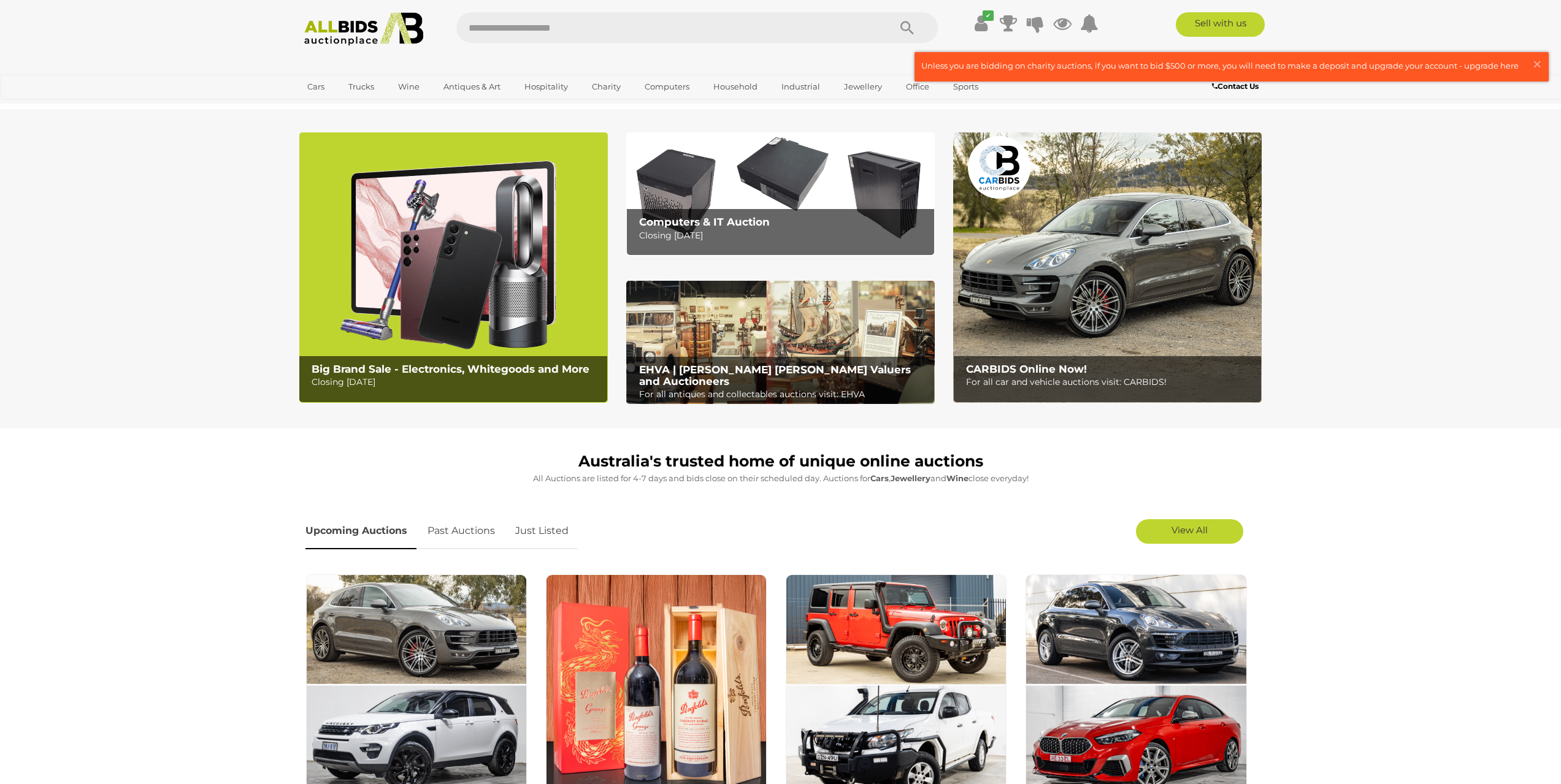
click at [766, 208] on img at bounding box center [780, 194] width 308 height 123
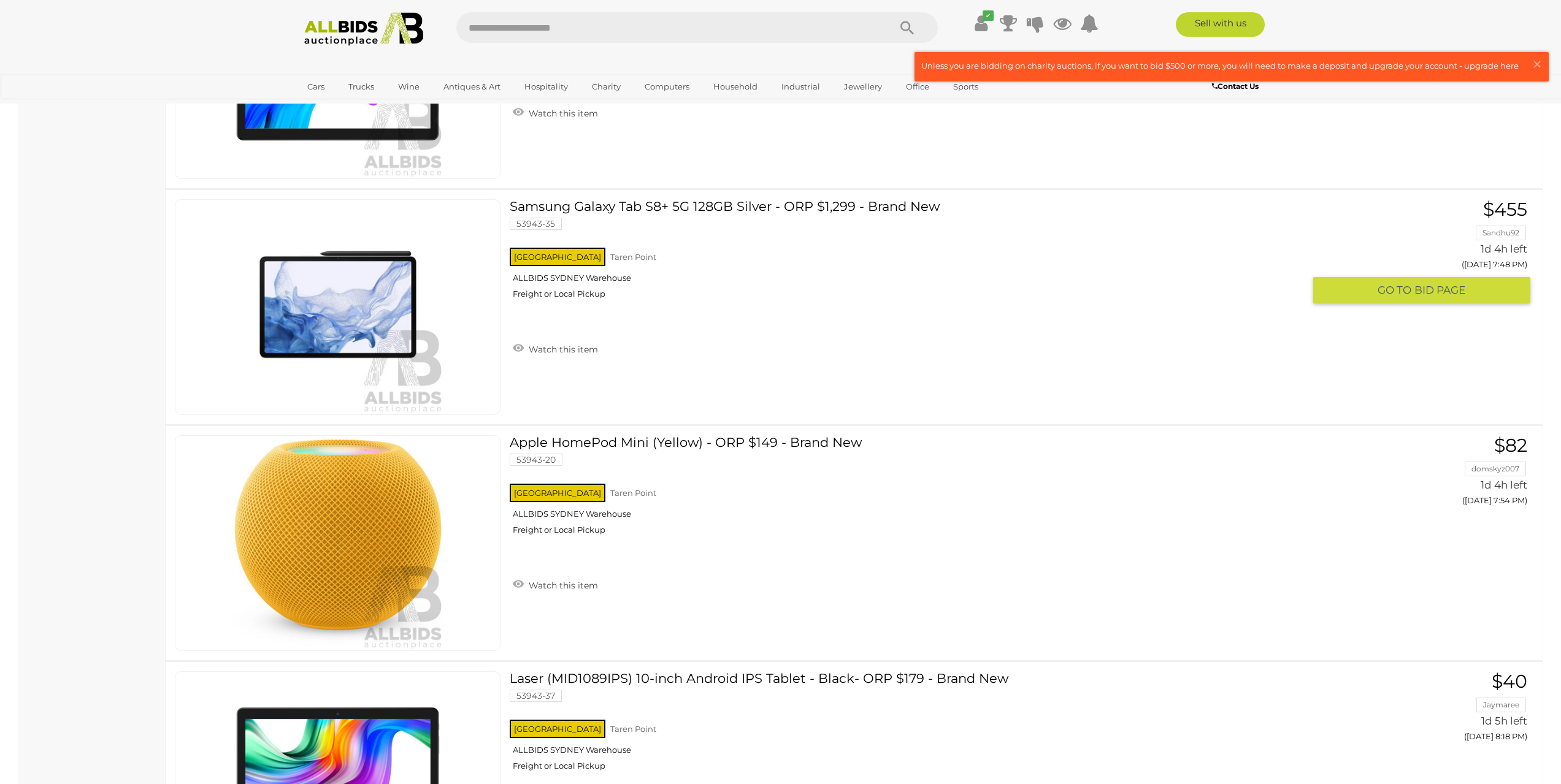
scroll to position [1042, 0]
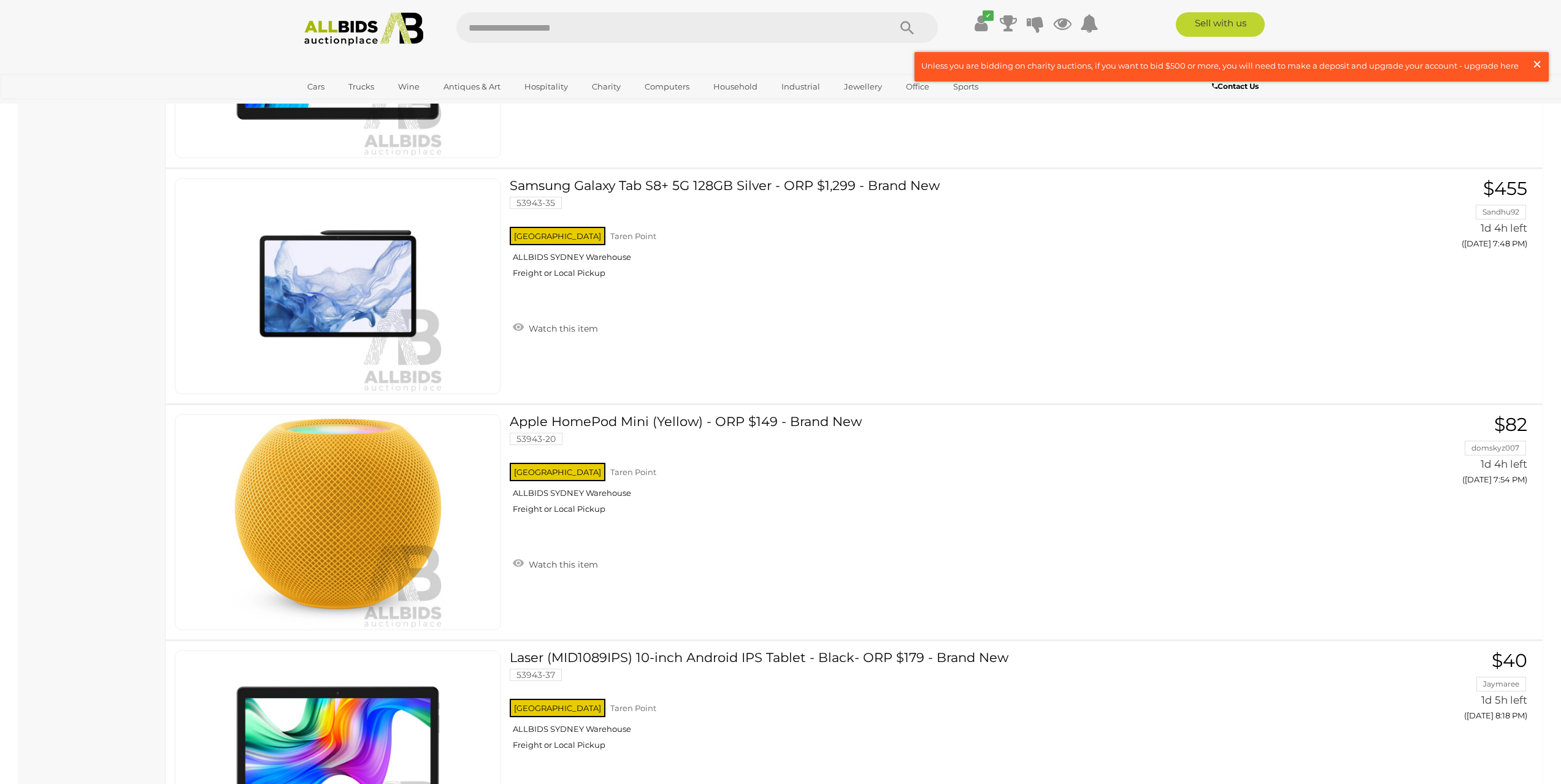
click at [1532, 61] on span "×" at bounding box center [1537, 63] width 11 height 24
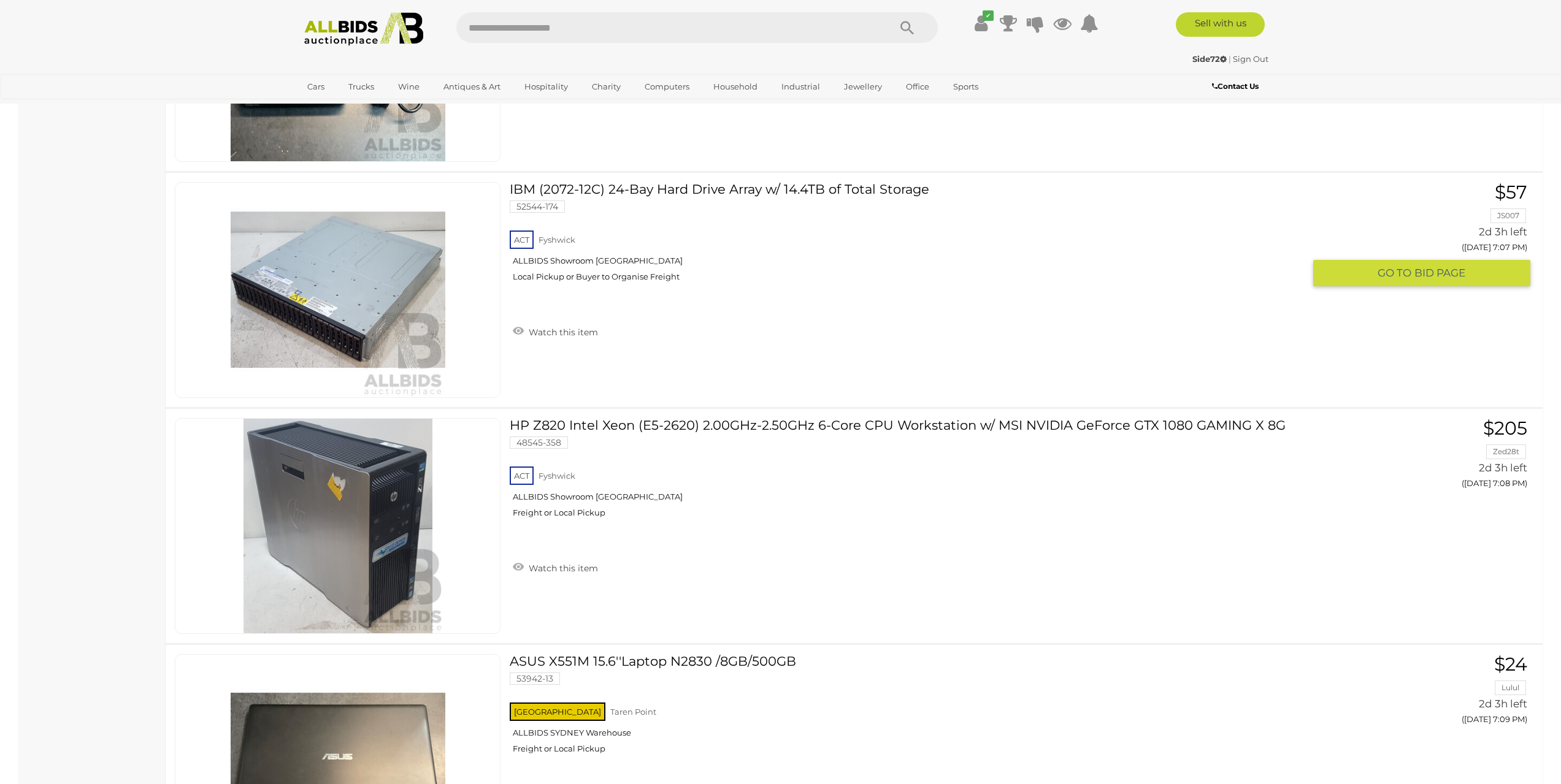
scroll to position [7662, 0]
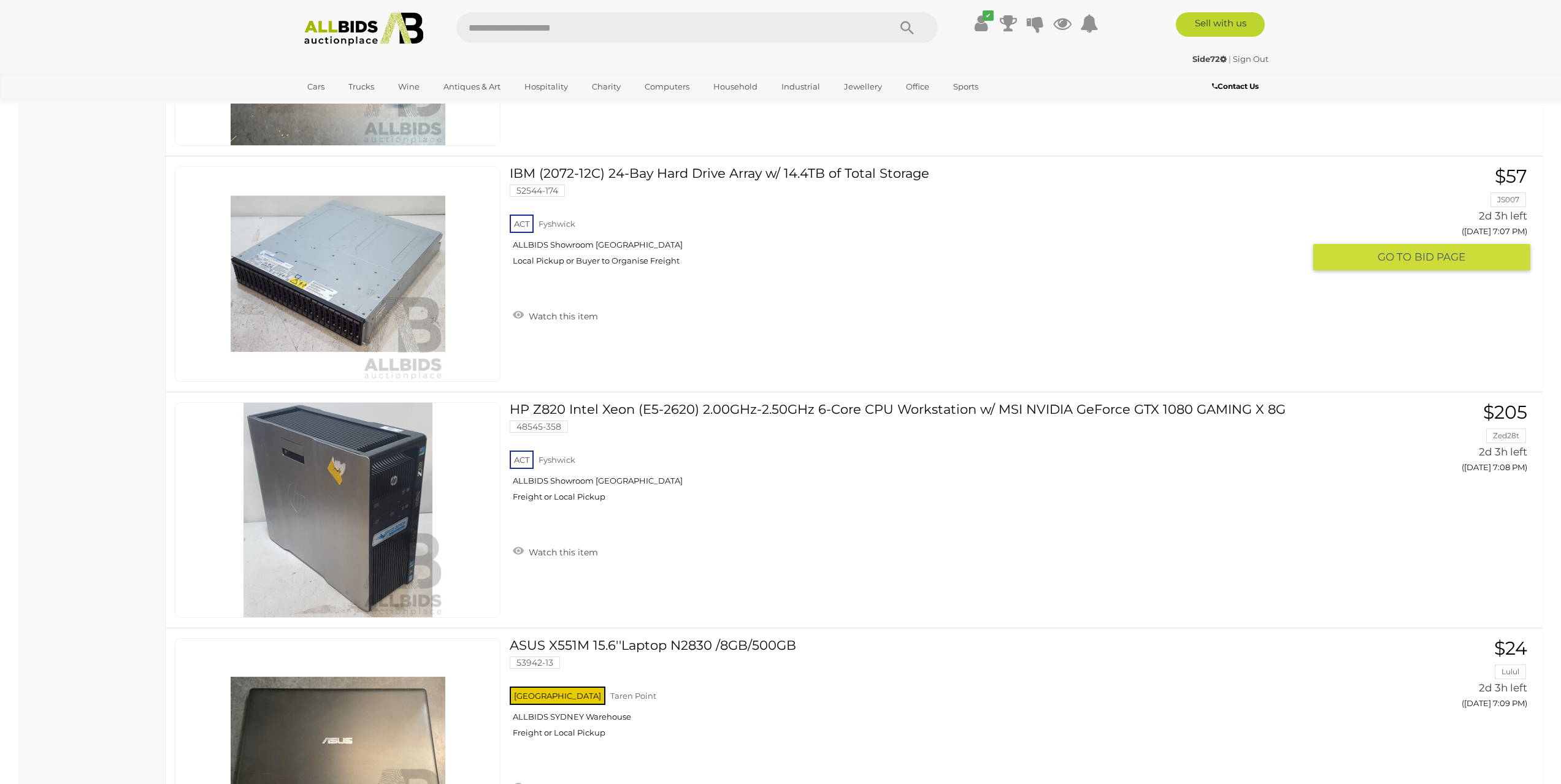
click at [759, 169] on link "IBM (2072-12C) 24-Bay Hard Drive Array w/ 14.4TB of Total Storage 52544-174 ACT…" at bounding box center [911, 220] width 785 height 109
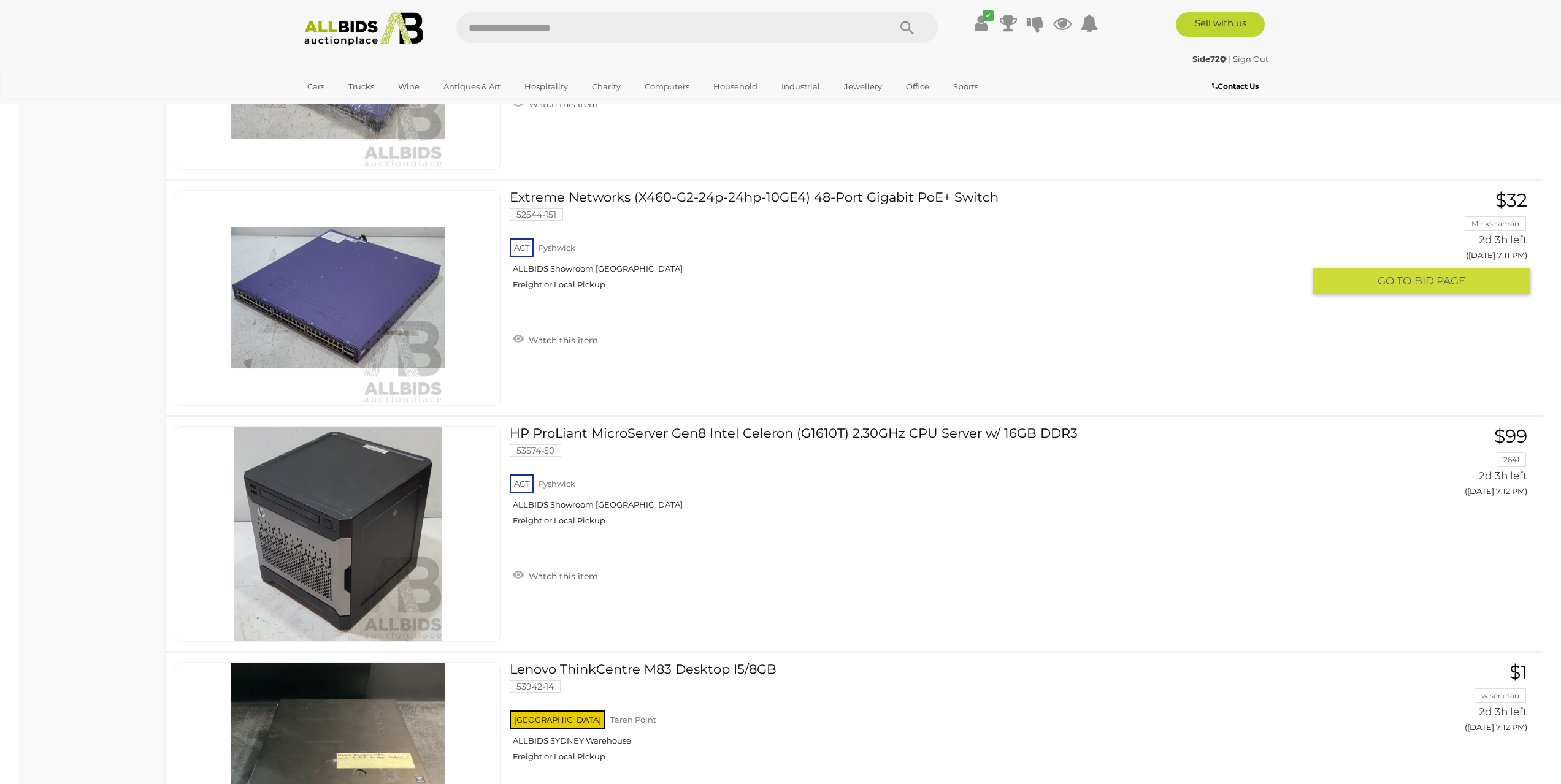
scroll to position [9562, 0]
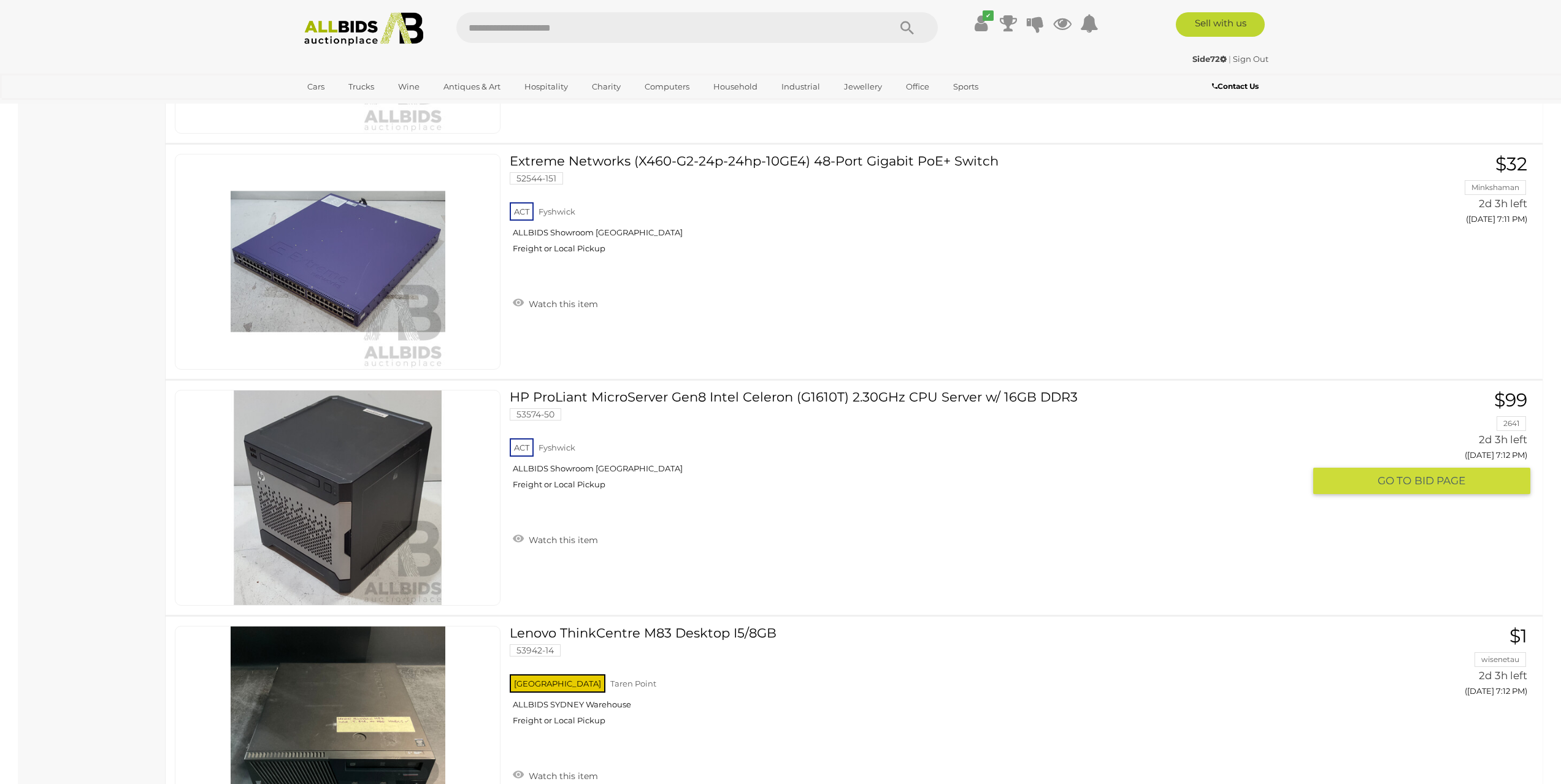
click at [615, 400] on link "HP ProLiant MicroServer Gen8 Intel Celeron (G1610T) 2.30GHz CPU Server w/ 16GB …" at bounding box center [911, 445] width 785 height 109
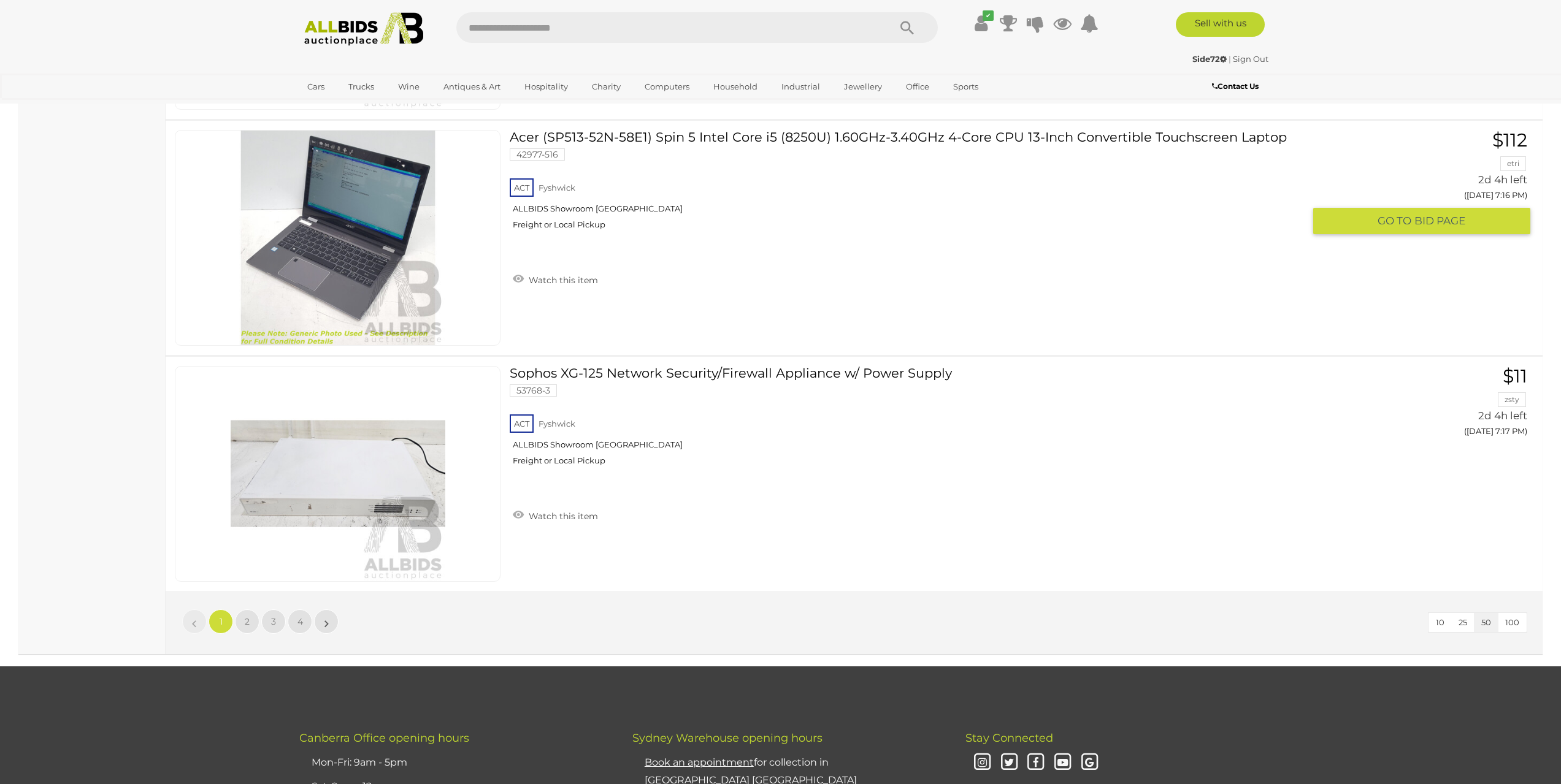
scroll to position [11524, 0]
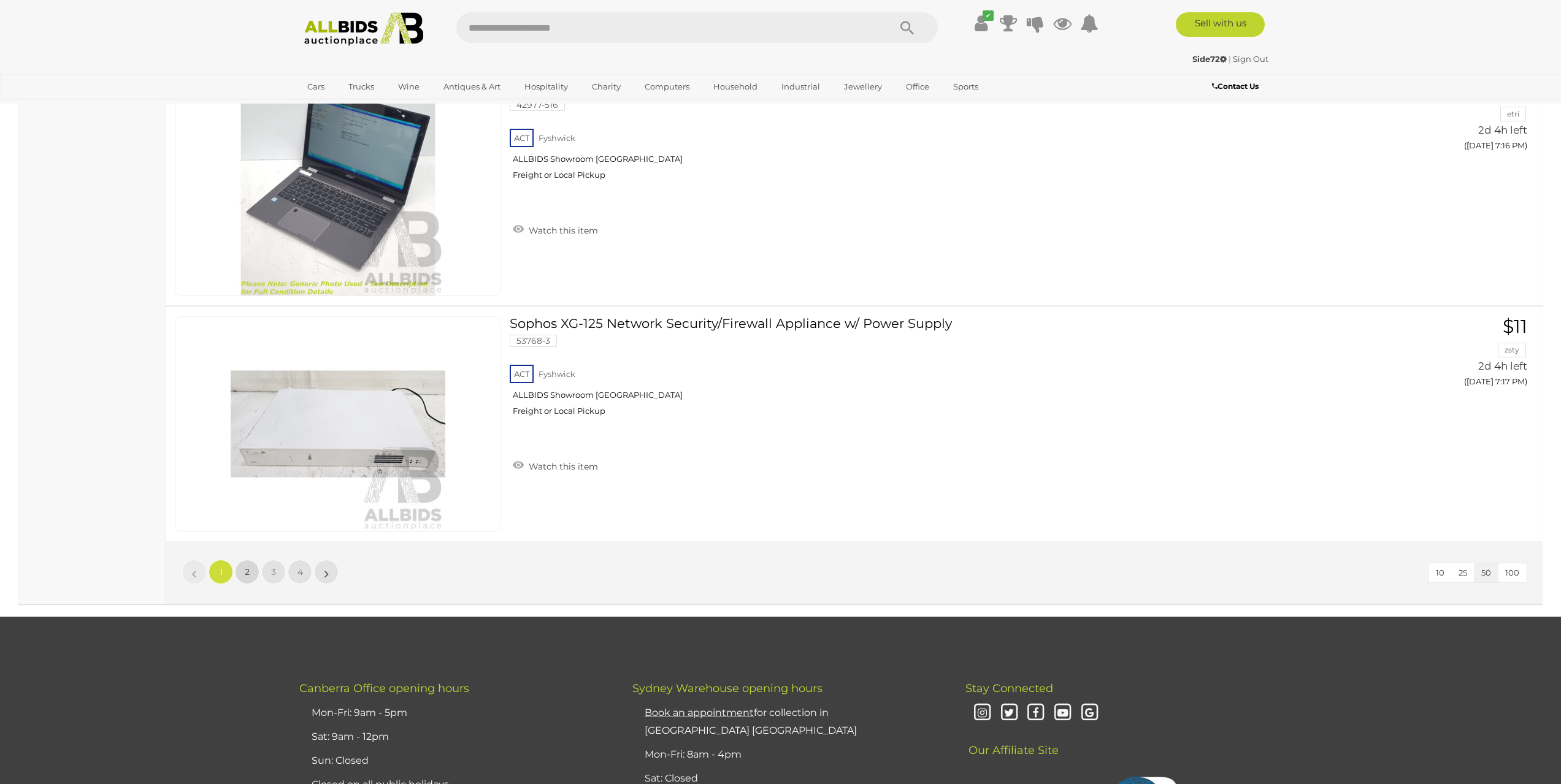
click at [243, 576] on link "2" at bounding box center [247, 572] width 24 height 24
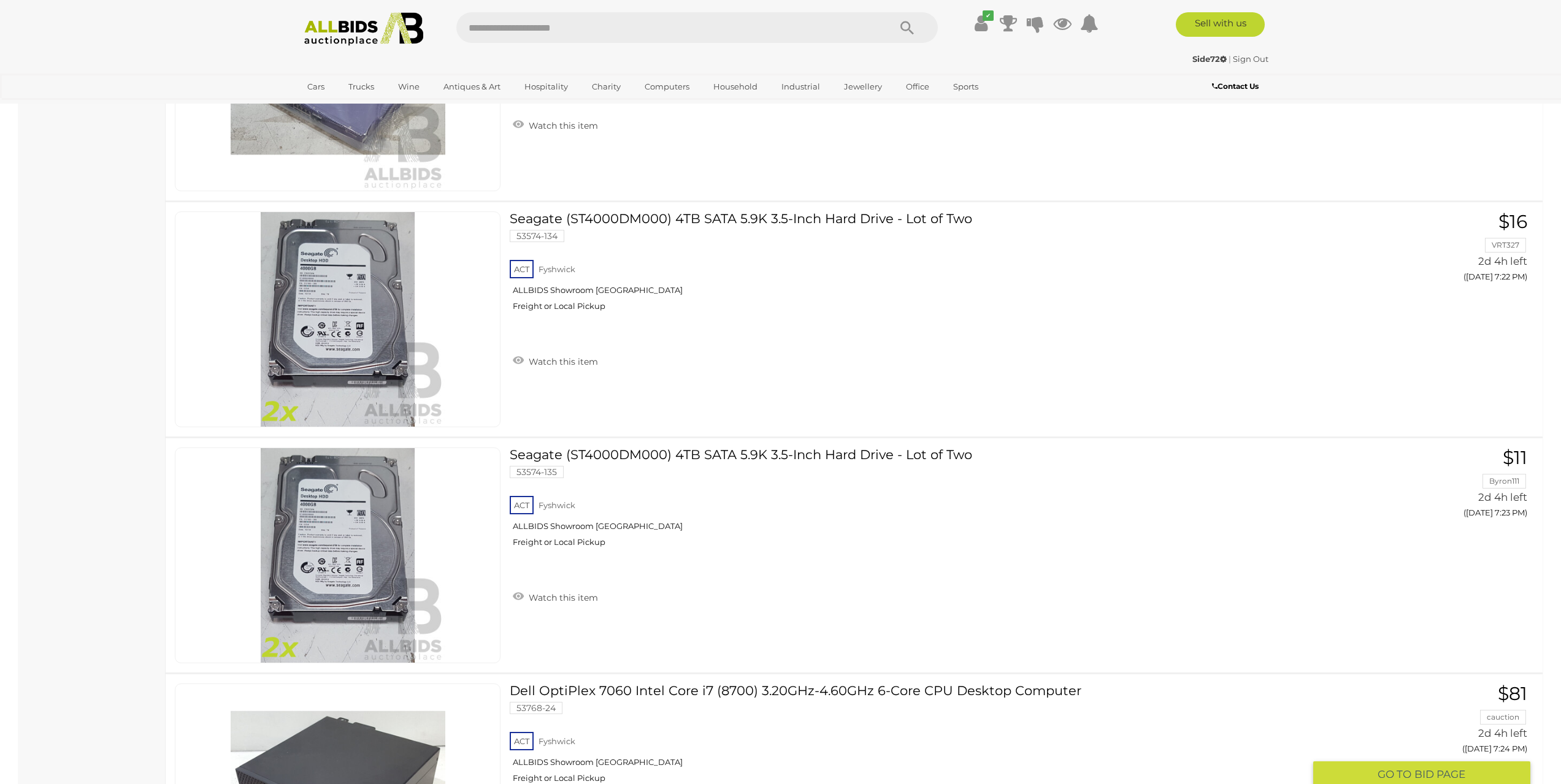
scroll to position [1185, 0]
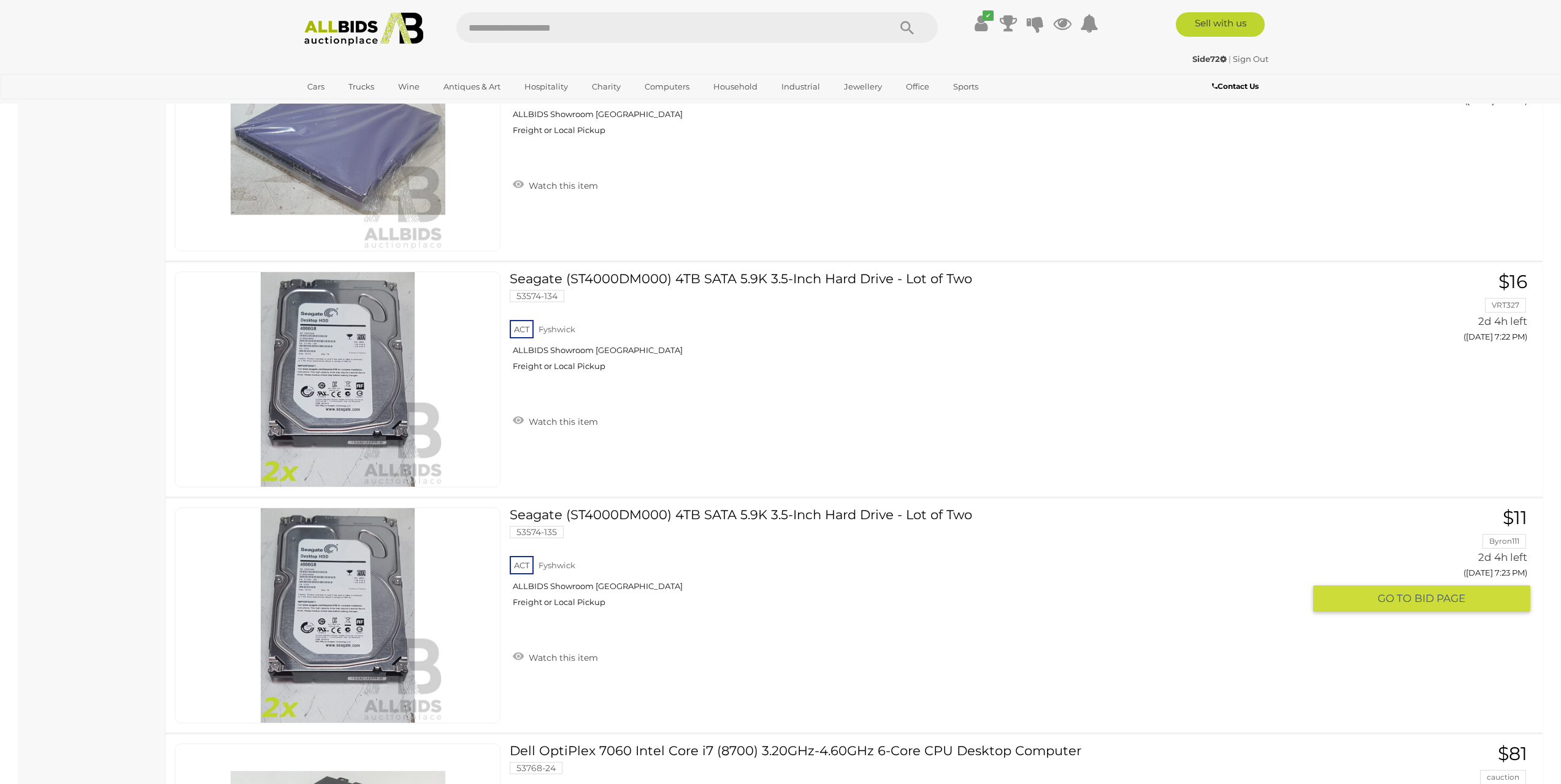
click at [681, 519] on link "Seagate (ST4000DM000) 4TB SATA 5.9K 3.5-Inch Hard Drive - Lot of Two 53574-135 …" at bounding box center [911, 562] width 785 height 109
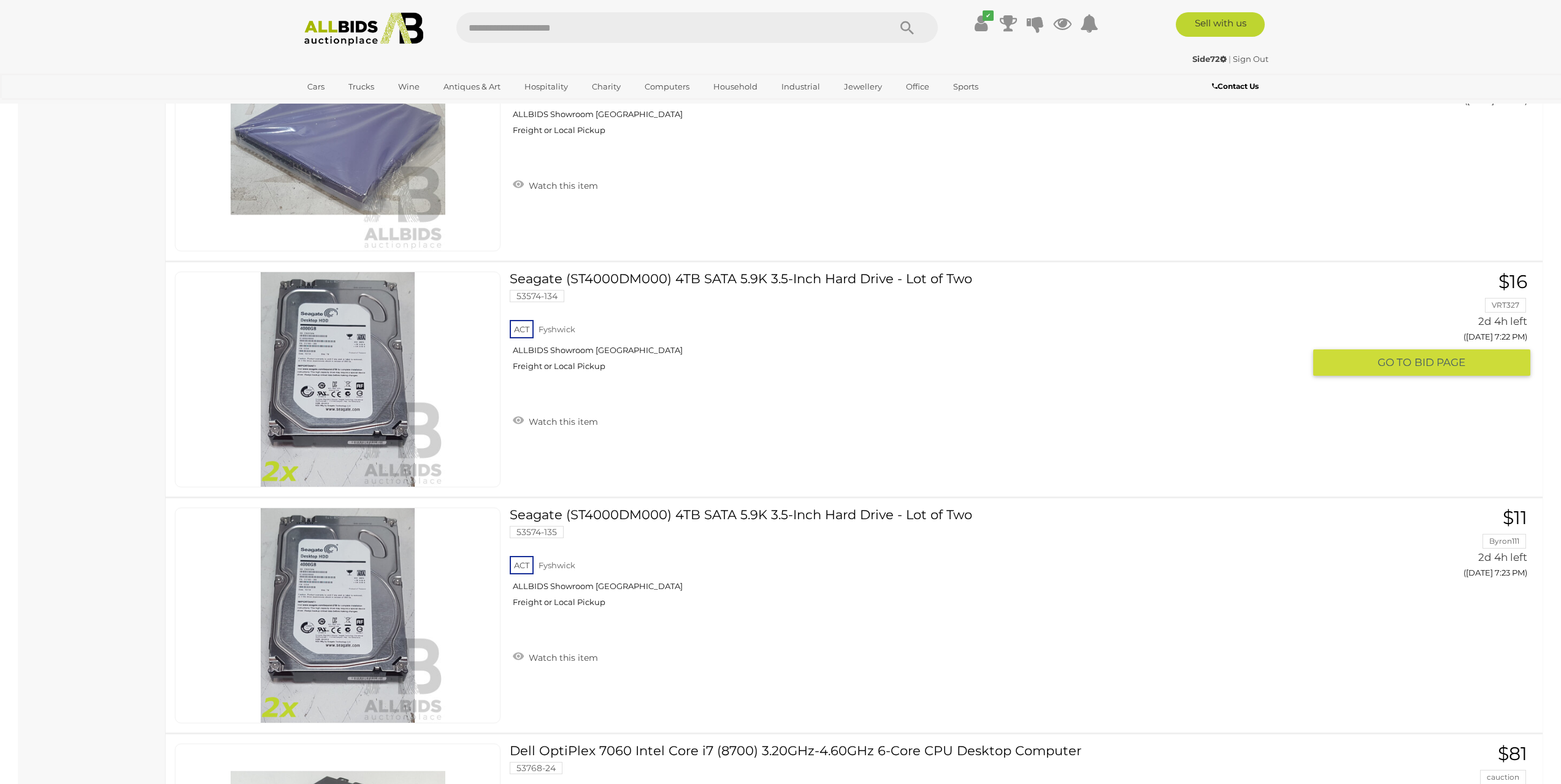
click at [777, 282] on link "Seagate (ST4000DM000) 4TB SATA 5.9K 3.5-Inch Hard Drive - Lot of Two 53574-134 …" at bounding box center [911, 326] width 785 height 109
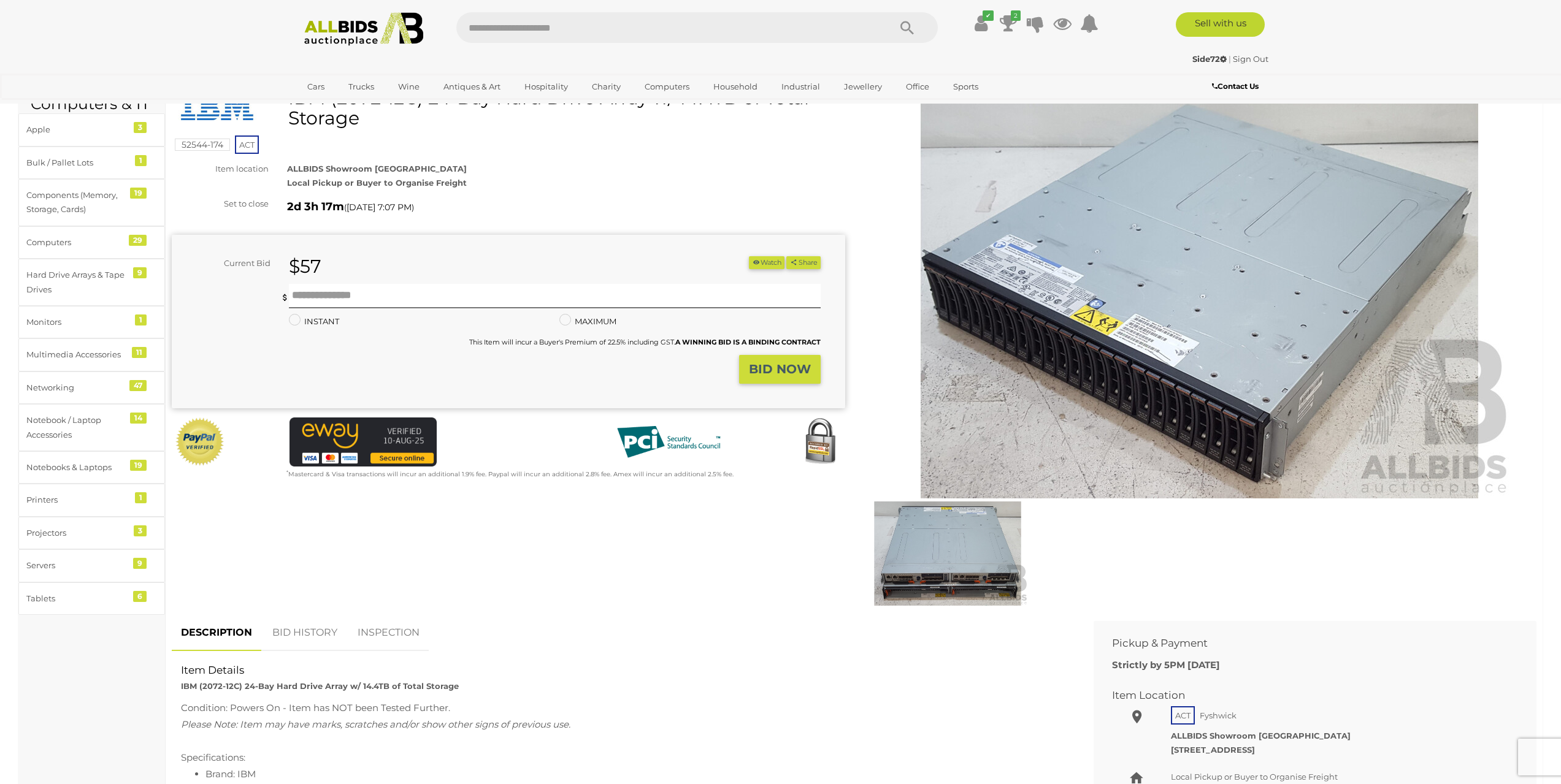
scroll to position [61, 0]
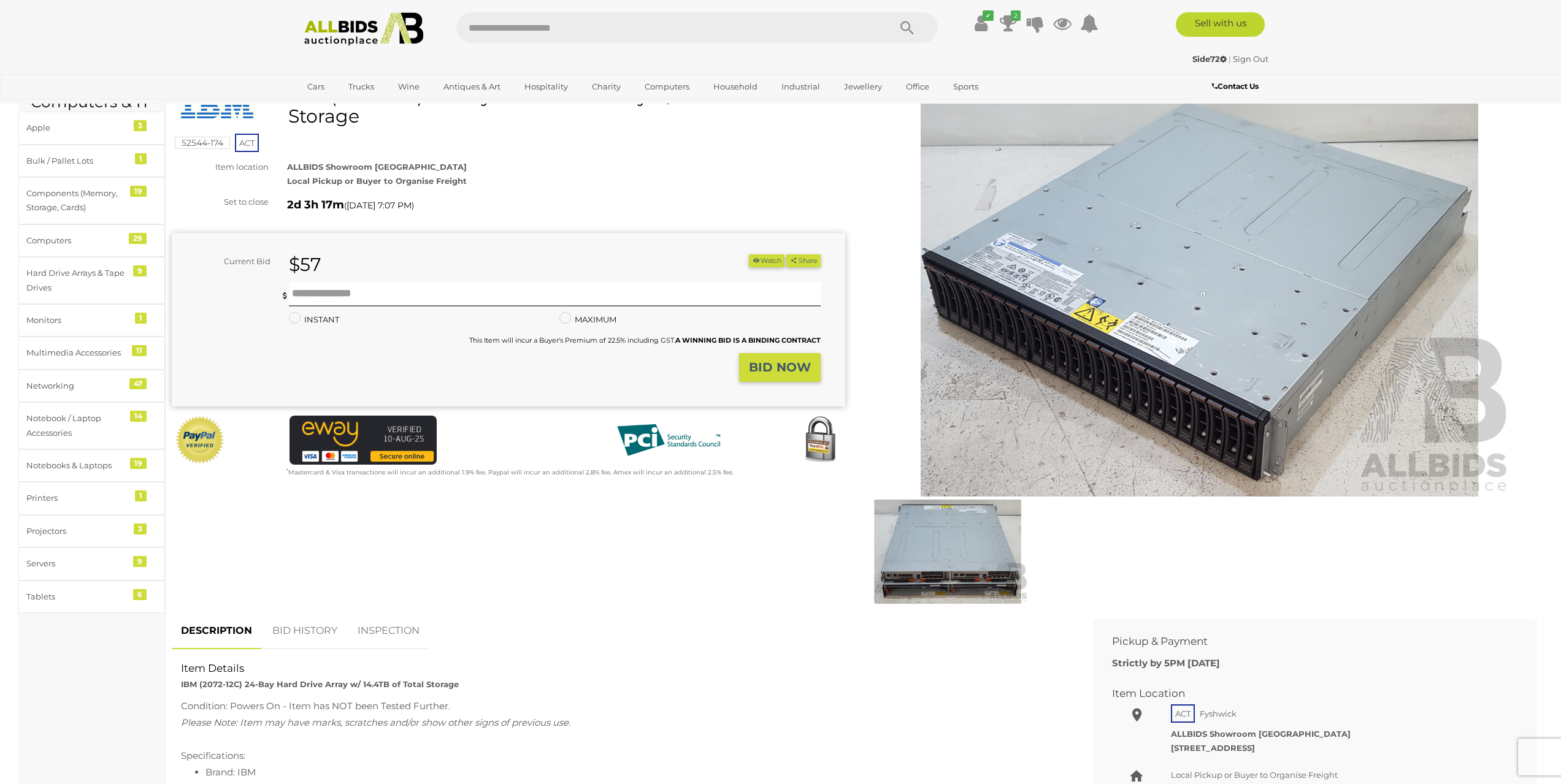
click at [948, 577] on img at bounding box center [947, 551] width 162 height 104
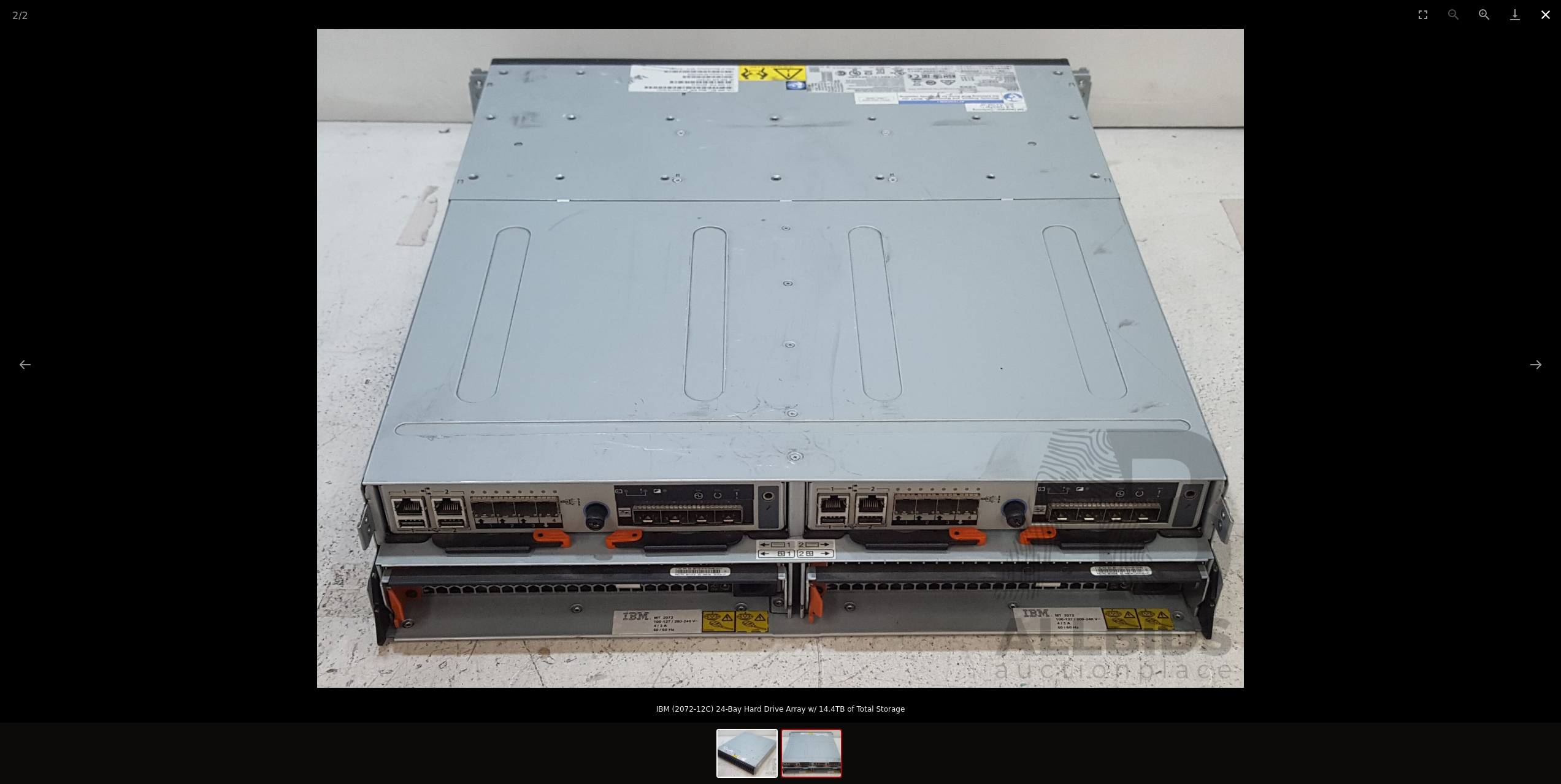
click at [1541, 18] on button "Close gallery" at bounding box center [1546, 14] width 31 height 29
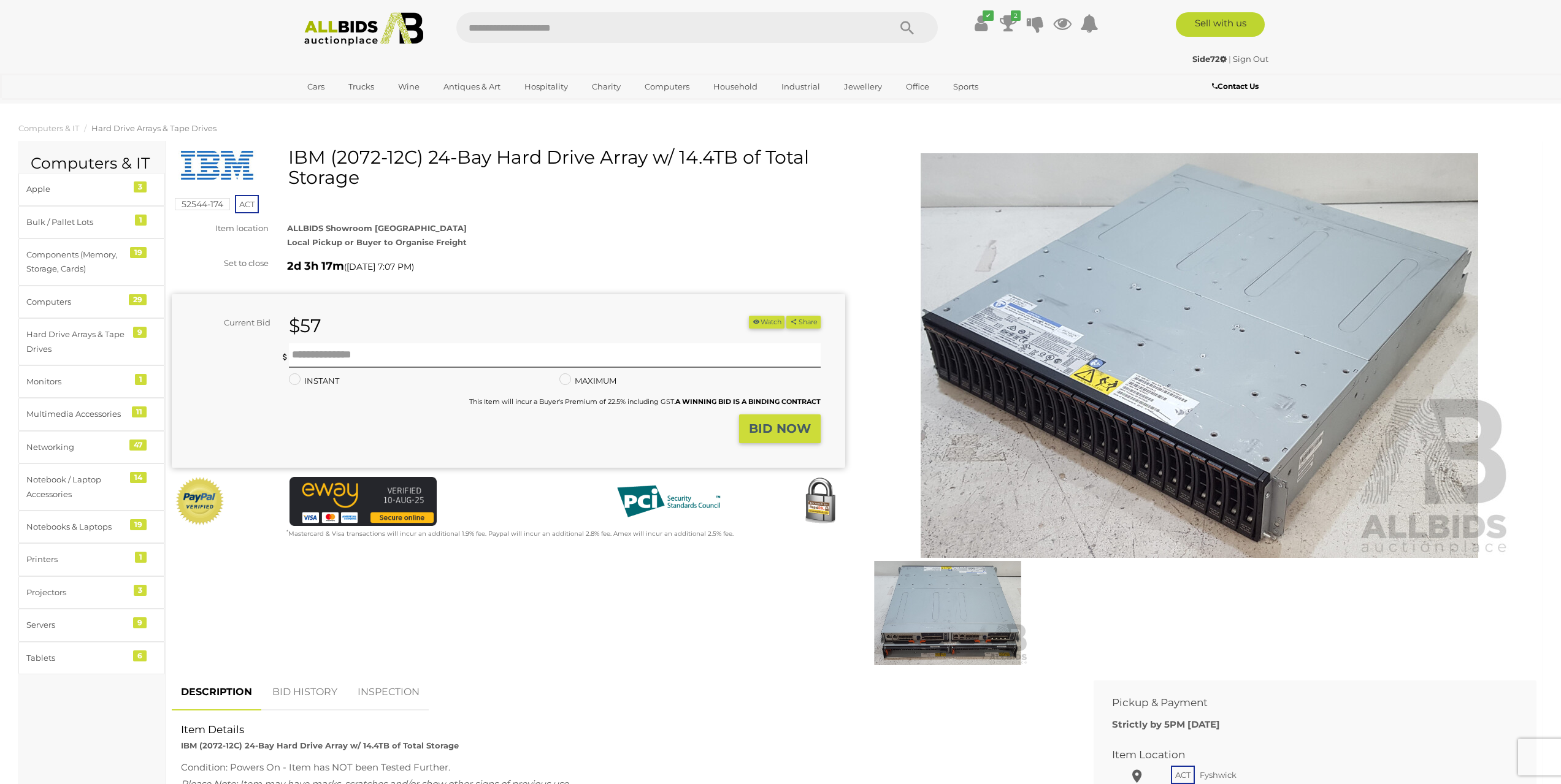
drag, startPoint x: 286, startPoint y: 158, endPoint x: 647, endPoint y: 156, distance: 361.0
click at [647, 156] on div "IBM (2072-12C) 24-Bay Hard Drive Array w/ 14.4TB of Total Storage" at bounding box center [510, 172] width 664 height 50
copy div "IBM (2072-12C) 24-Bay Hard Drive Array"
click at [75, 618] on div "Servers" at bounding box center [77, 625] width 101 height 14
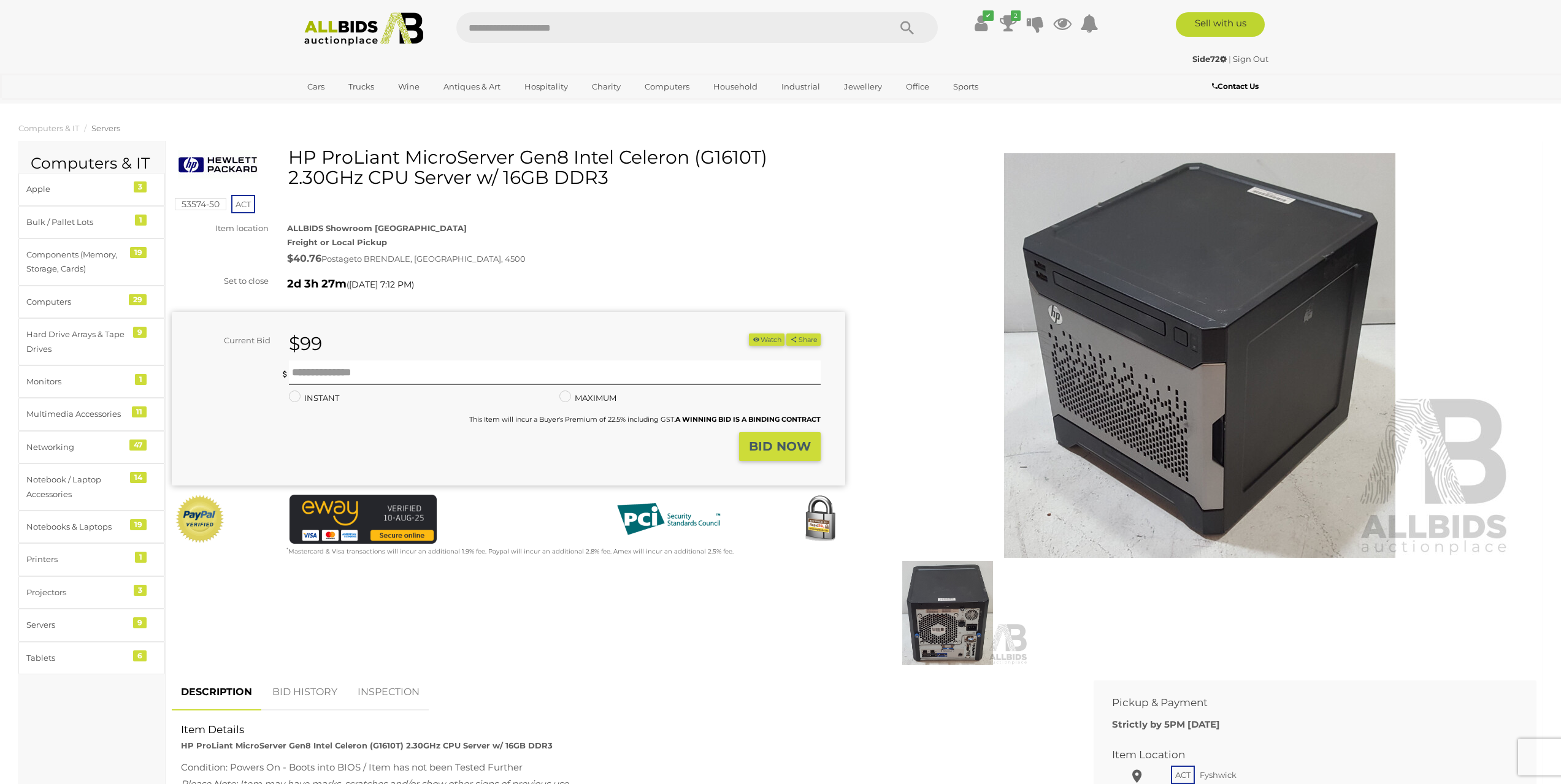
click at [1255, 411] on img at bounding box center [1200, 355] width 628 height 405
drag, startPoint x: 290, startPoint y: 156, endPoint x: 696, endPoint y: 159, distance: 406.0
click at [696, 159] on h1 "HP ProLiant MicroServer Gen8 Intel Celeron (G1610T) 2.30GHz CPU Server w/ 16GB …" at bounding box center [510, 167] width 664 height 40
click at [706, 170] on h1 "HP ProLiant MicroServer Gen8 Intel Celeron (G1610T) 2.30GHz CPU Server w/ 16GB …" at bounding box center [510, 167] width 664 height 40
drag, startPoint x: 768, startPoint y: 158, endPoint x: 287, endPoint y: 152, distance: 481.0
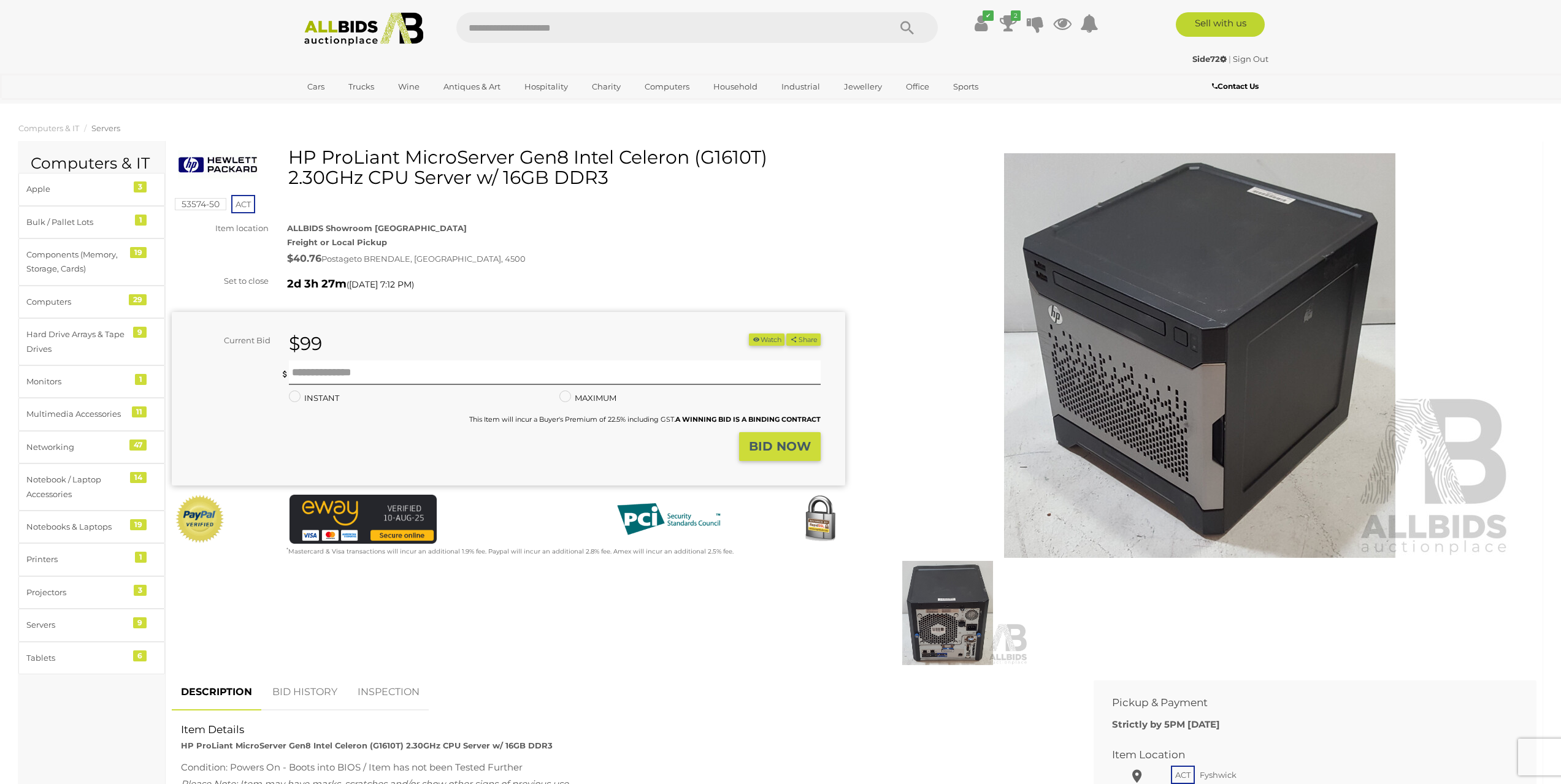
click at [287, 152] on div "HP ProLiant MicroServer Gen8 Intel Celeron (G1610T) 2.30GHz CPU Server w/ 16GB …" at bounding box center [510, 172] width 664 height 50
copy div "HP ProLiant MicroServer Gen8 Intel Celeron (G1610T)"
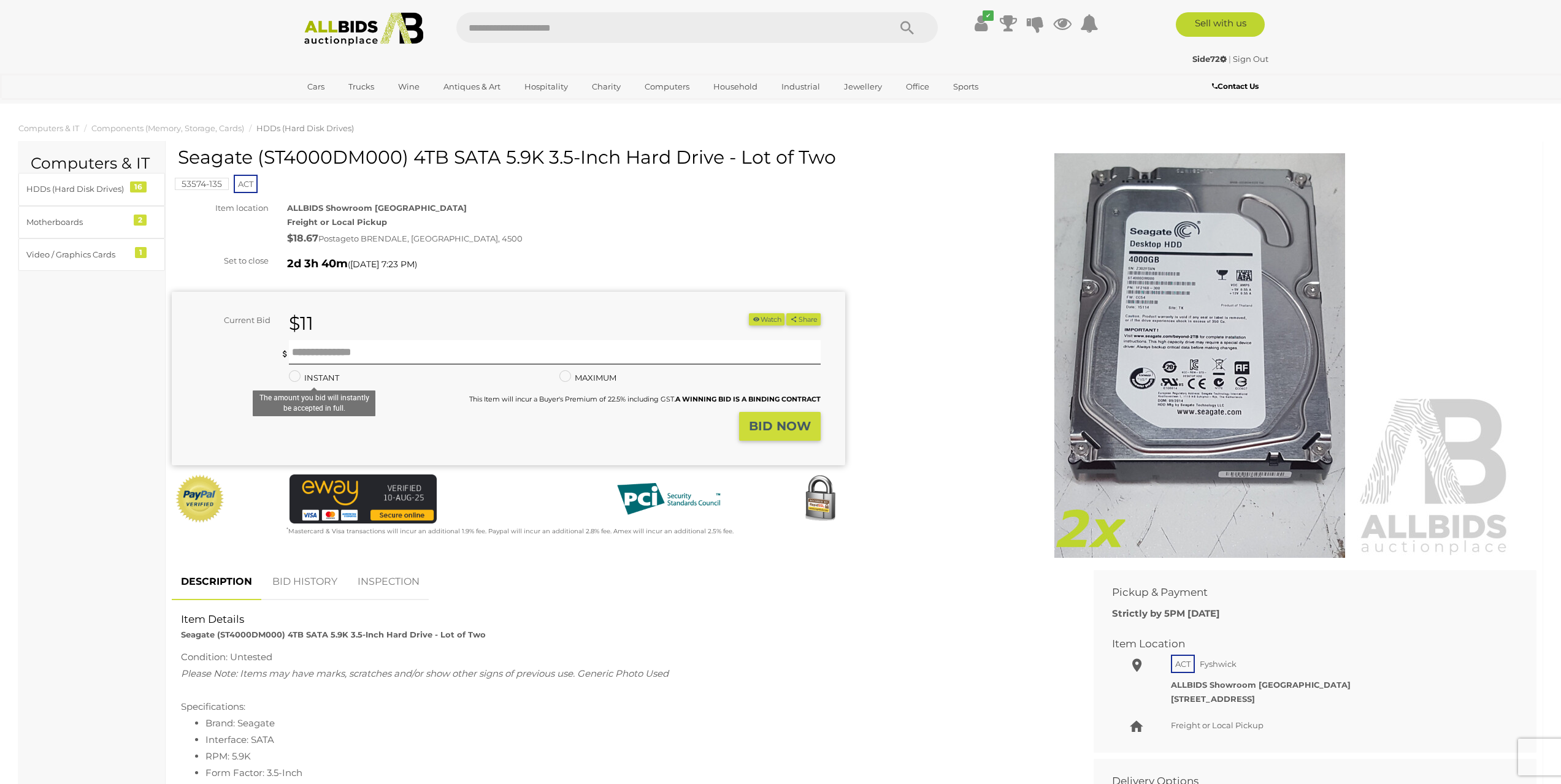
click at [320, 373] on label "INSTANT" at bounding box center [314, 378] width 50 height 14
click at [593, 380] on label "MAXIMUM" at bounding box center [588, 378] width 57 height 14
click at [572, 375] on label "MAXIMUM" at bounding box center [588, 378] width 57 height 14
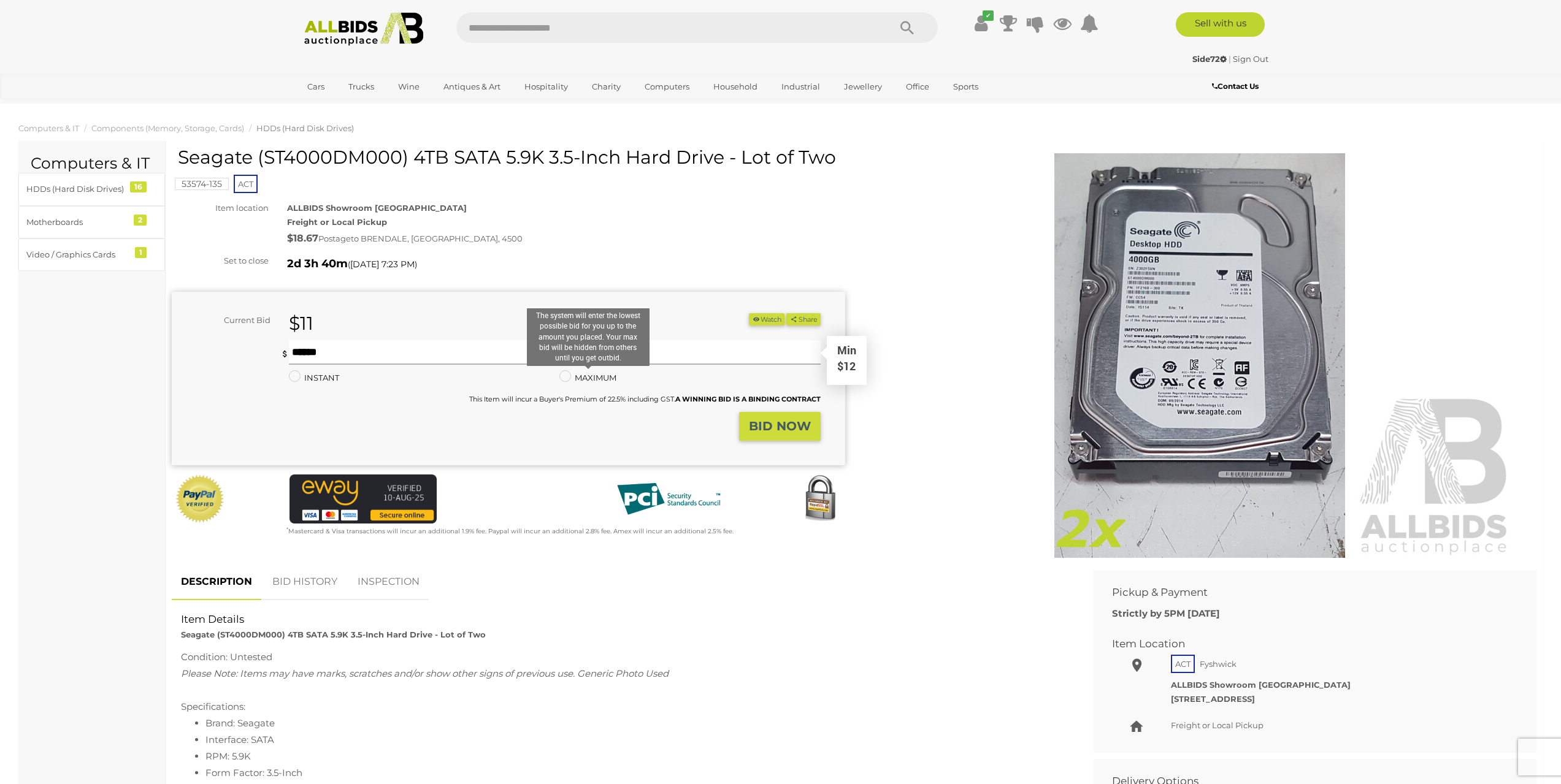
click at [431, 355] on input "text" at bounding box center [554, 352] width 531 height 24
type input "**"
click at [793, 434] on strong "BID NOW" at bounding box center [779, 426] width 62 height 15
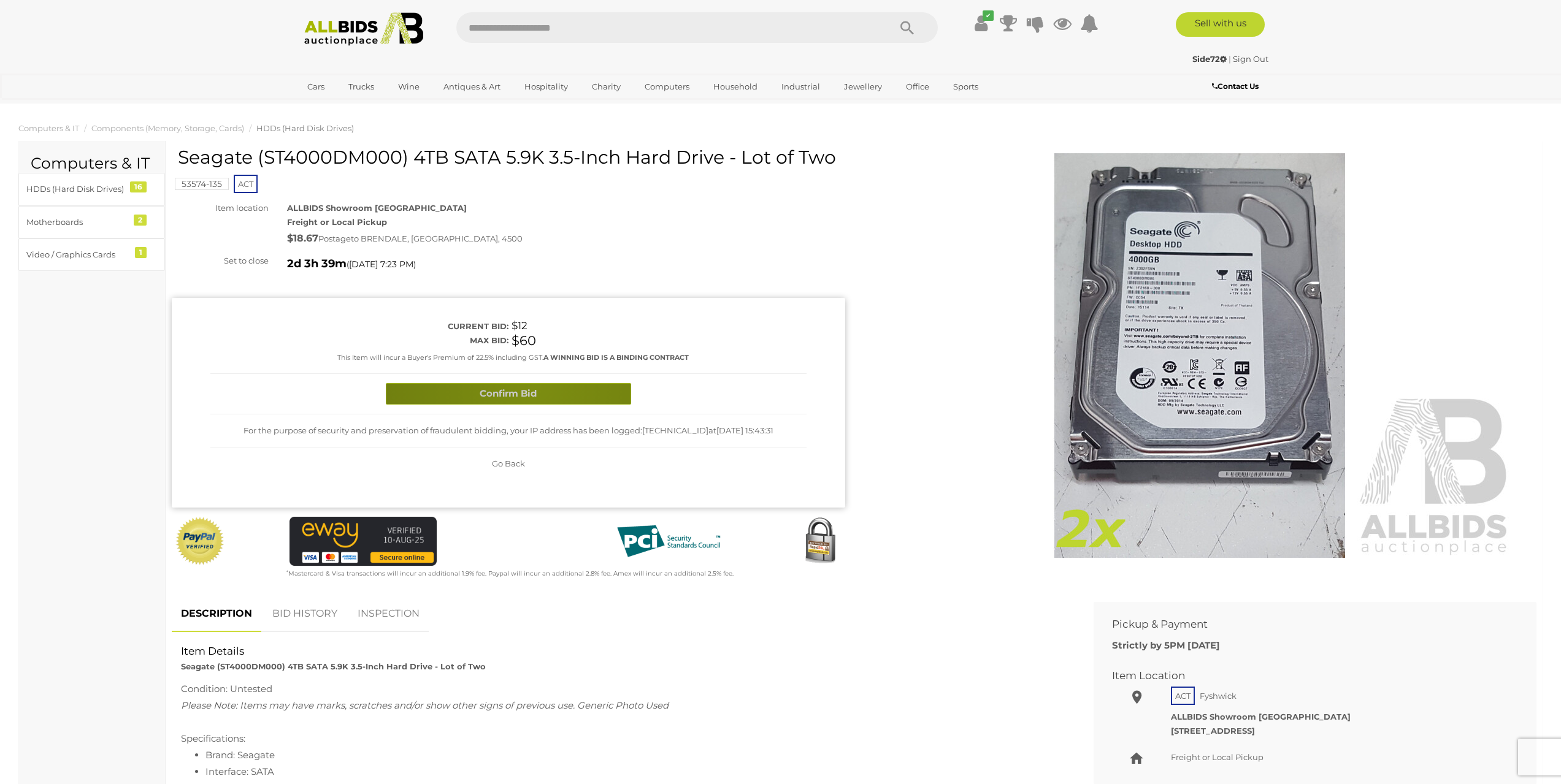
click at [534, 387] on button "Confirm Bid" at bounding box center [508, 393] width 245 height 21
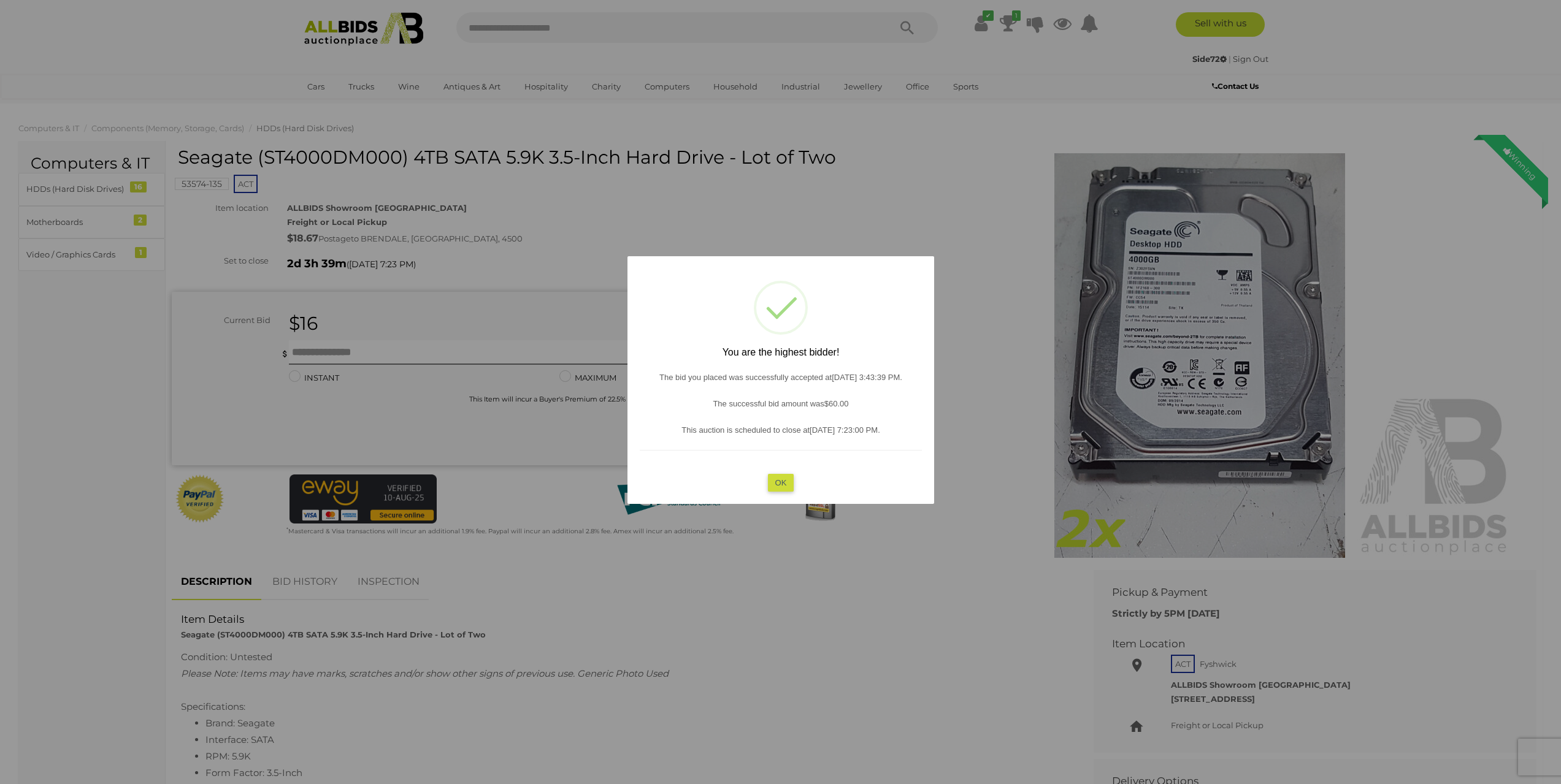
click at [777, 484] on button "OK" at bounding box center [780, 482] width 26 height 18
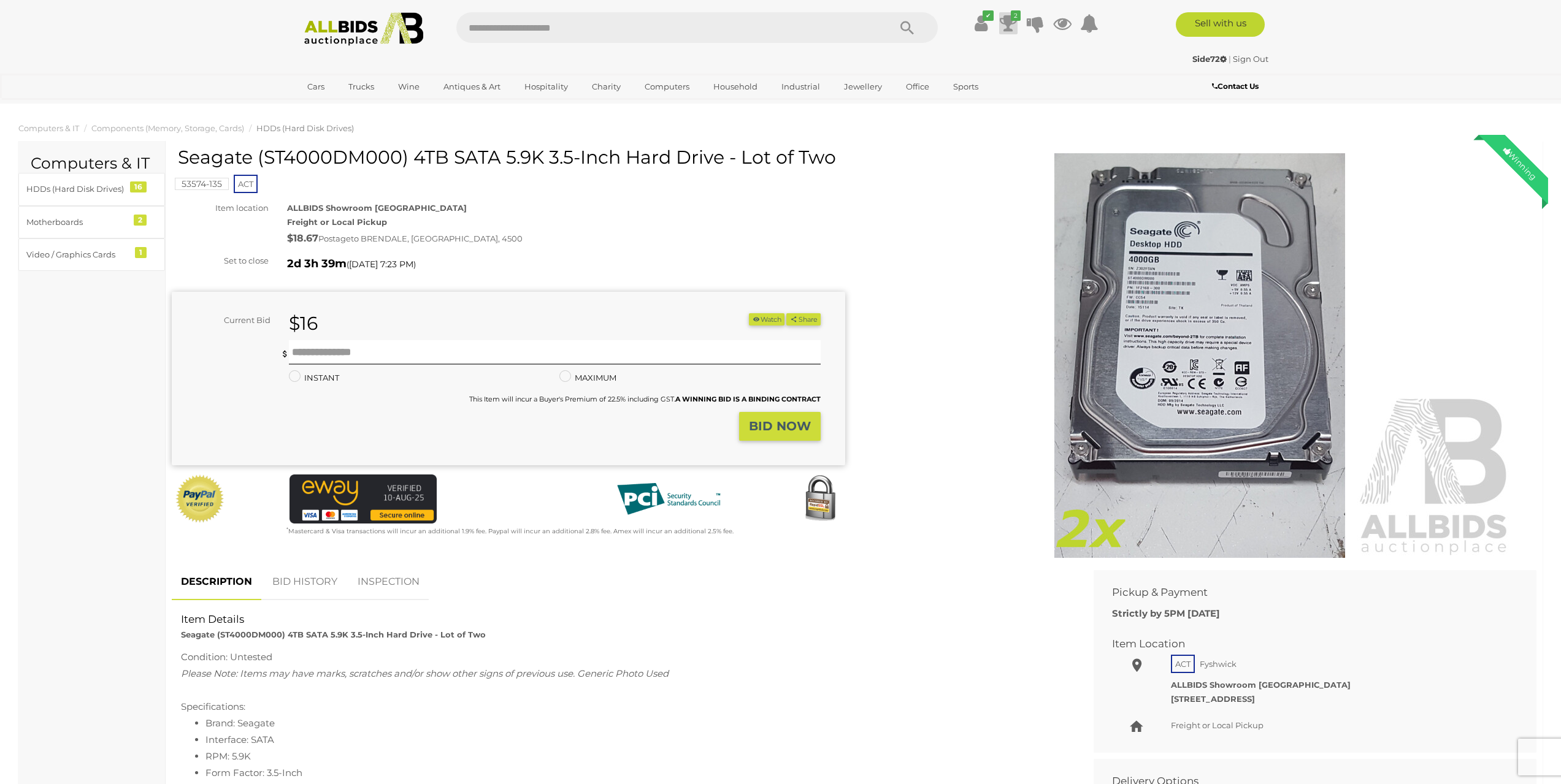
click at [1015, 26] on icon at bounding box center [1008, 23] width 17 height 22
click at [386, 347] on input "text" at bounding box center [554, 352] width 531 height 24
type input "**"
click at [772, 432] on strong "BID NOW" at bounding box center [779, 426] width 62 height 15
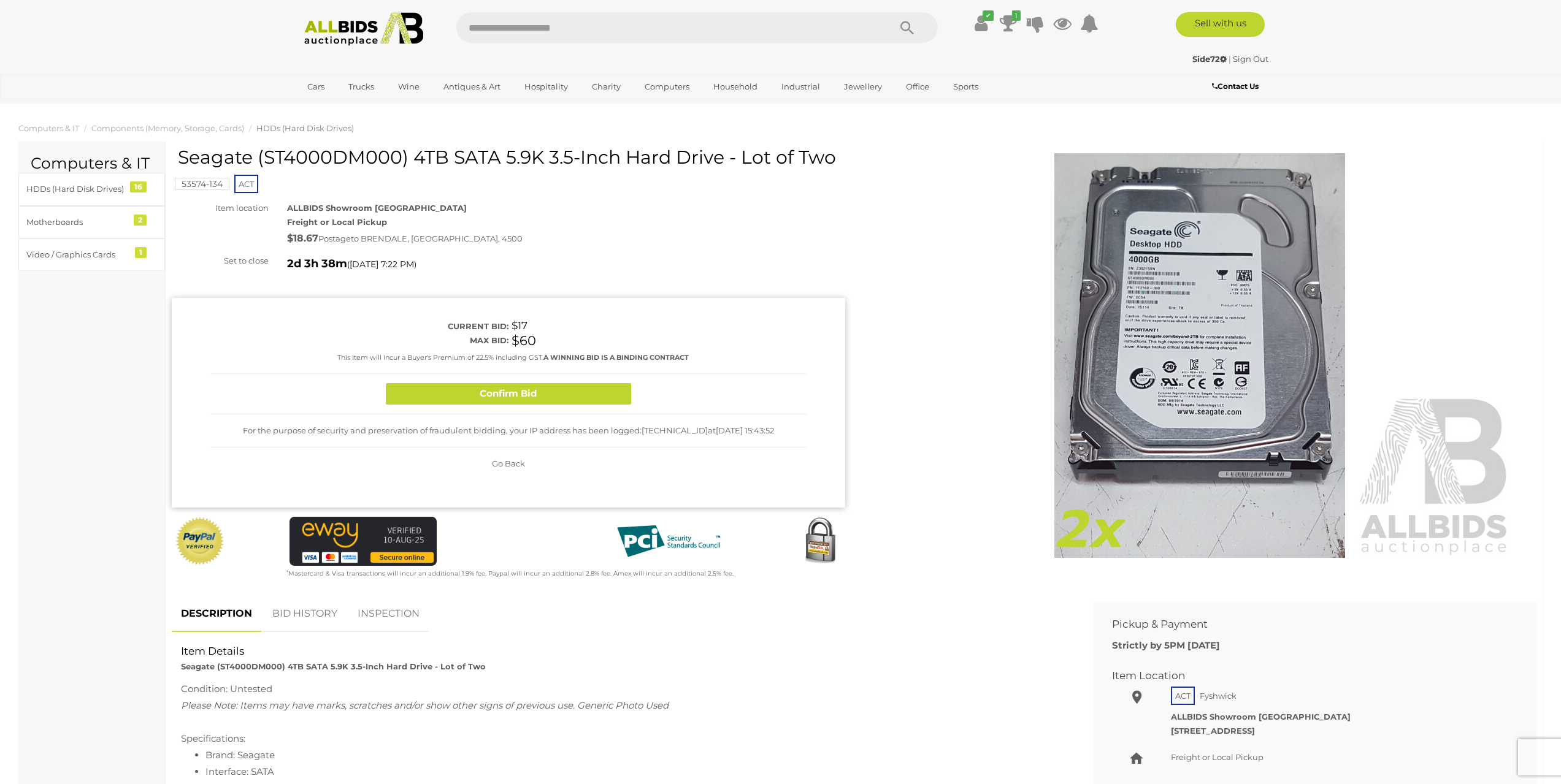
click at [519, 407] on div "Confirm Bid" at bounding box center [508, 394] width 596 height 40
click at [509, 400] on button "Confirm Bid" at bounding box center [508, 393] width 245 height 21
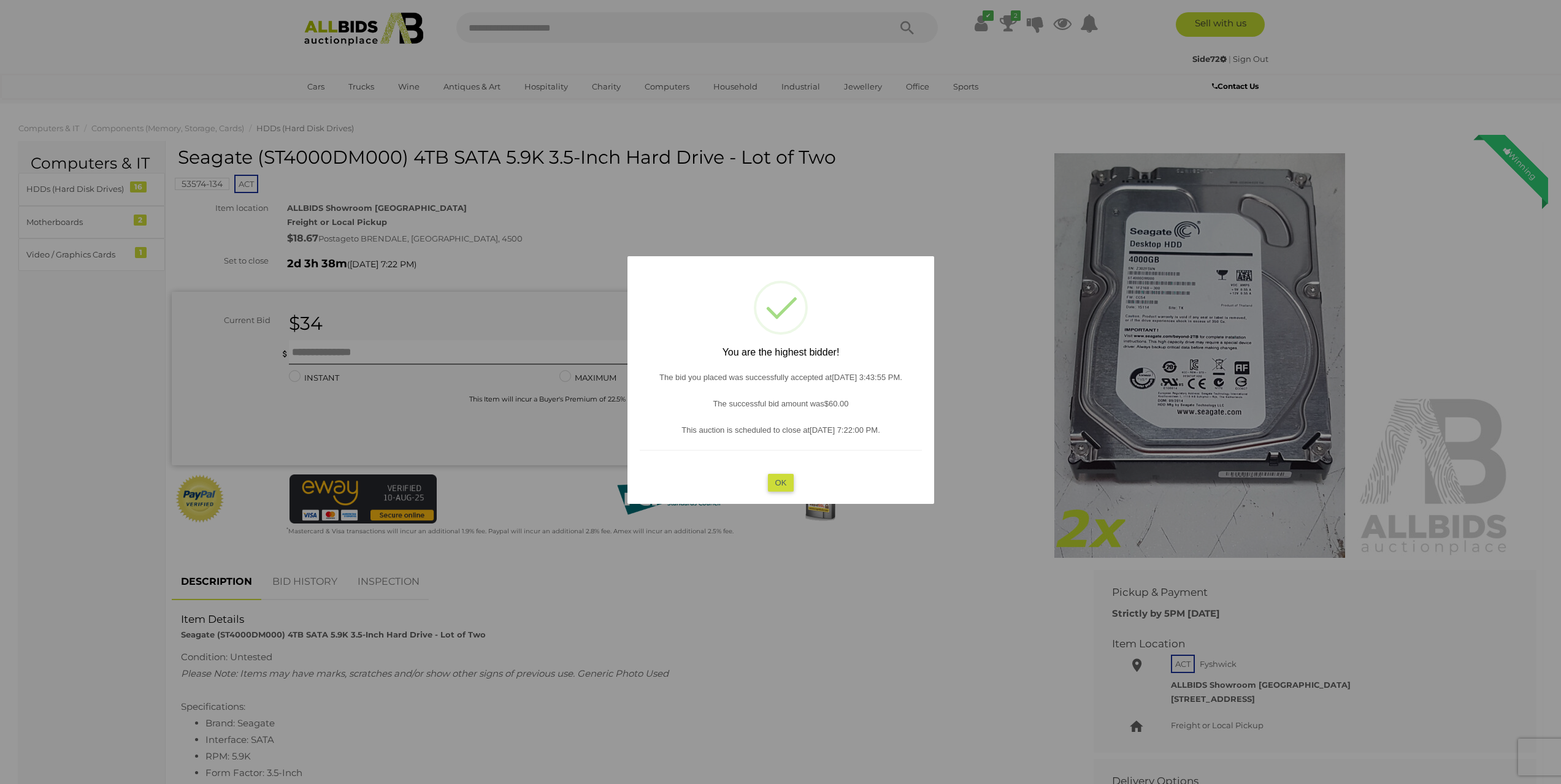
click at [782, 488] on button "OK" at bounding box center [780, 482] width 26 height 18
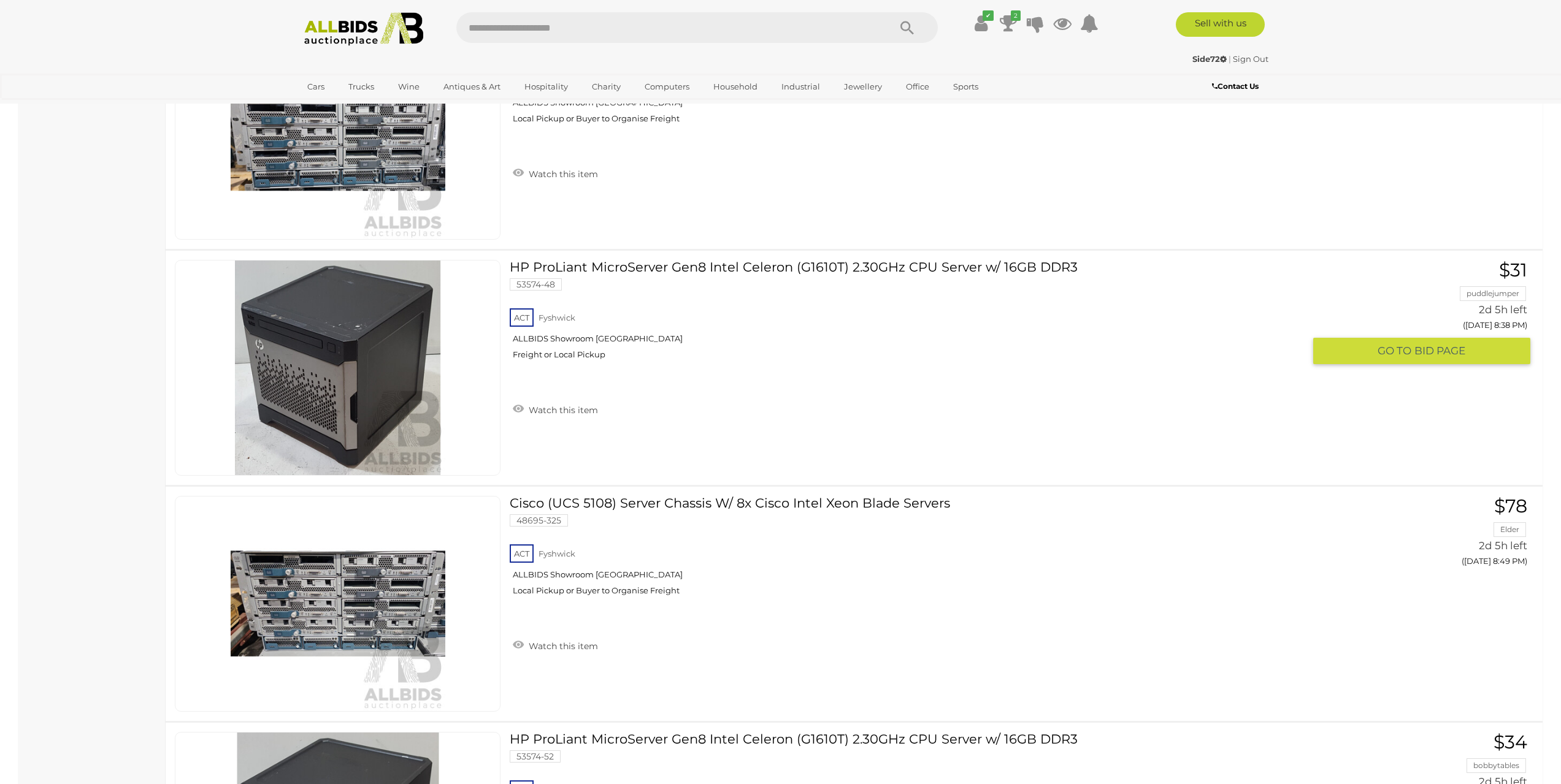
scroll to position [1594, 0]
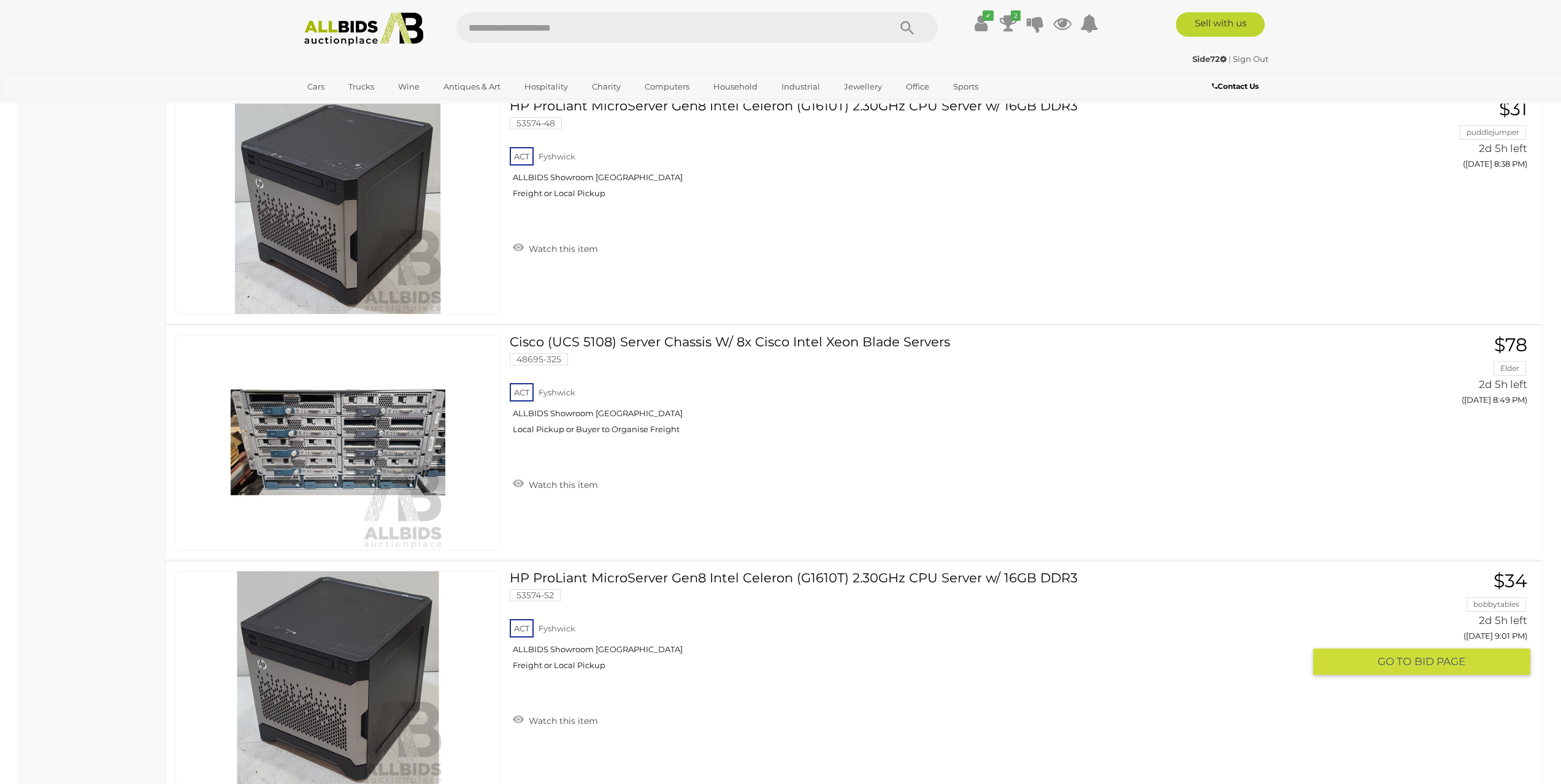
click at [1007, 576] on link "HP ProLiant MicroServer Gen8 Intel Celeron (G1610T) 2.30GHz CPU Server w/ 16GB …" at bounding box center [911, 625] width 785 height 109
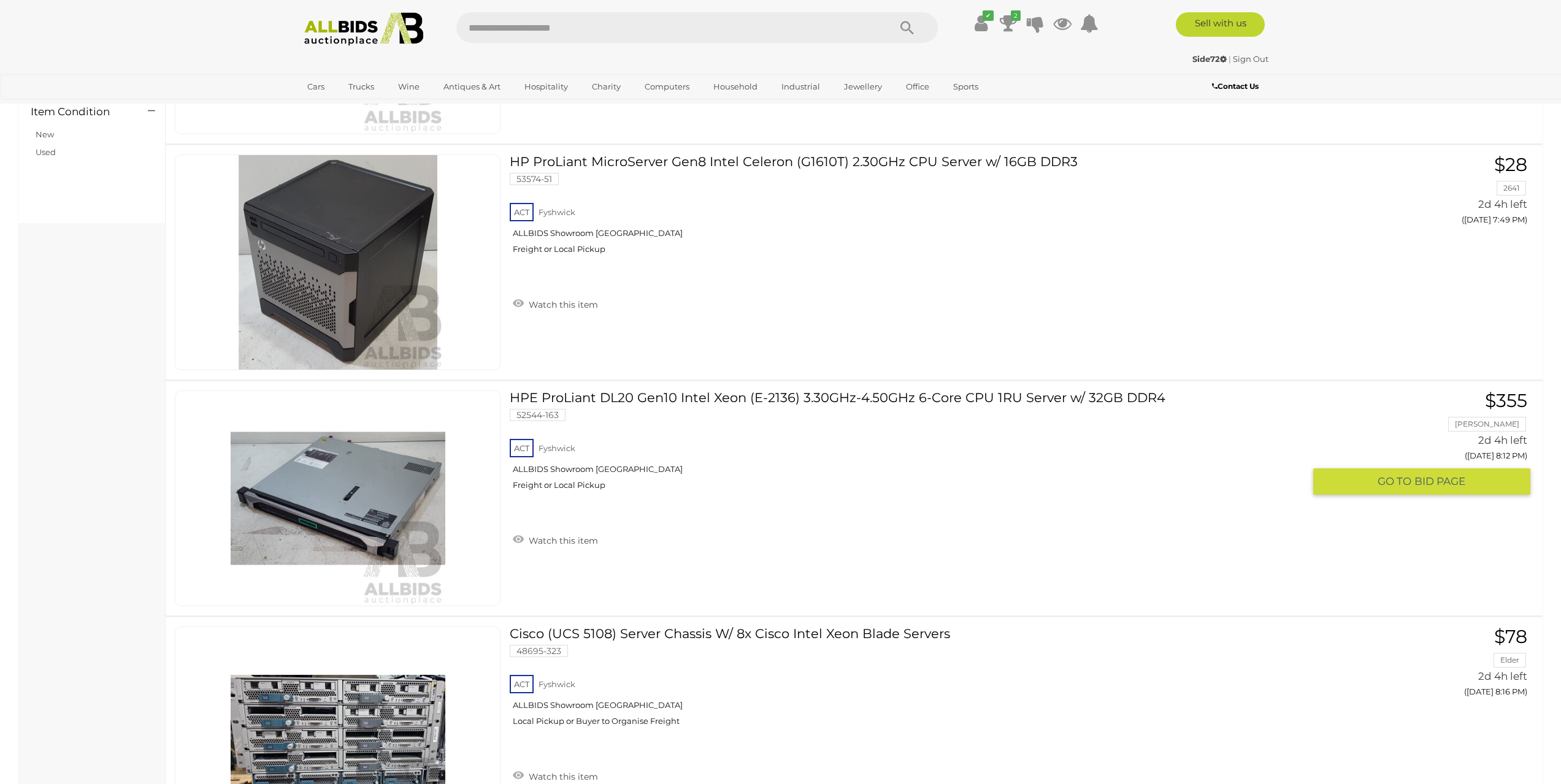
scroll to position [797, 0]
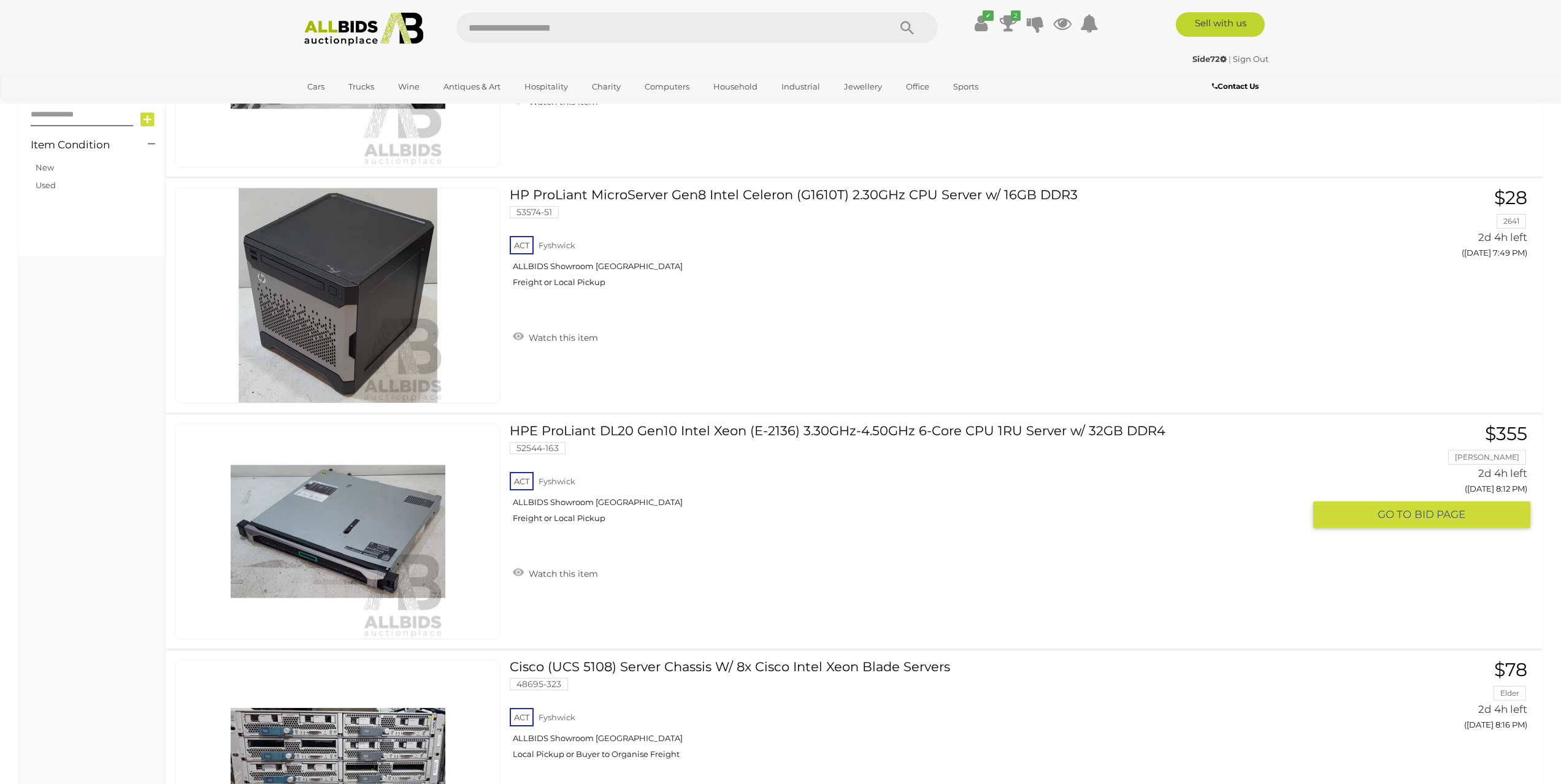
click at [726, 432] on link "HPE ProLiant DL20 Gen10 Intel Xeon (E-2136) 3.30GHz-4.50GHz 6-Core CPU 1RU Serv…" at bounding box center [911, 478] width 785 height 109
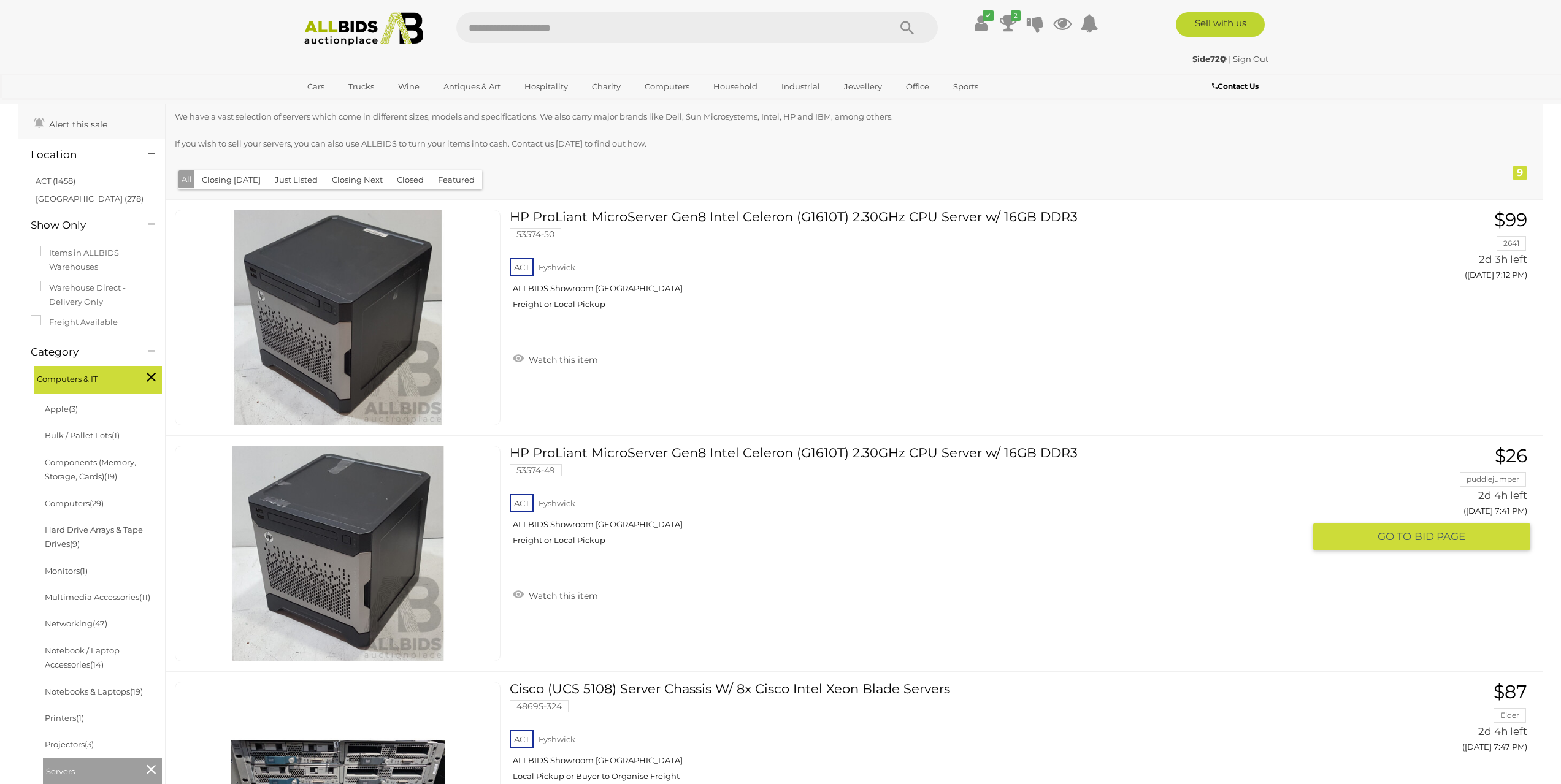
scroll to position [0, 0]
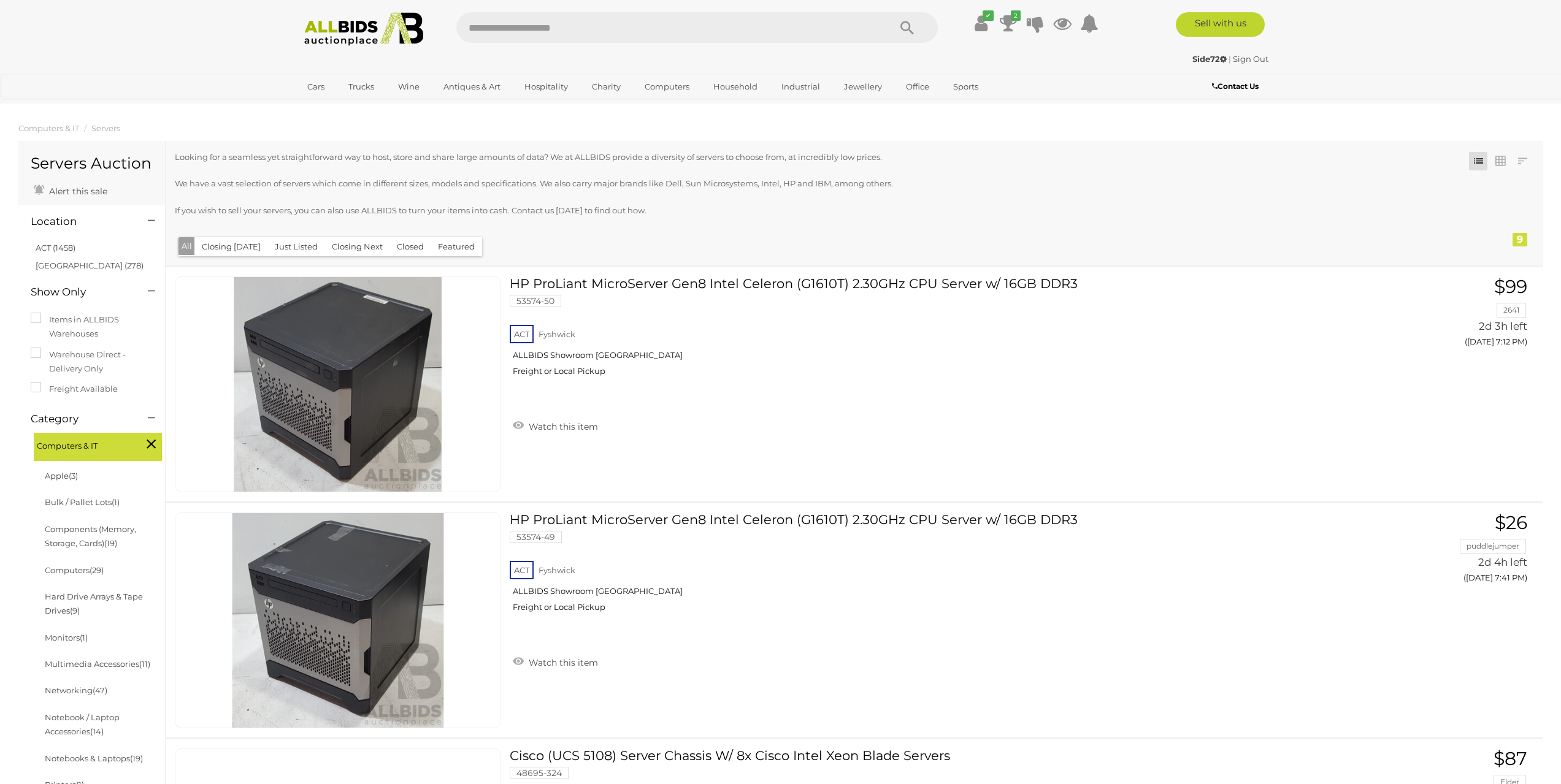
click at [390, 26] on img at bounding box center [364, 29] width 133 height 34
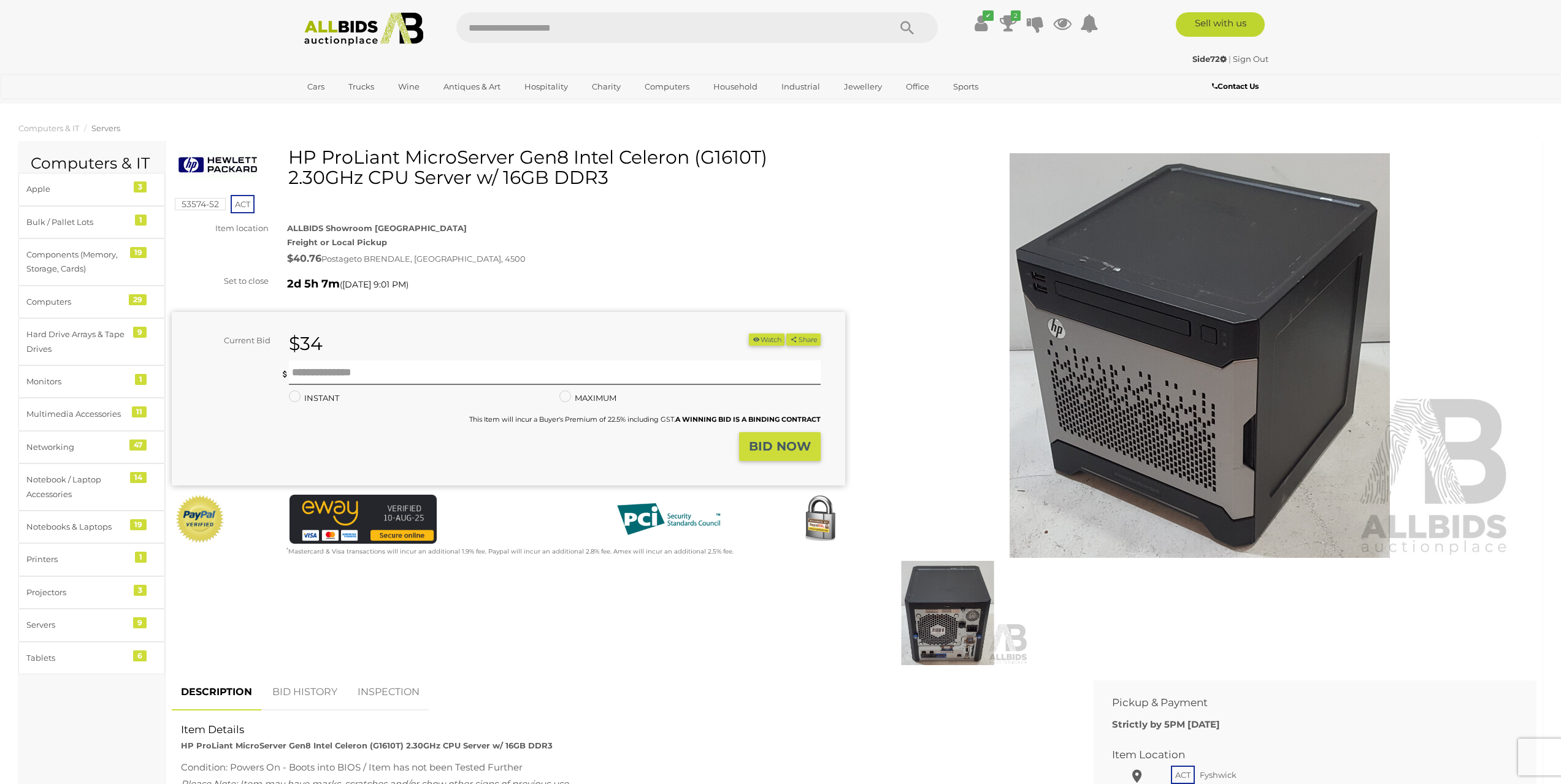
drag, startPoint x: 655, startPoint y: 178, endPoint x: 288, endPoint y: 153, distance: 367.9
click at [288, 153] on div "HP ProLiant MicroServer Gen8 Intel Celeron (G1610T) 2.30GHz CPU Server w/ 16GB …" at bounding box center [510, 172] width 664 height 50
copy div "HP ProLiant MicroServer Gen8 Intel Celeron (G1610T) 2.30GHz CPU Server w/ 16GB …"
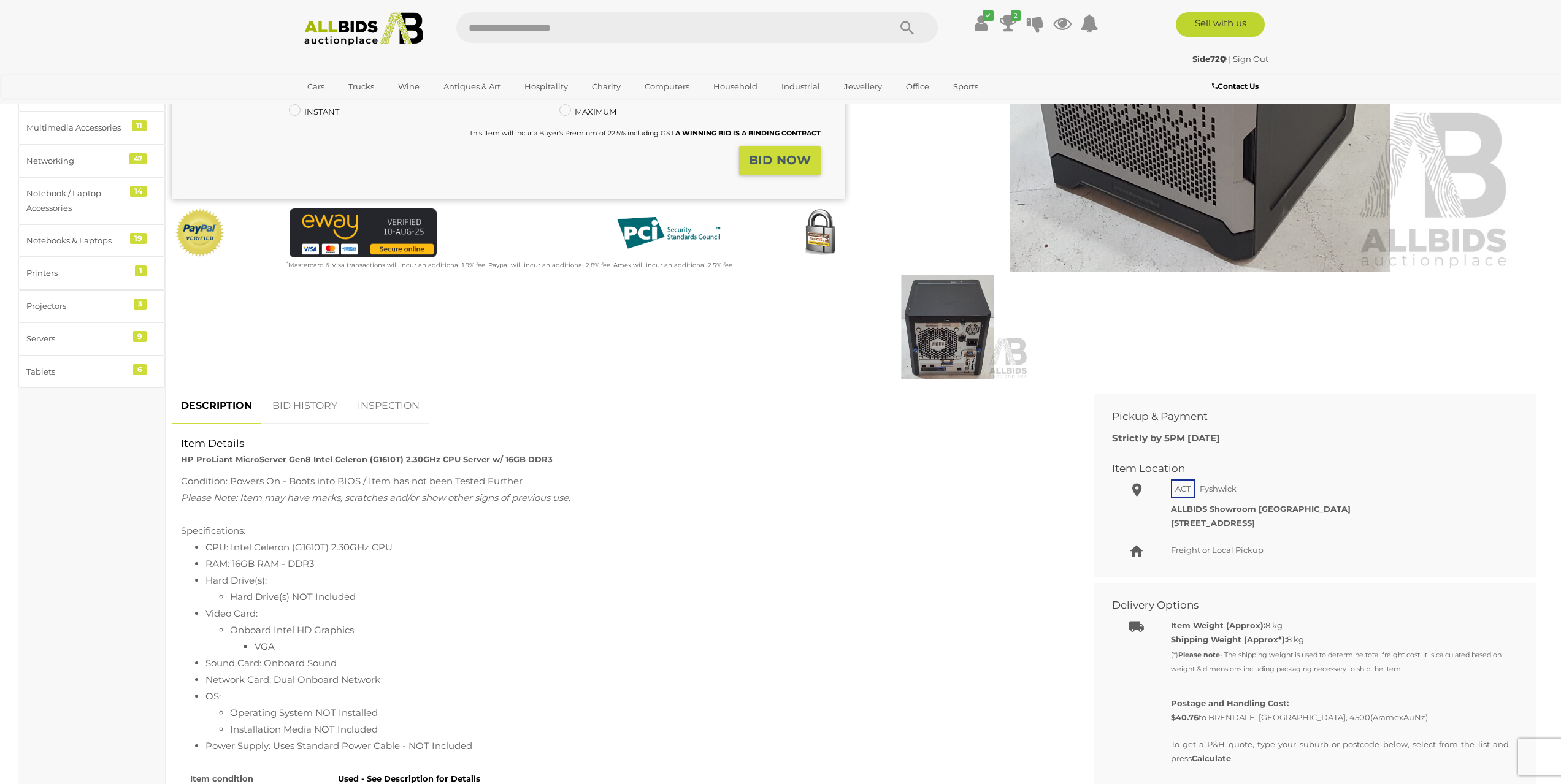
scroll to position [429, 0]
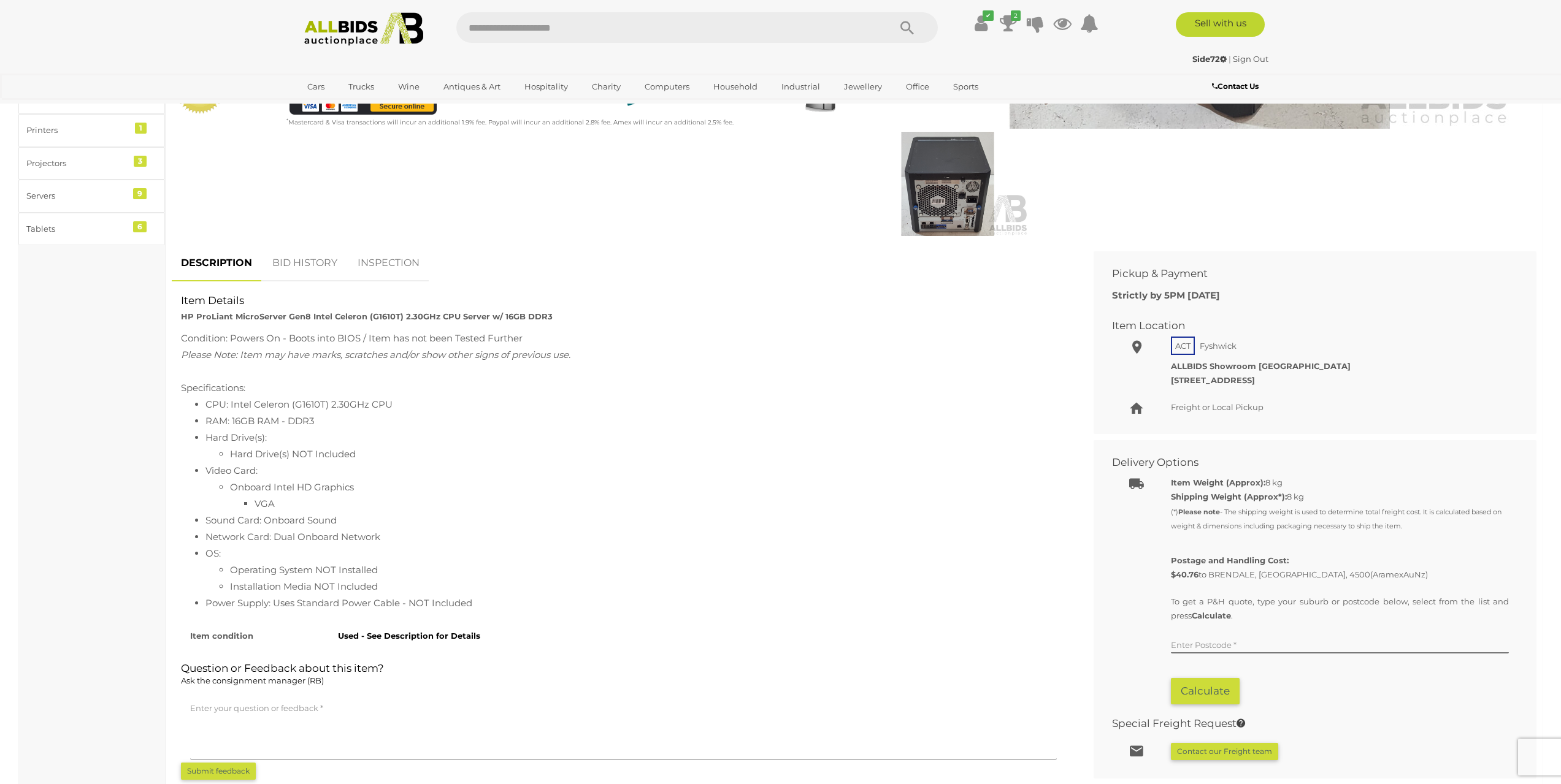
click at [179, 319] on div "Item Details HP ProLiant MicroServer Gen8 Intel Celeron (G1610T) 2.30GHz CPU Se…" at bounding box center [624, 308] width 904 height 30
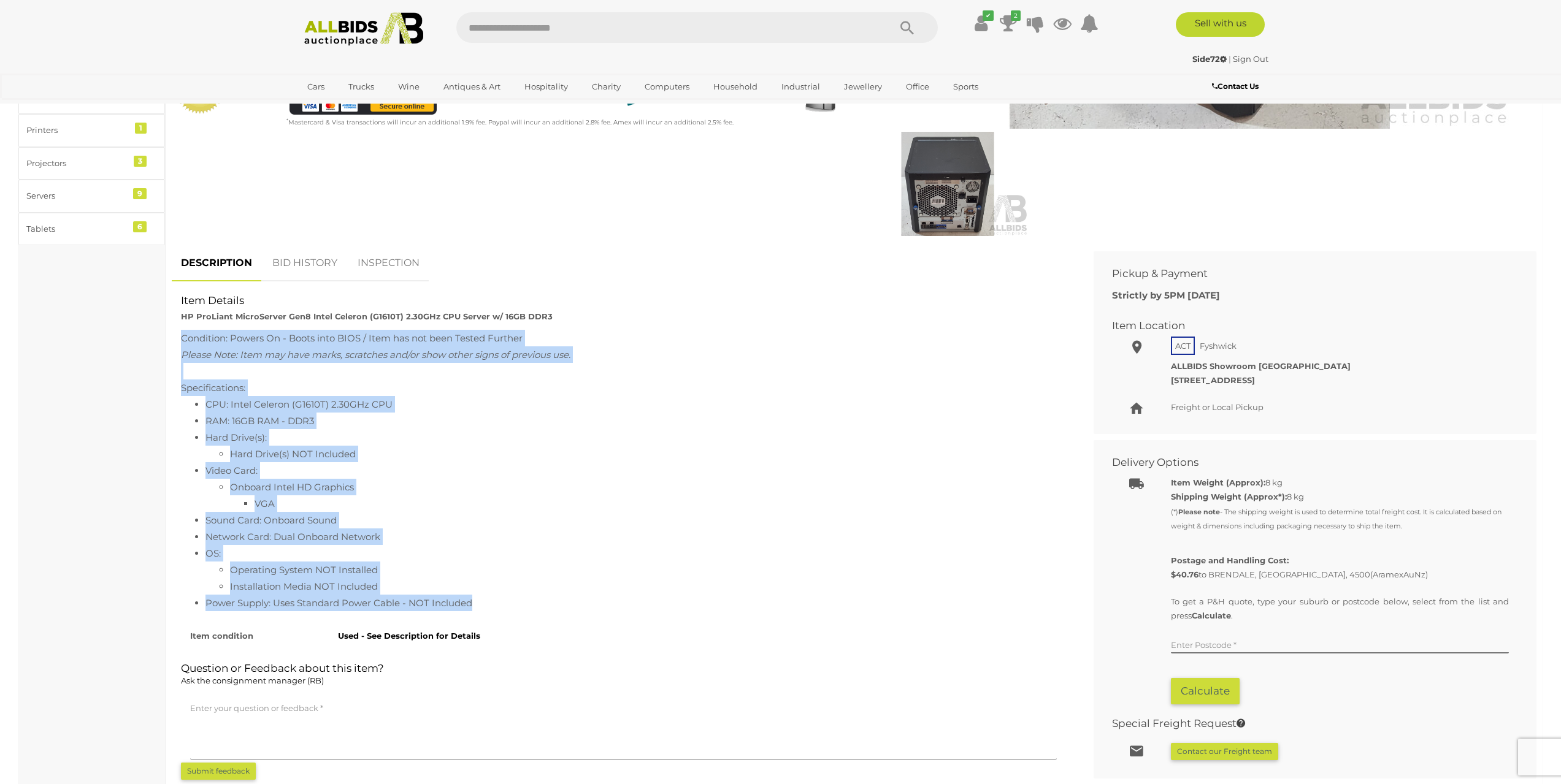
drag, startPoint x: 177, startPoint y: 336, endPoint x: 612, endPoint y: 610, distance: 514.1
click at [612, 610] on div "Condition: Powers On - Boots into BIOS / Item has not been Tested Further Pleas…" at bounding box center [624, 473] width 904 height 287
copy div "Condition: Powers On - Boots into BIOS / Item has not been Tested Further Pleas…"
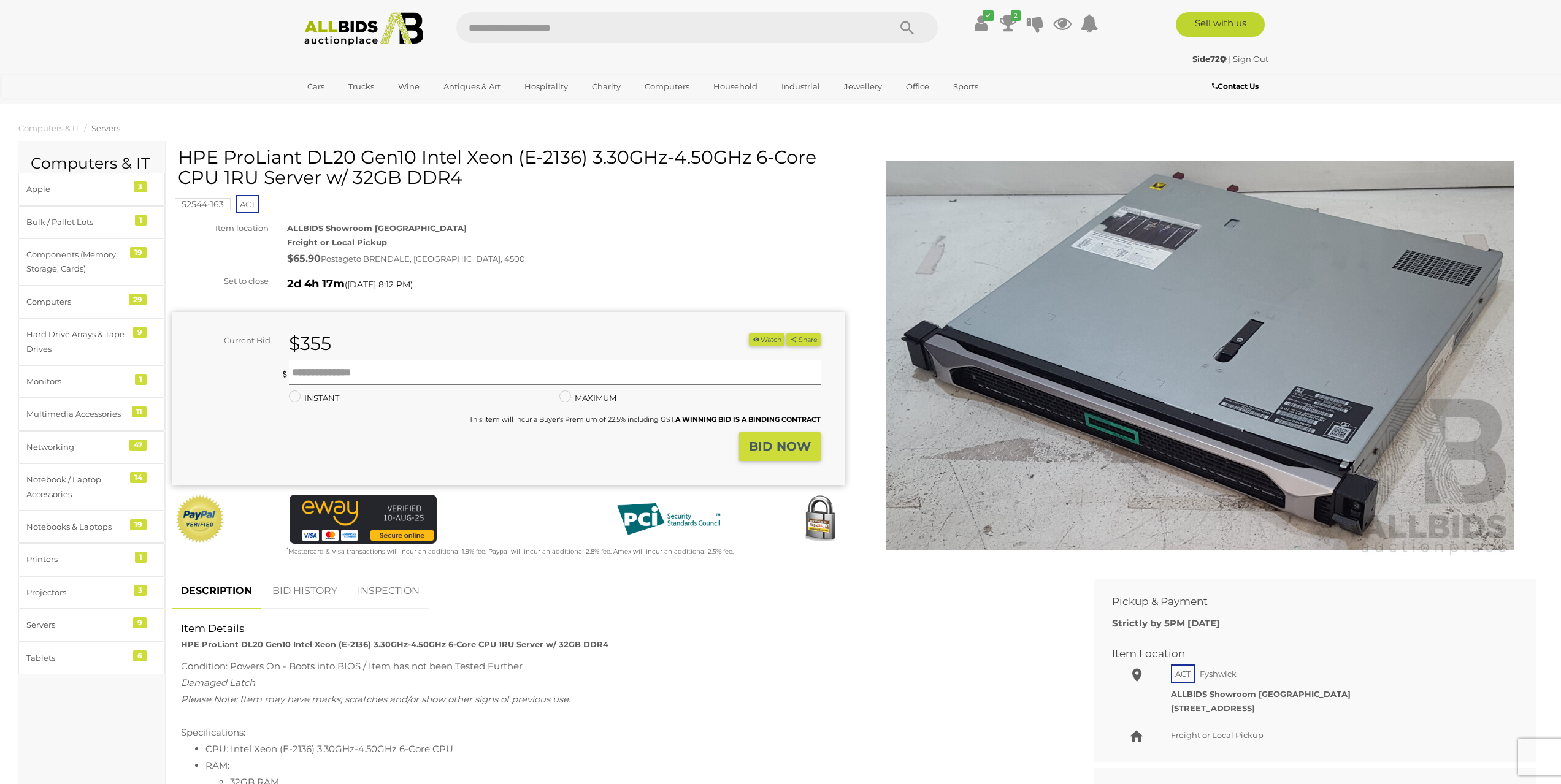
drag, startPoint x: 179, startPoint y: 163, endPoint x: 488, endPoint y: 178, distance: 309.4
click at [488, 178] on h1 "HPE ProLiant DL20 Gen10 Intel Xeon (E-2136) 3.30GHz-4.50GHz 6-Core CPU 1RU Serv…" at bounding box center [510, 167] width 664 height 40
copy h1 "HPE ProLiant DL20 Gen10 Intel Xeon (E-2136) 3.30GHz-4.50GHz 6-Core CPU 1RU Serv…"
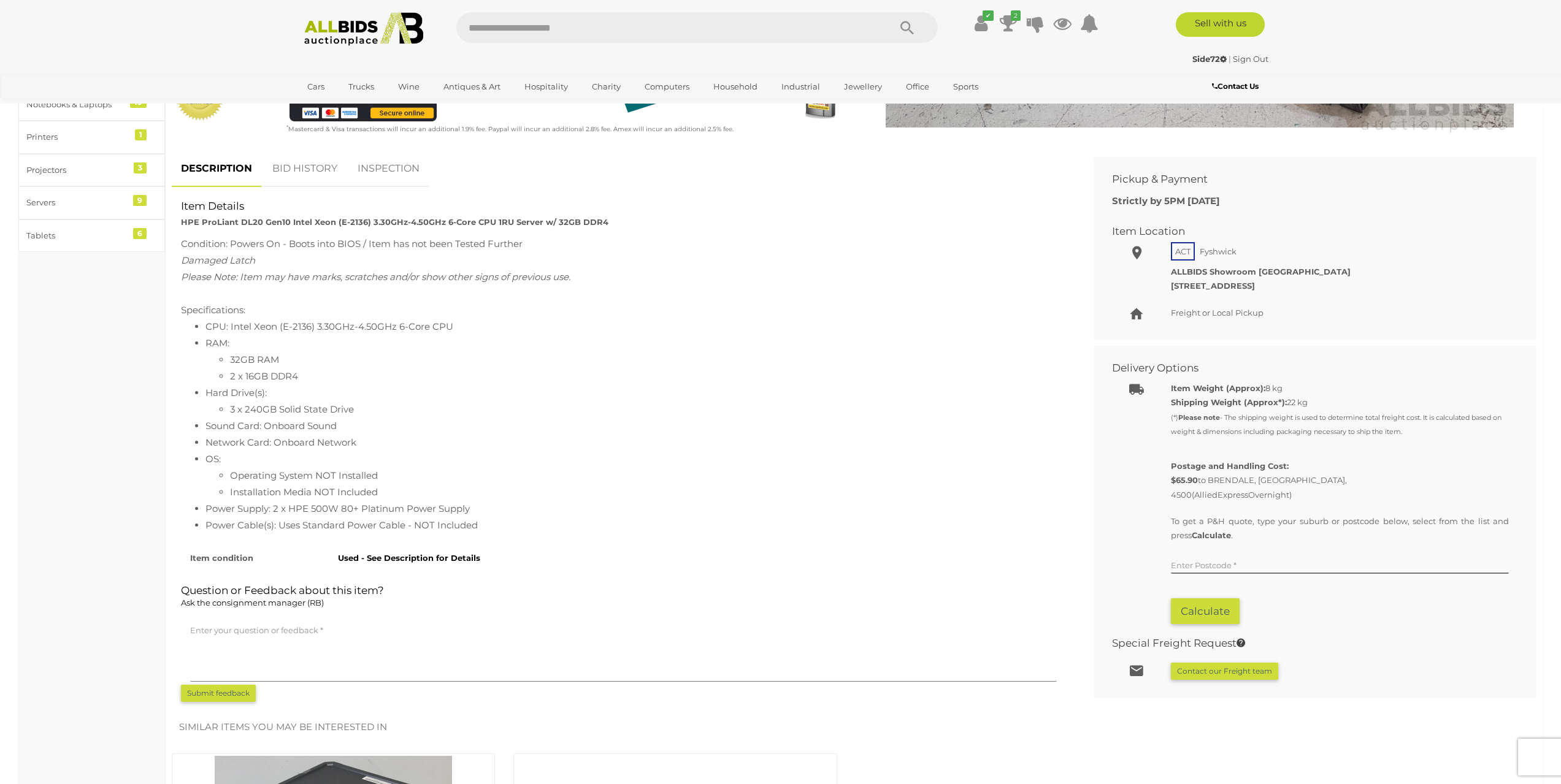
scroll to position [429, 0]
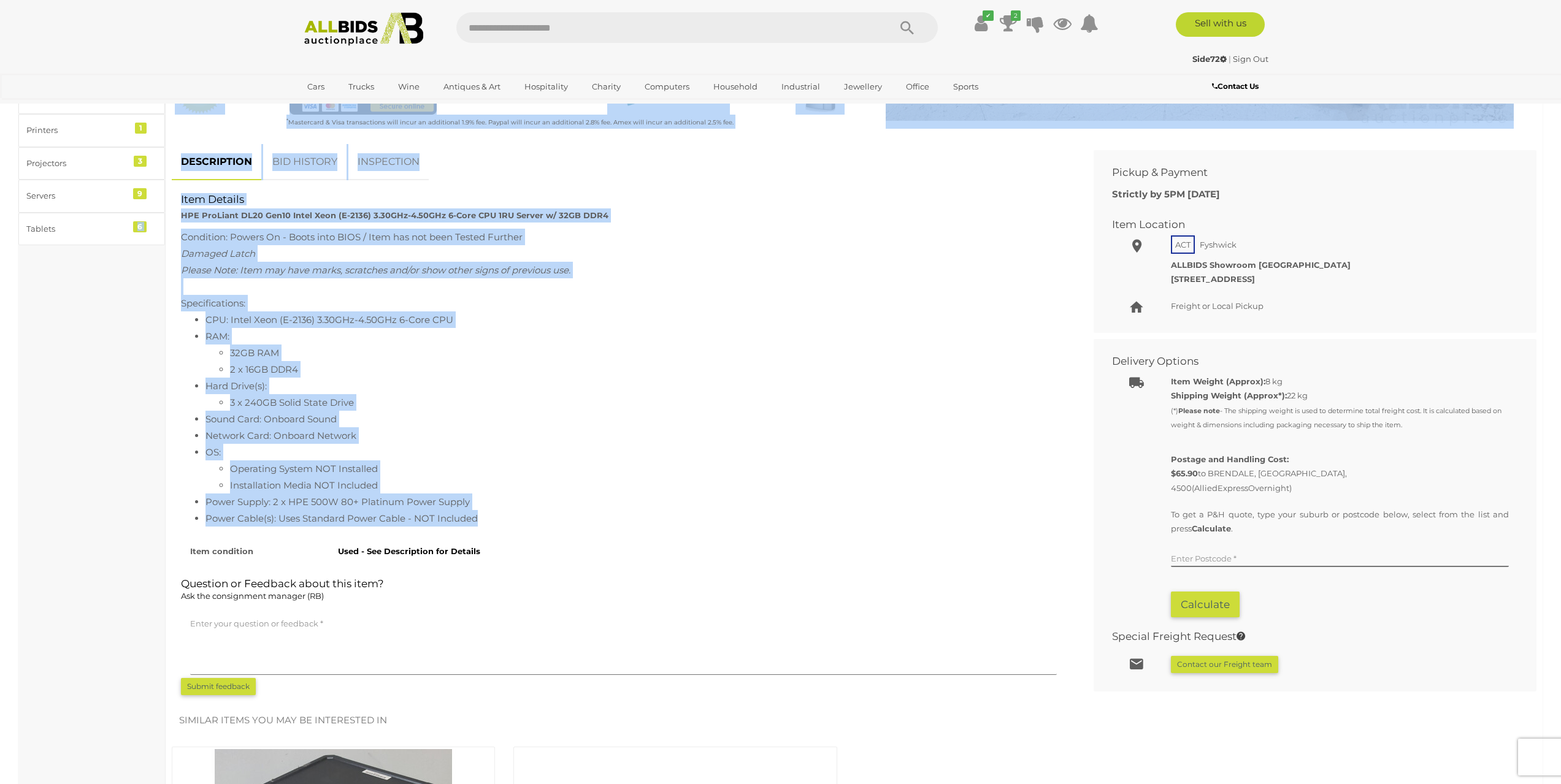
drag, startPoint x: 516, startPoint y: 514, endPoint x: 63, endPoint y: 462, distance: 456.0
click at [63, 462] on div "Computers & IT Apple 3 Bulk / Pallet Lots 1 Components (Memory, Storage, Cards)…" at bounding box center [780, 404] width 1524 height 1385
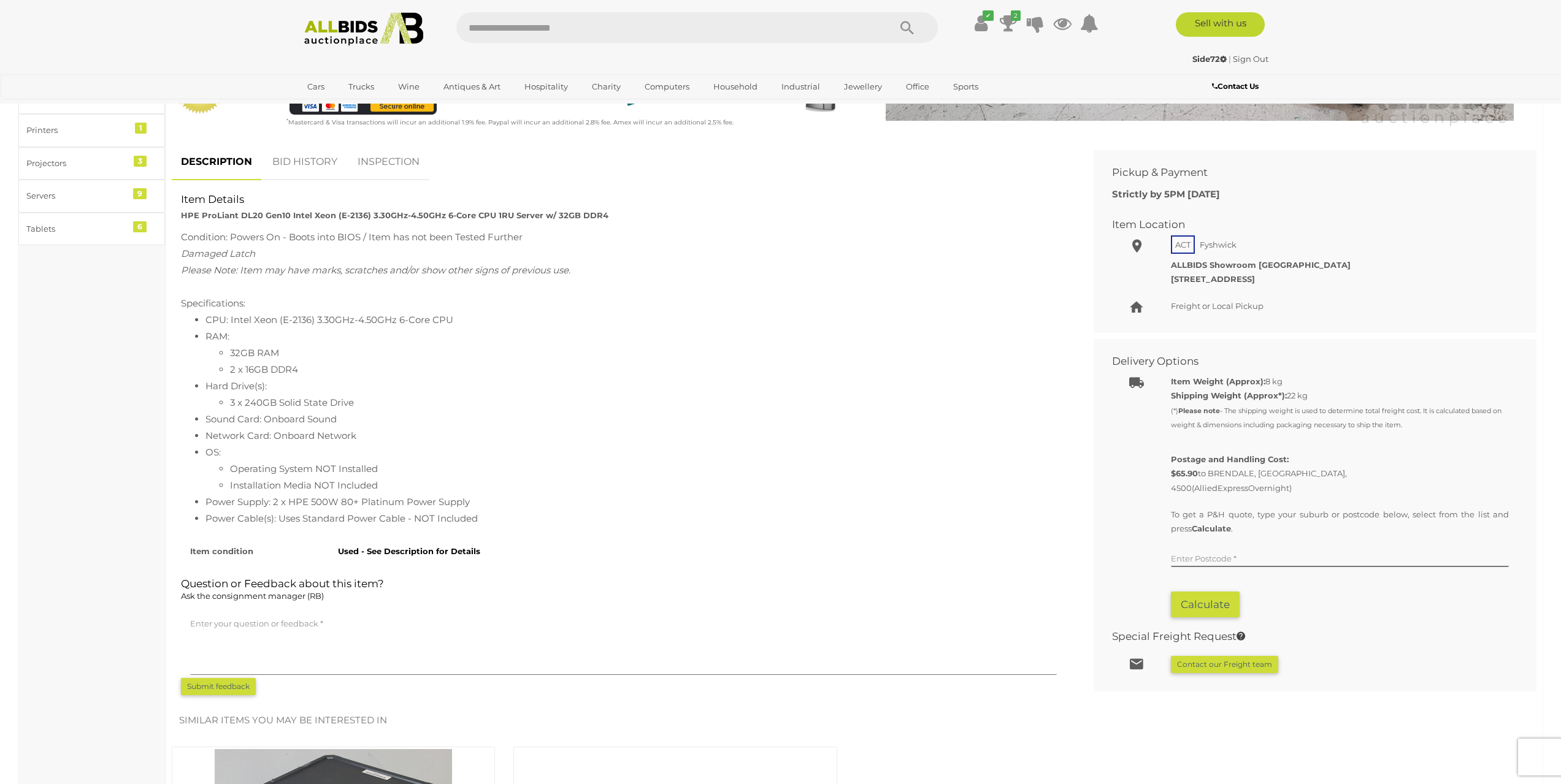
click at [562, 549] on div "Used - See Description for Details" at bounding box center [697, 548] width 738 height 20
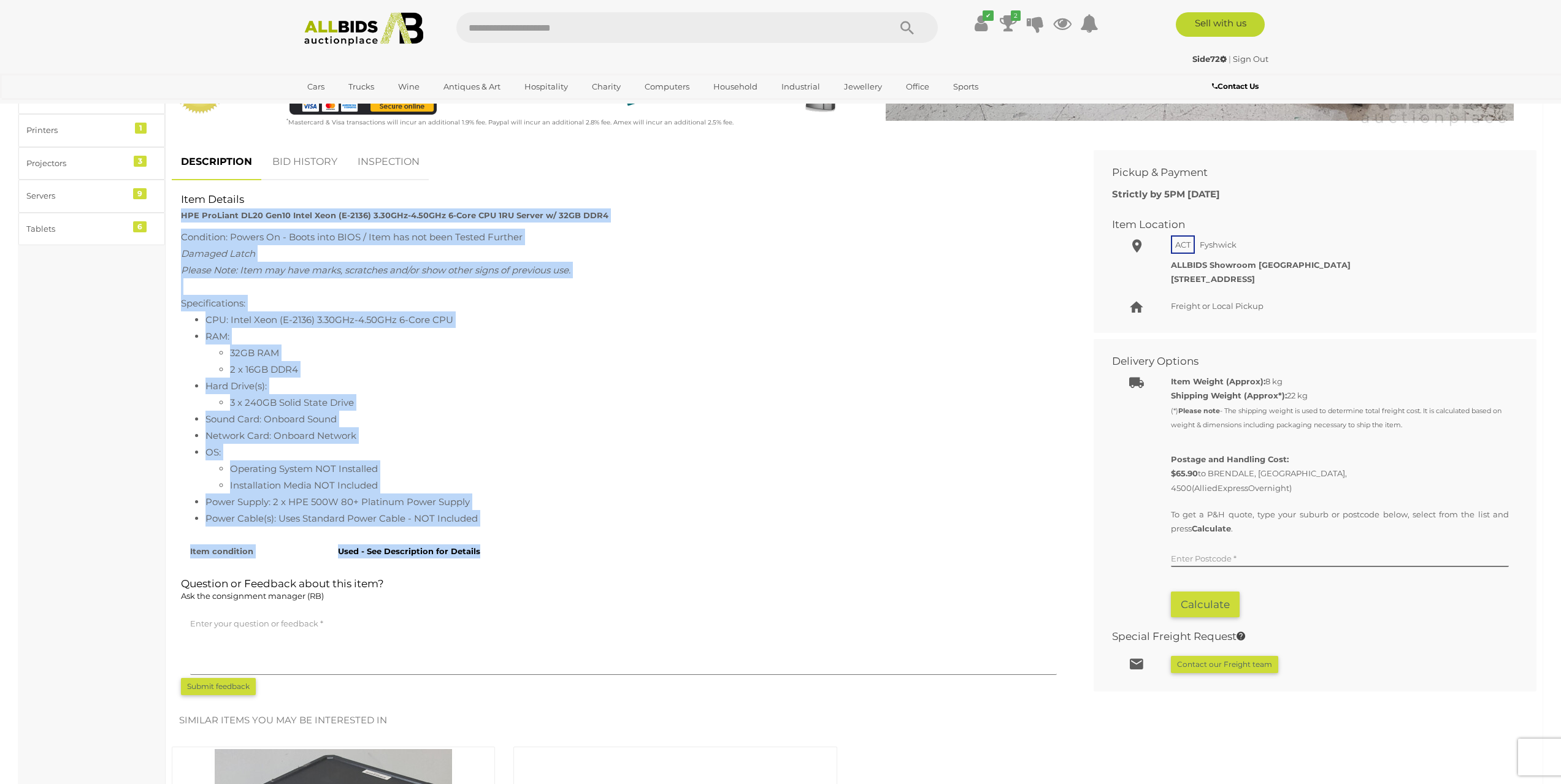
drag, startPoint x: 500, startPoint y: 551, endPoint x: 181, endPoint y: 210, distance: 466.9
click at [181, 192] on div "Item Details HPE ProLiant DL20 Gen10 Intel Xeon (E-2136) 3.30GHz-4.50GHz 6-Core…" at bounding box center [624, 192] width 904 height 0
copy div "HPE ProLiant DL20 Gen10 Intel Xeon (E-2136) 3.30GHz-4.50GHz 6-Core CPU 1RU Serv…"
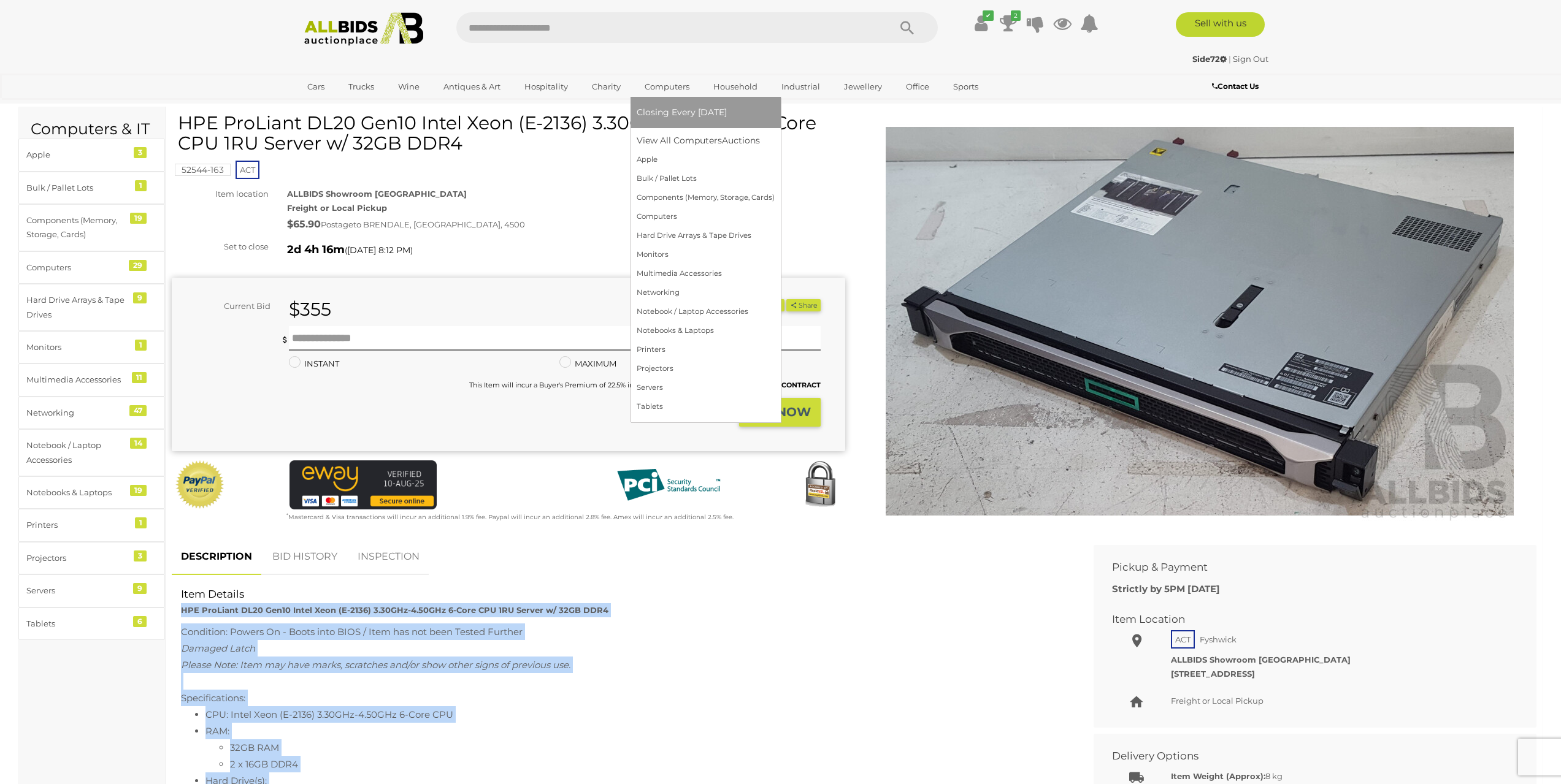
scroll to position [0, 0]
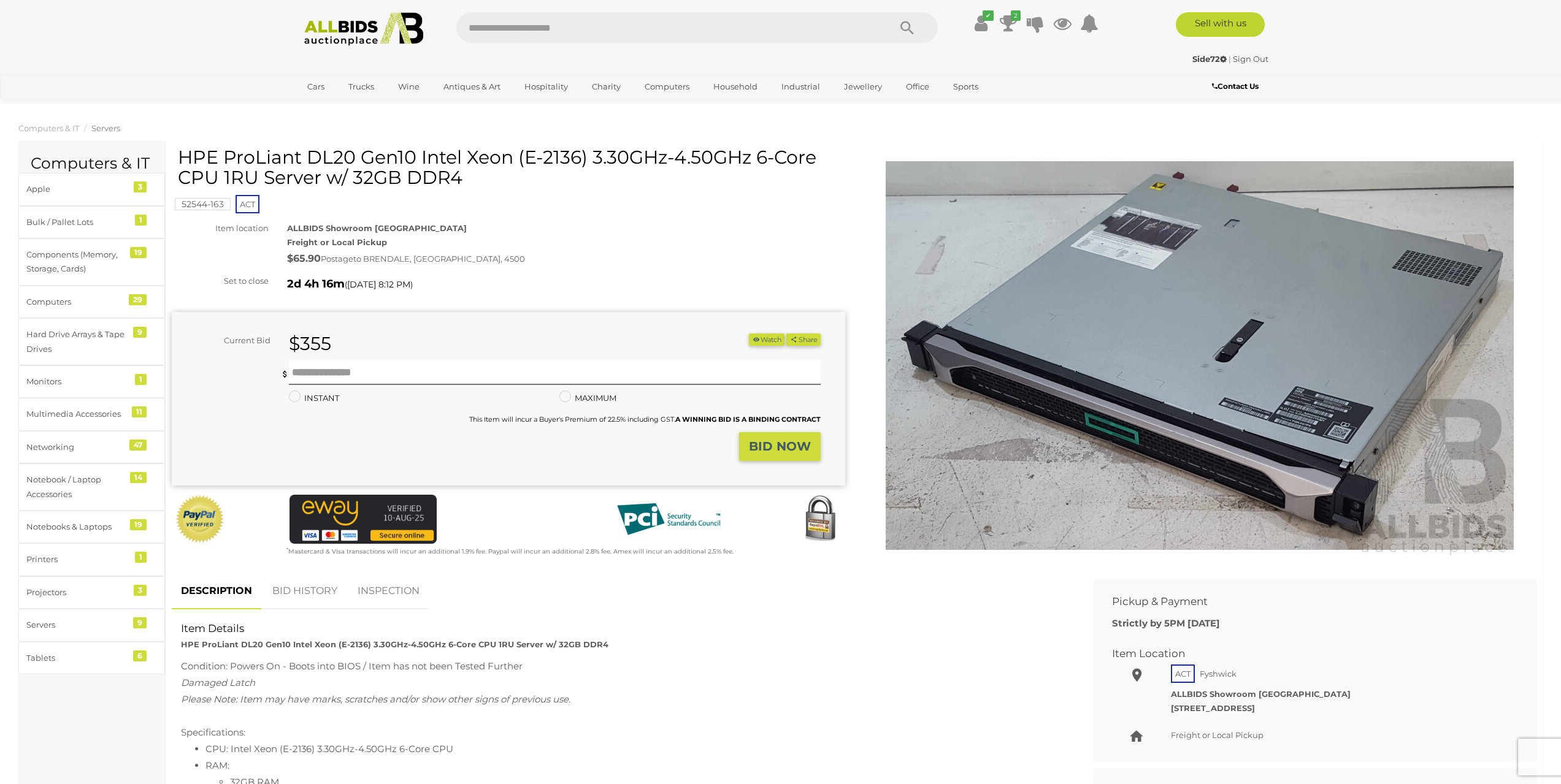
click at [932, 625] on h2 "Item Details" at bounding box center [623, 628] width 885 height 12
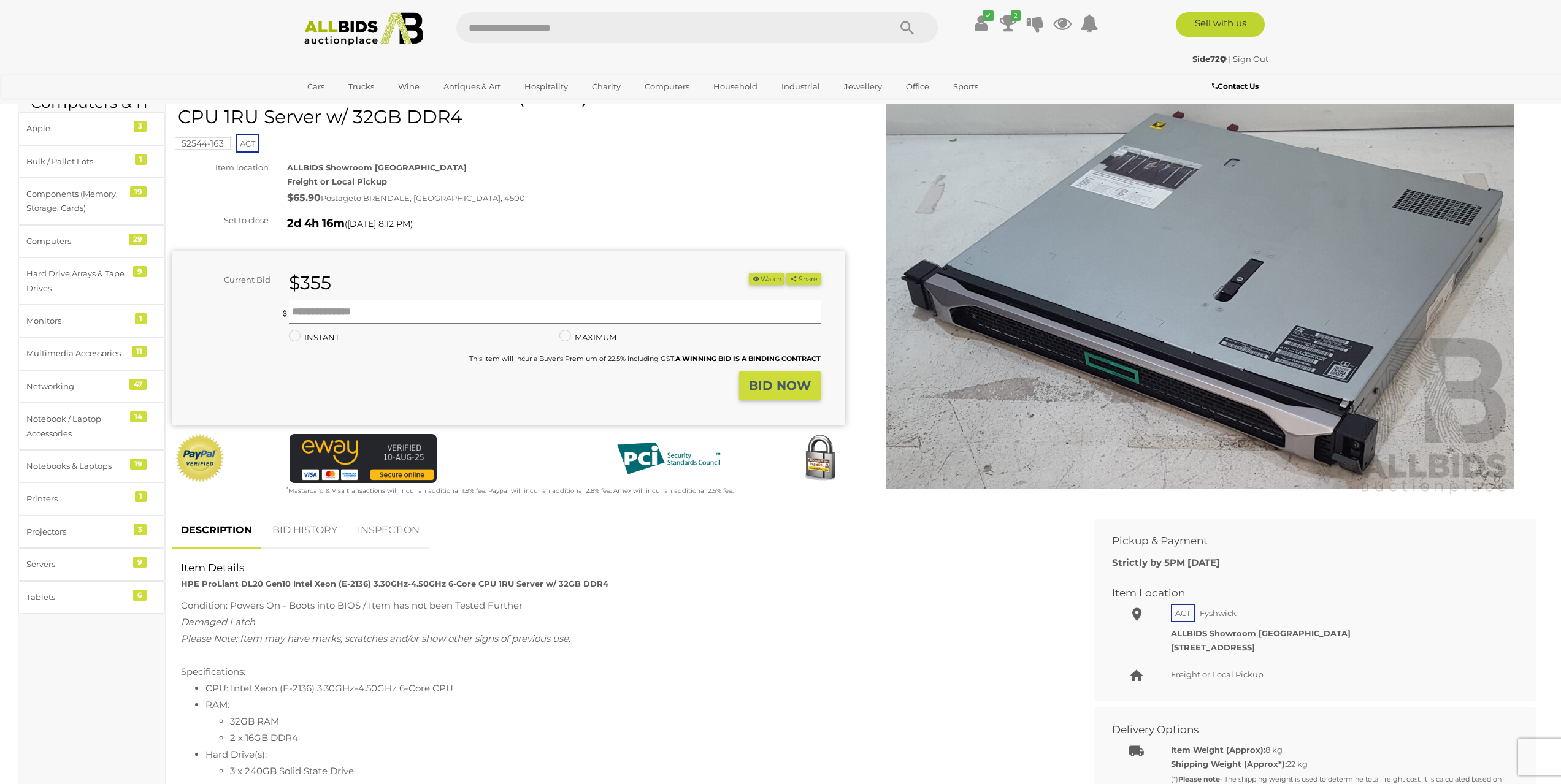
scroll to position [61, 0]
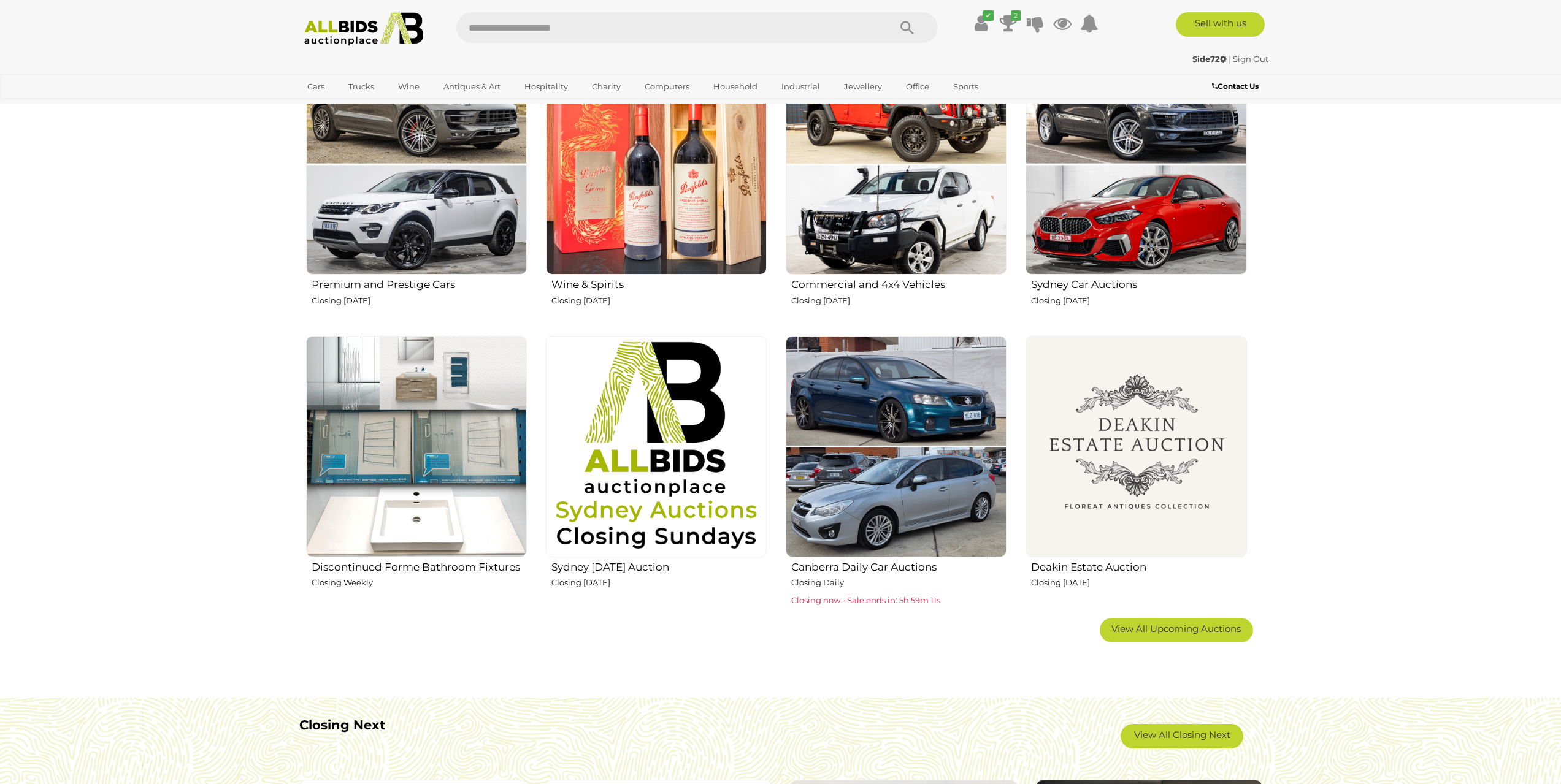
scroll to position [551, 0]
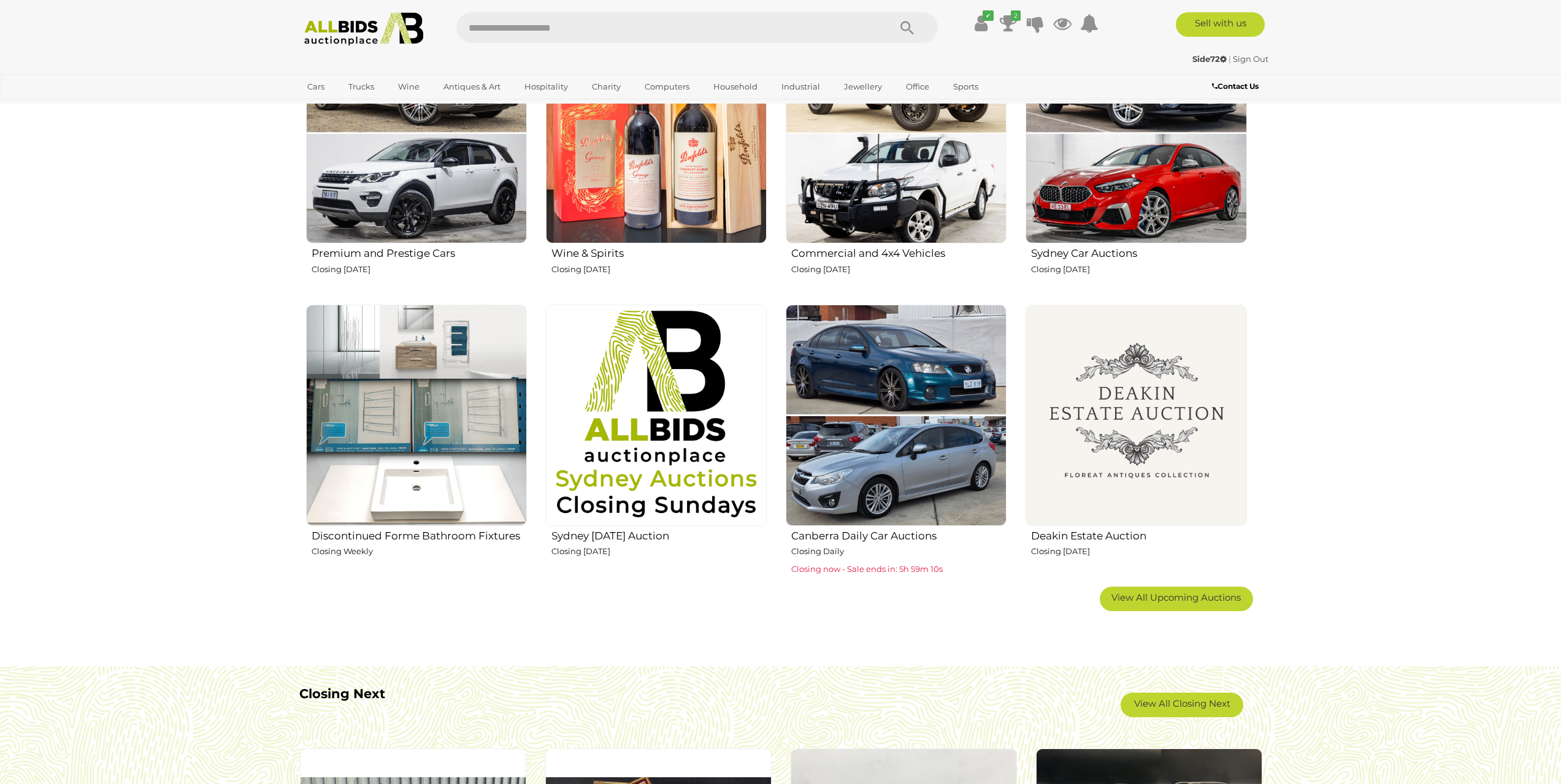
click at [626, 389] on img at bounding box center [656, 415] width 221 height 221
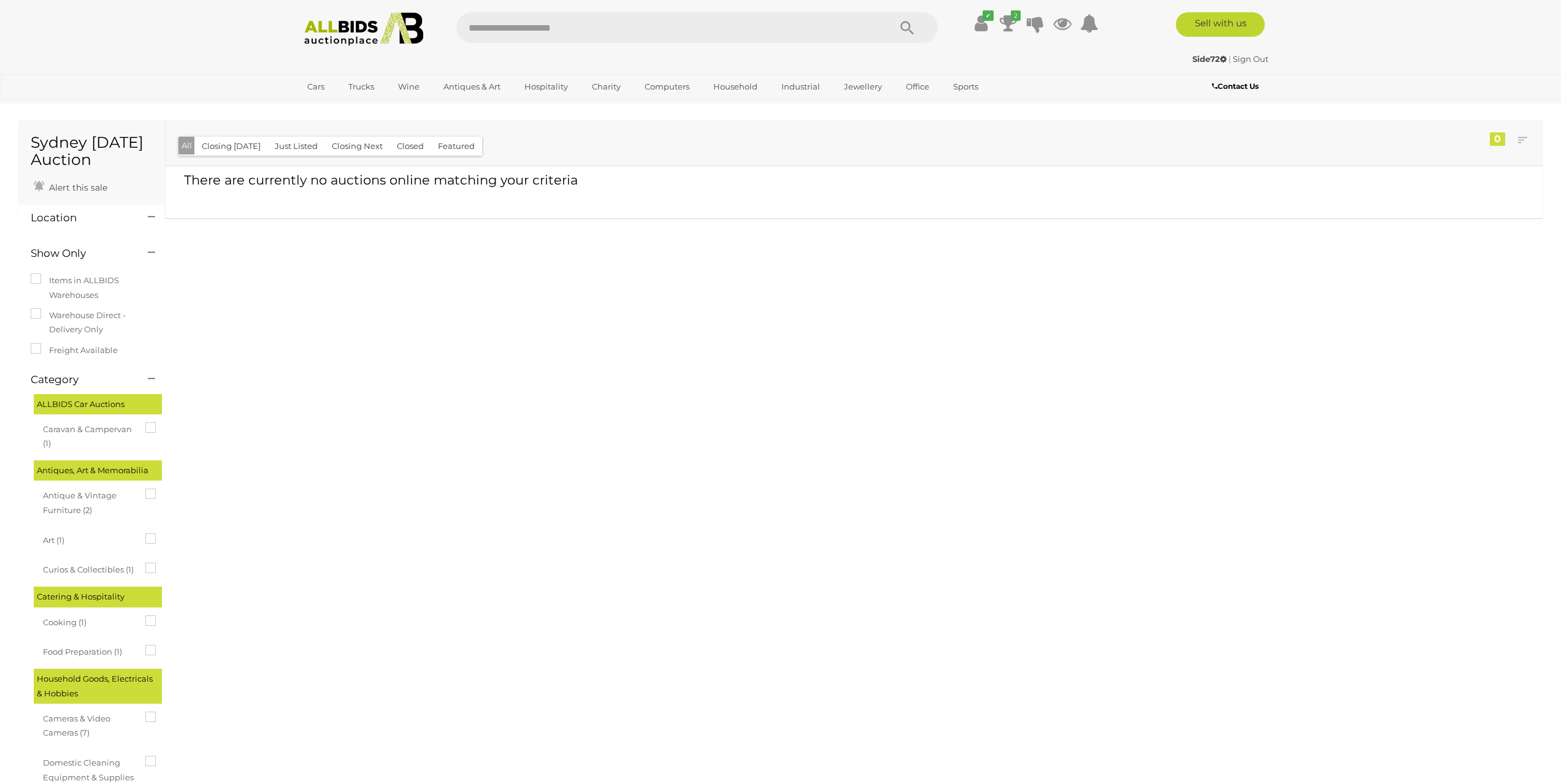
click at [36, 323] on label "Warehouse Direct - Delivery Only" at bounding box center [92, 322] width 122 height 29
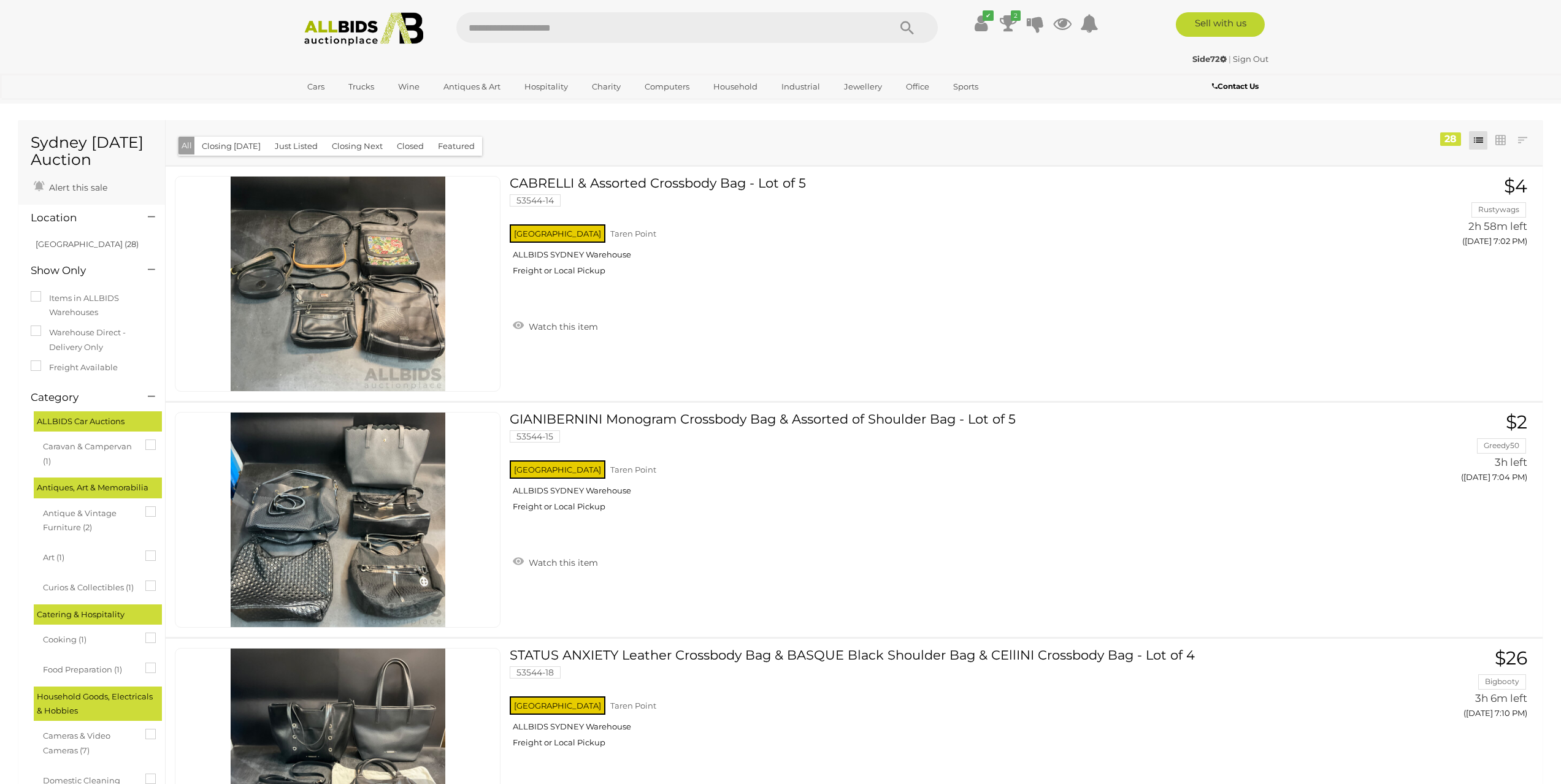
click at [332, 29] on img at bounding box center [364, 29] width 133 height 34
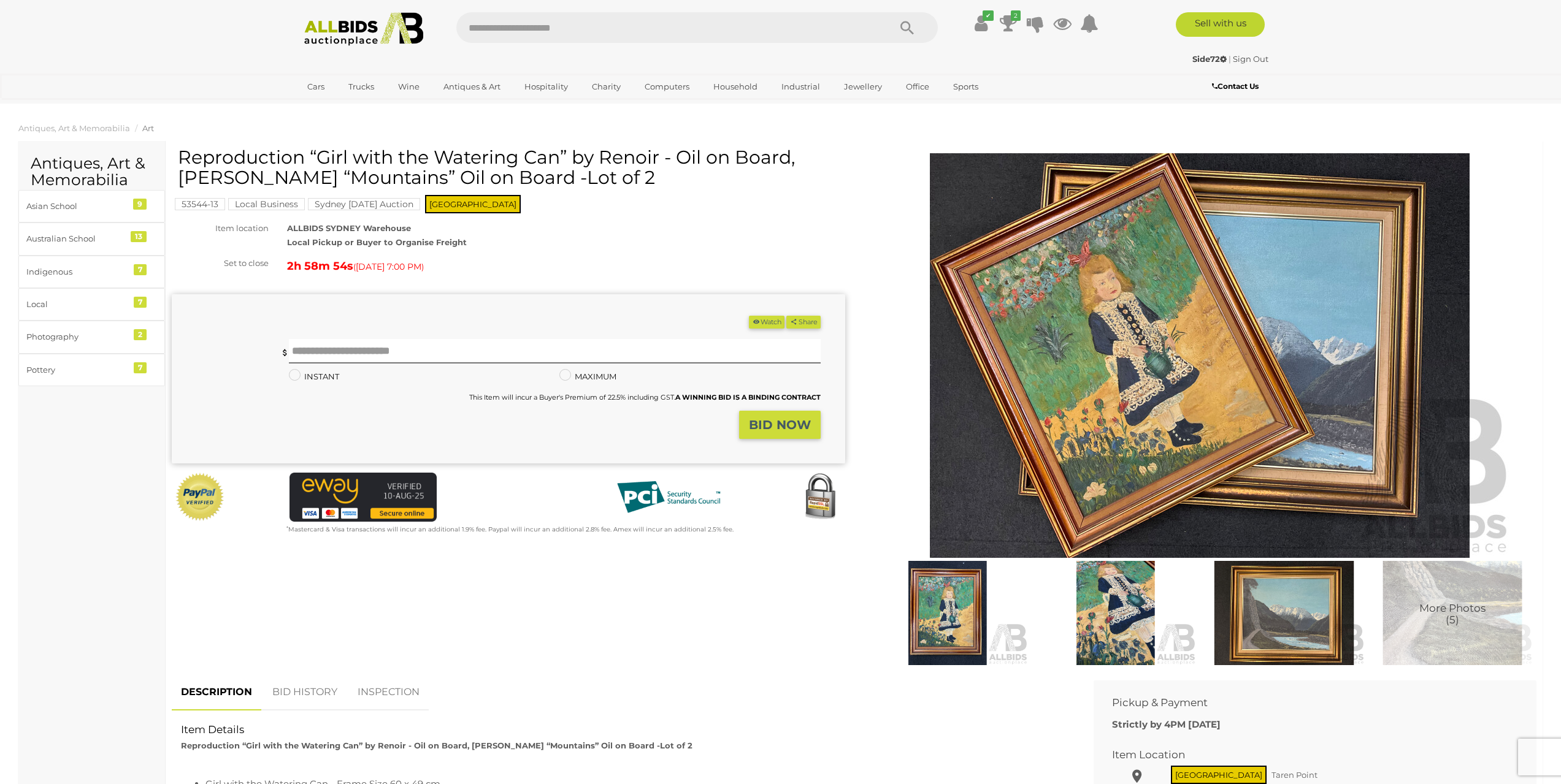
click at [1138, 610] on img at bounding box center [1115, 613] width 162 height 104
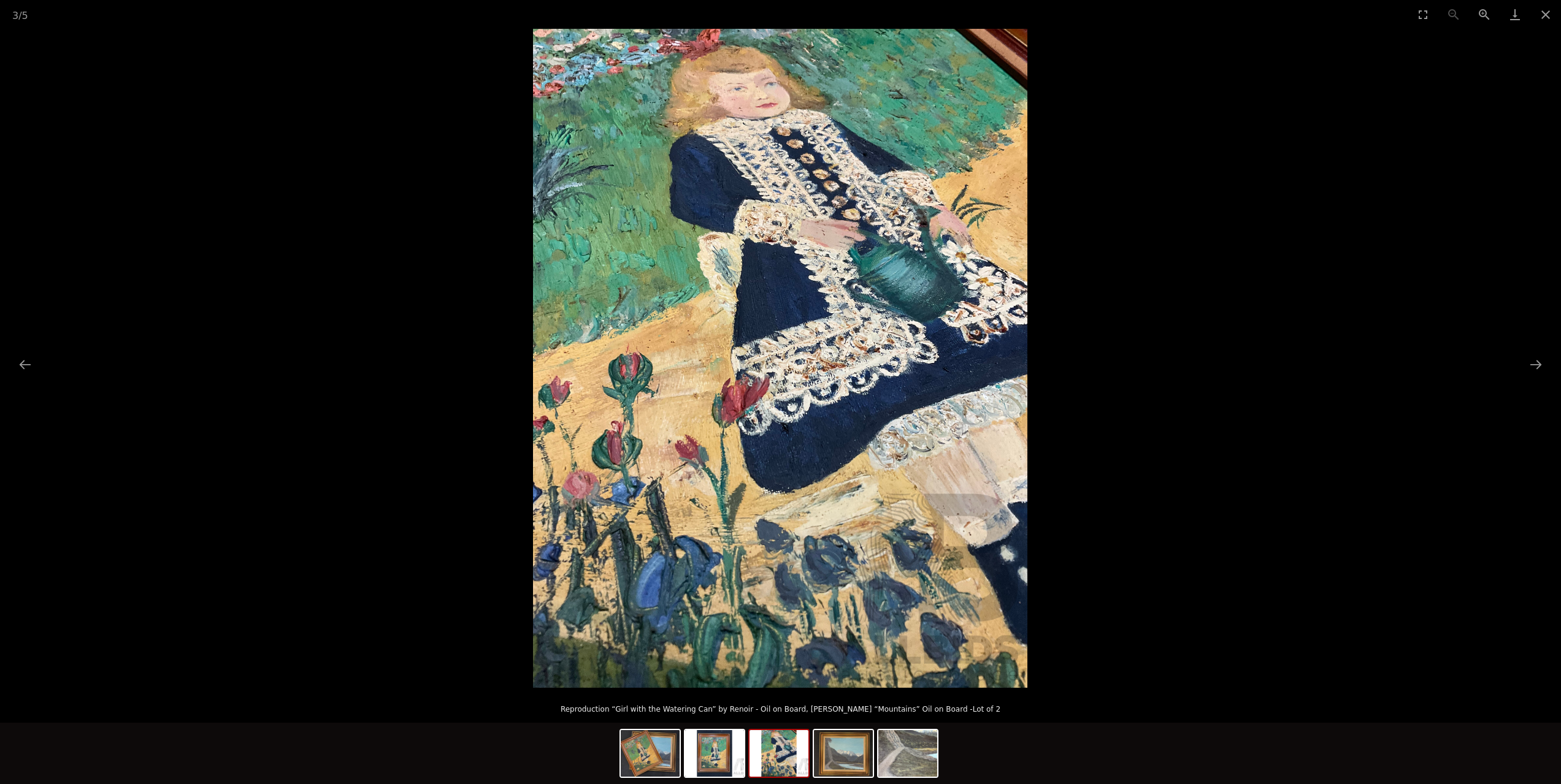
click at [1550, 364] on picture at bounding box center [780, 358] width 1561 height 659
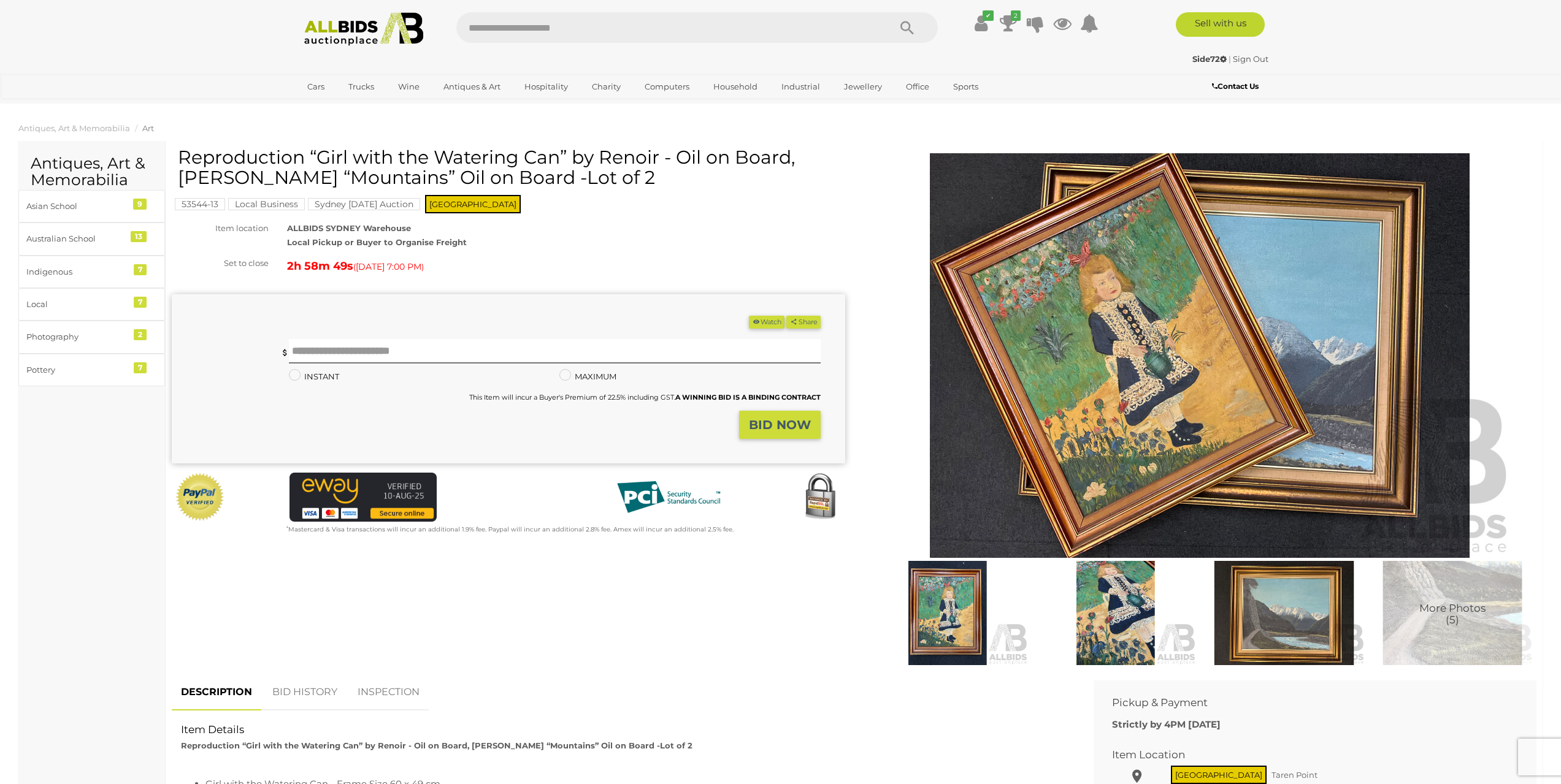
click at [1296, 593] on img at bounding box center [1284, 613] width 162 height 104
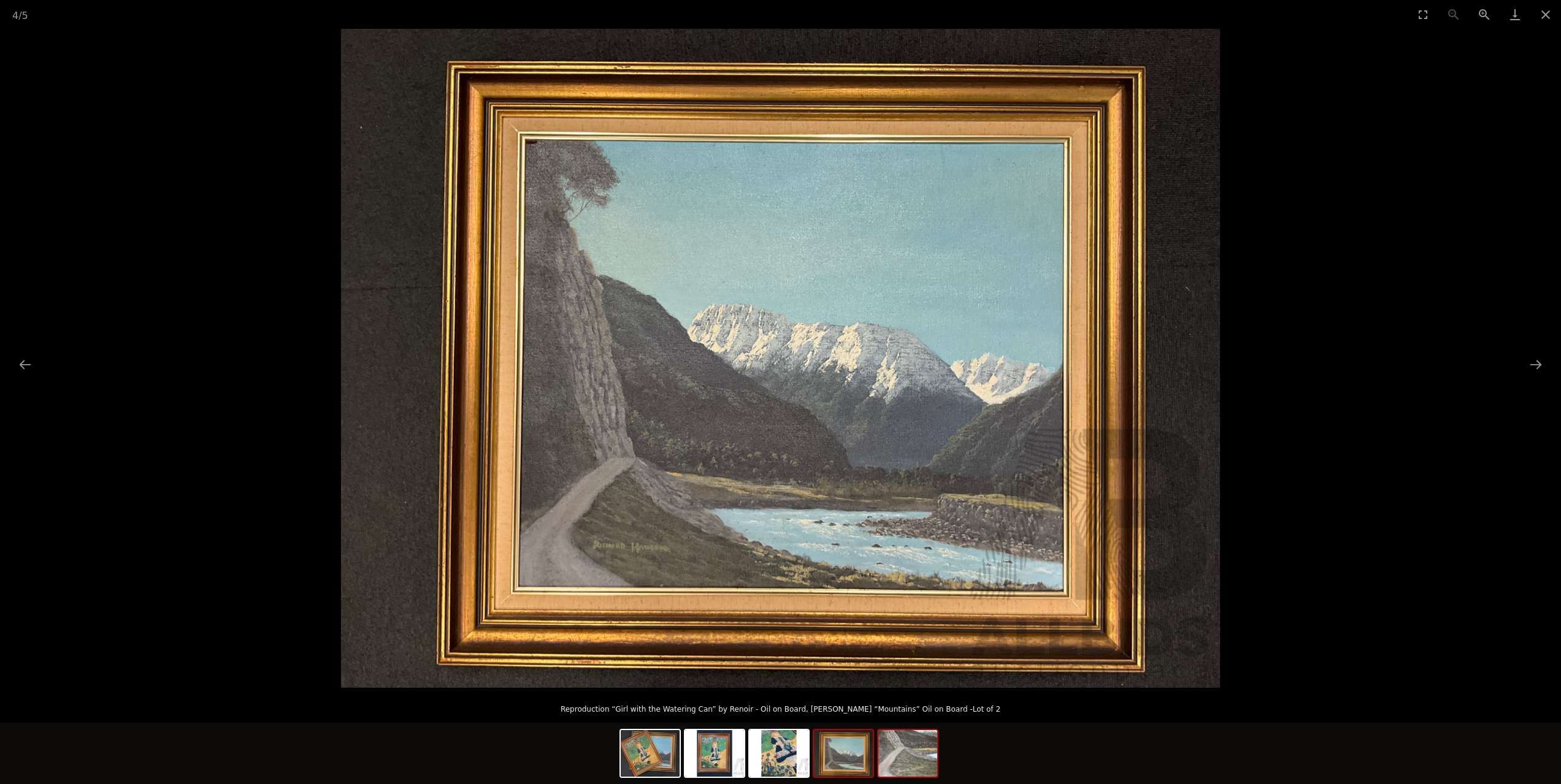
click at [905, 757] on img at bounding box center [907, 753] width 59 height 47
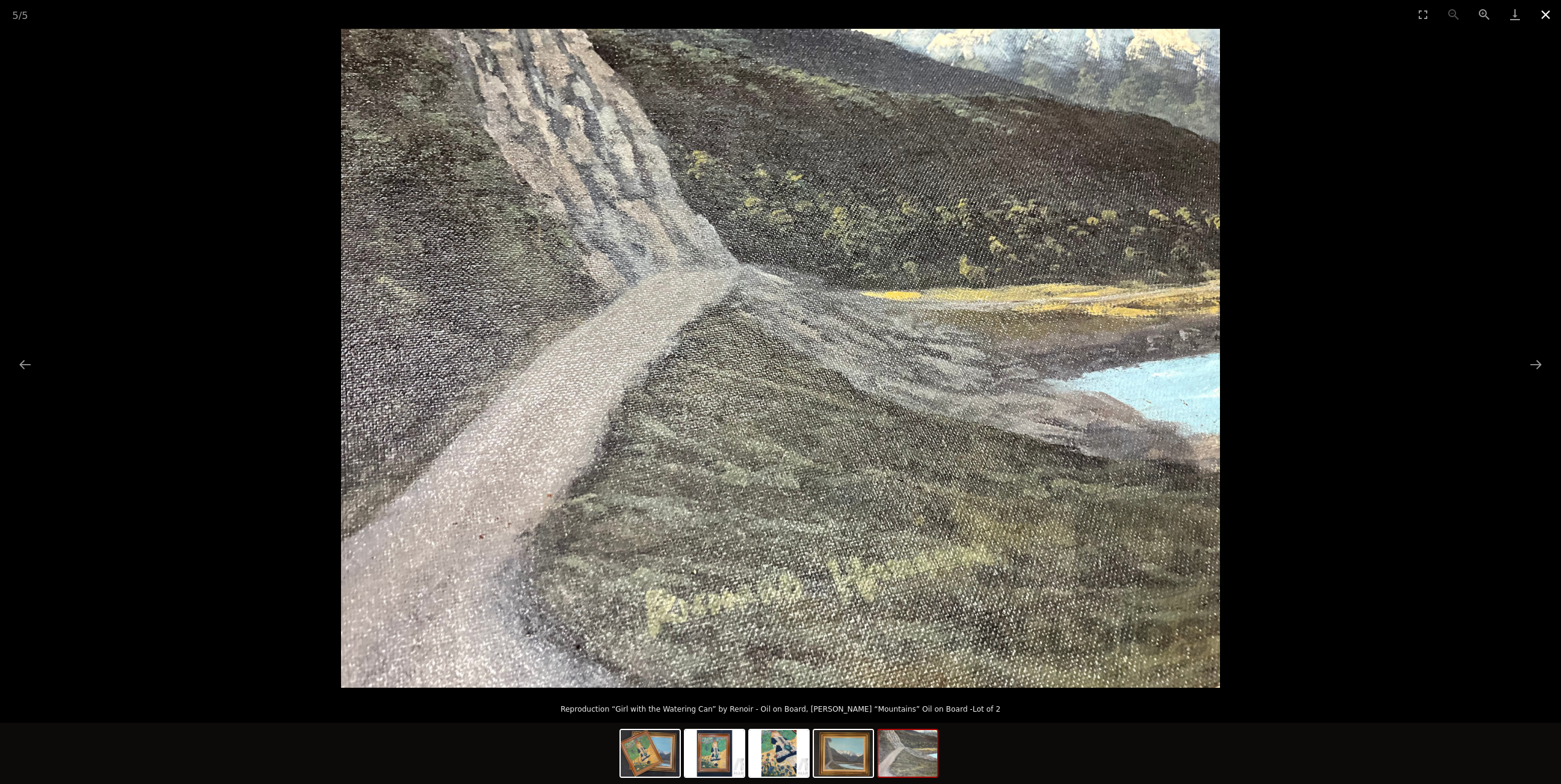
click at [1552, 5] on button "Close gallery" at bounding box center [1546, 14] width 31 height 29
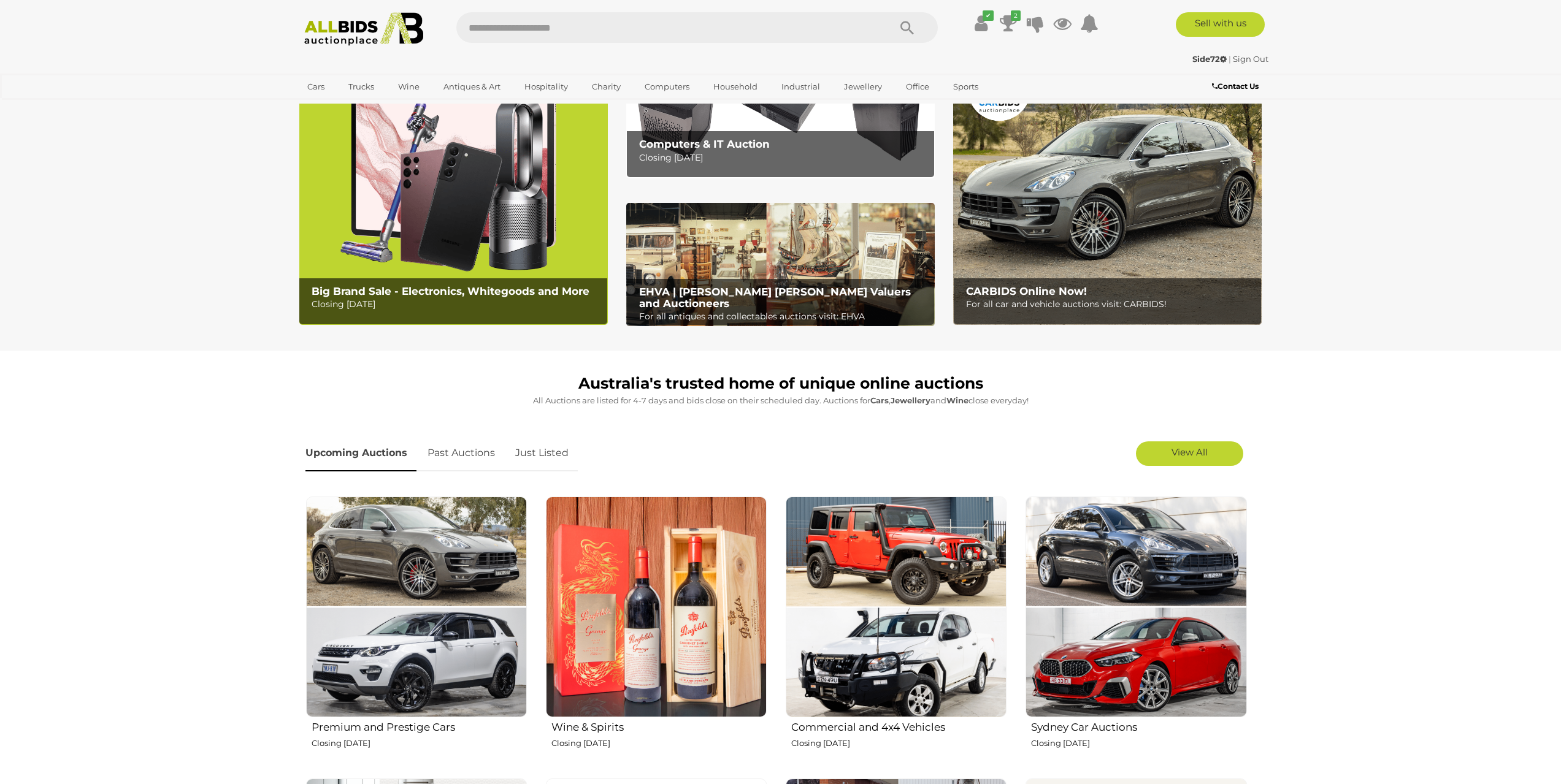
scroll to position [245, 0]
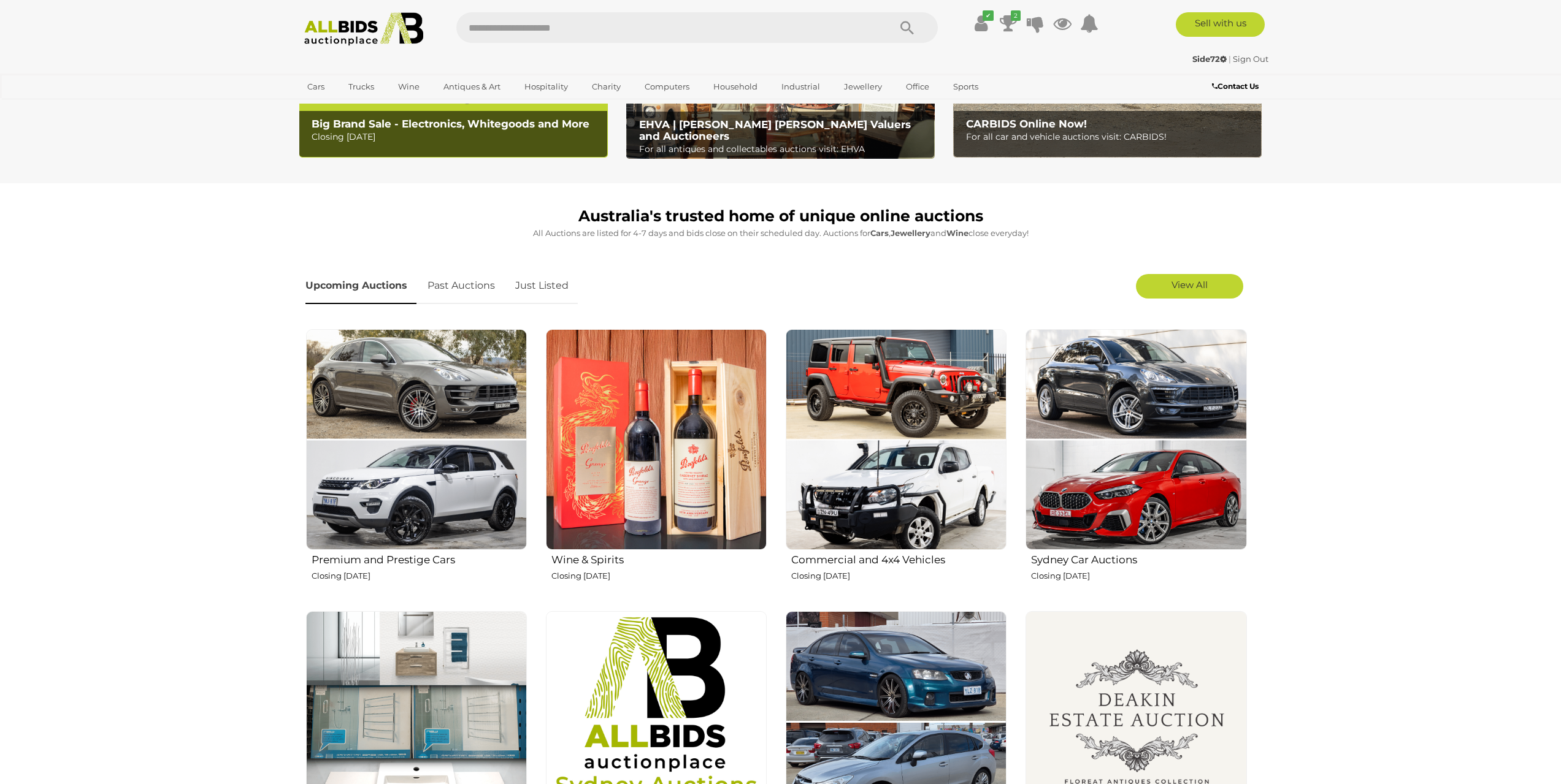
click at [682, 444] on img at bounding box center [656, 439] width 221 height 221
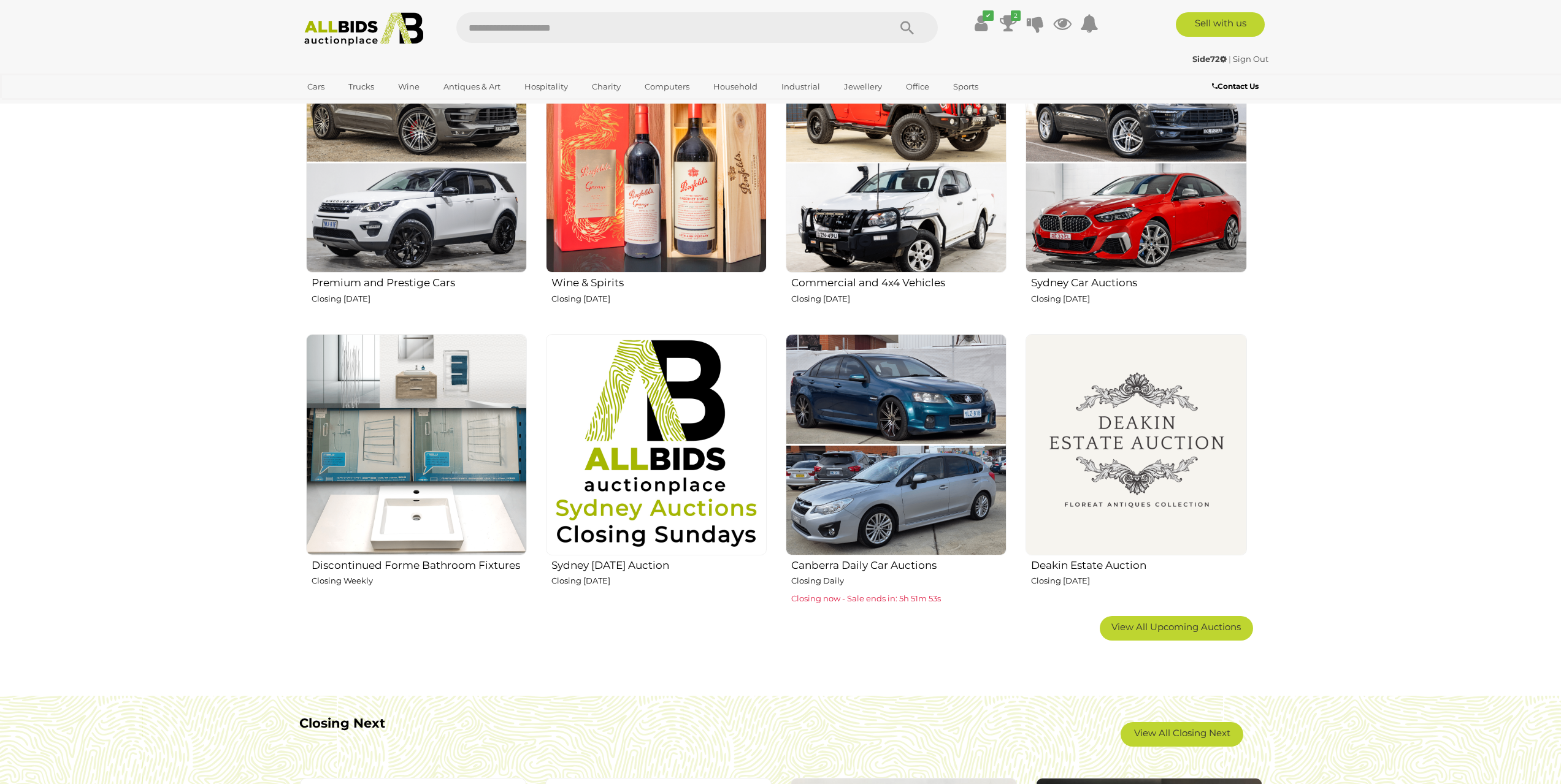
scroll to position [551, 0]
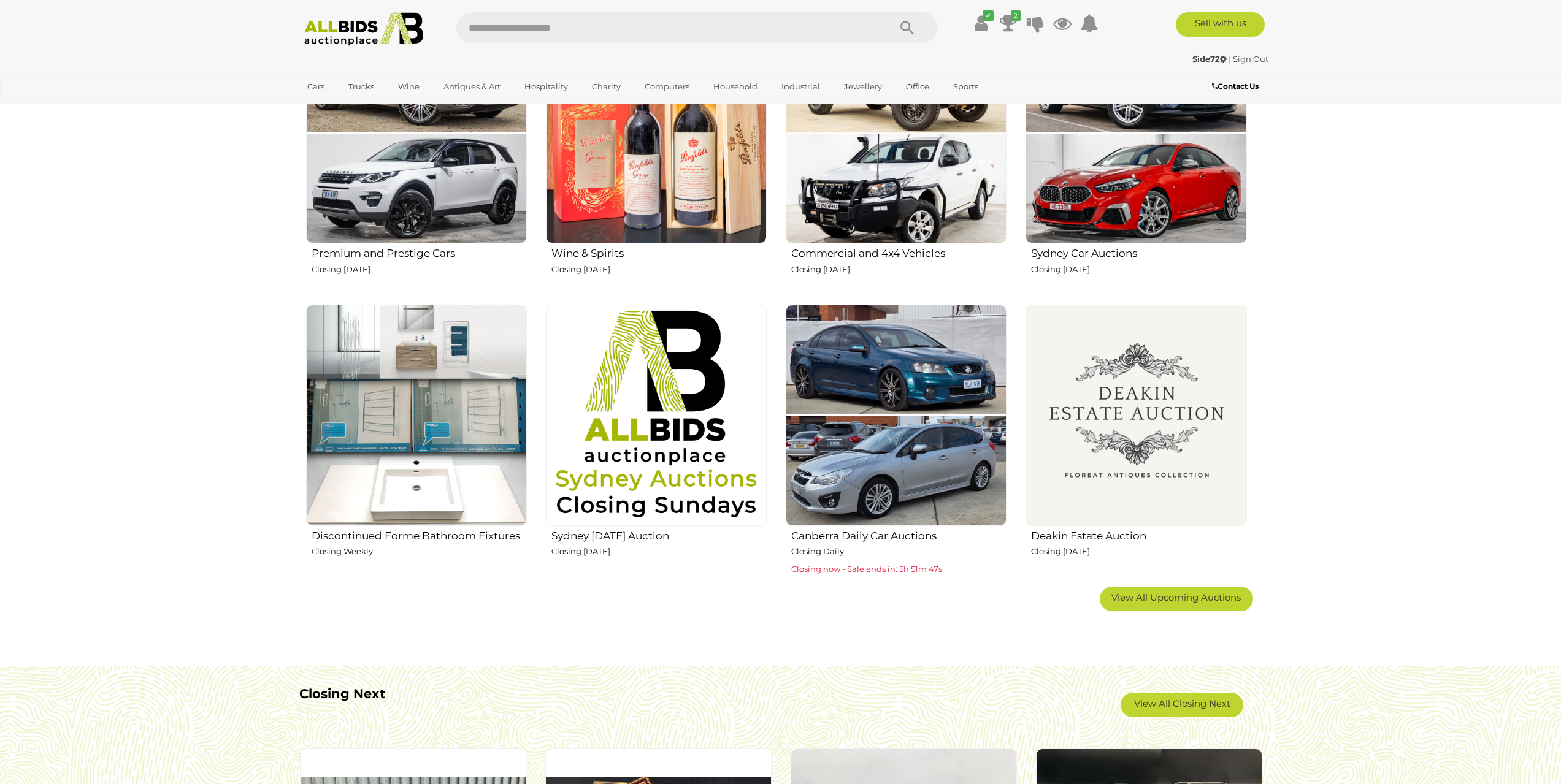
click at [1095, 427] on img at bounding box center [1136, 415] width 221 height 221
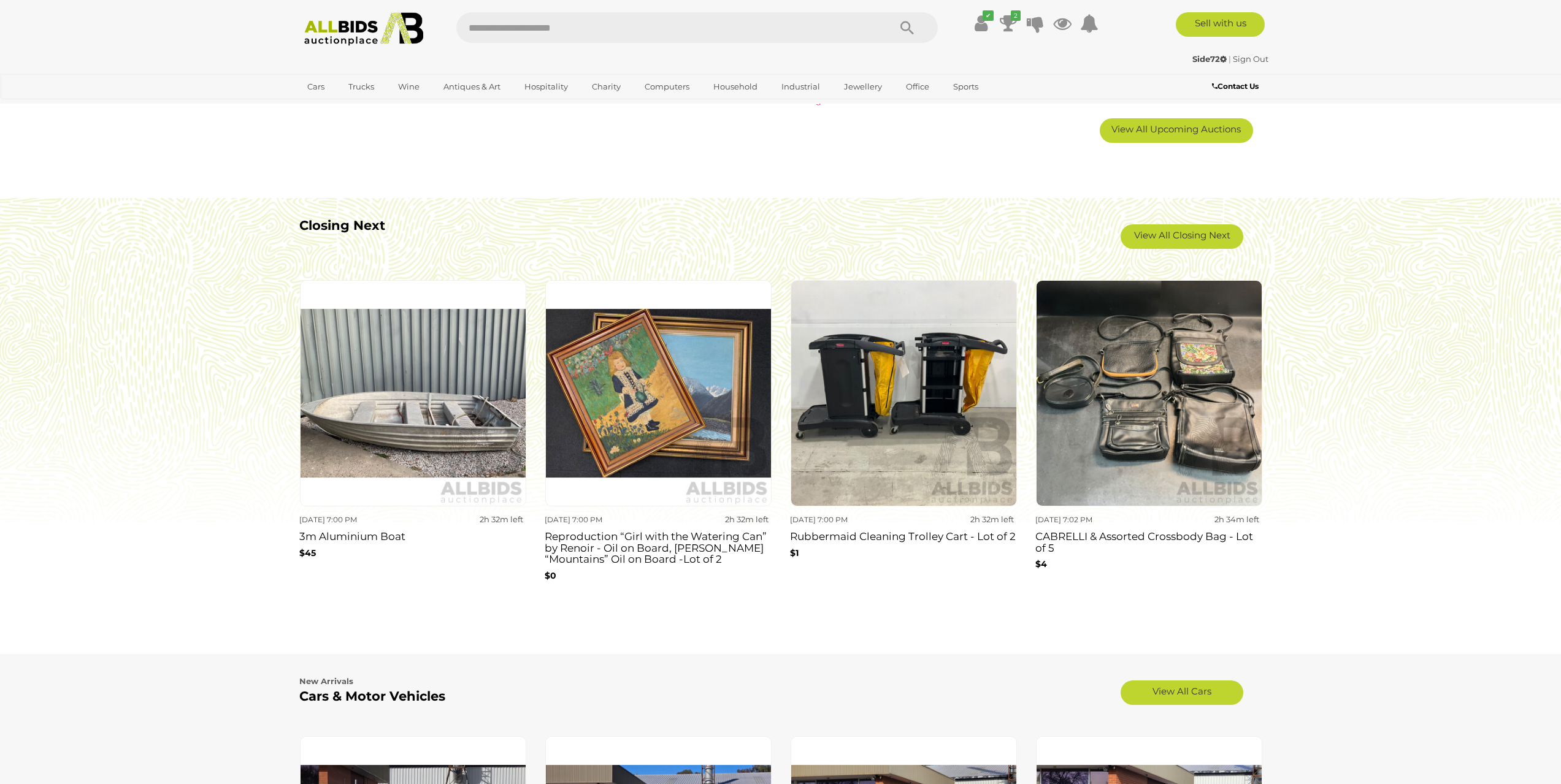
scroll to position [1104, 0]
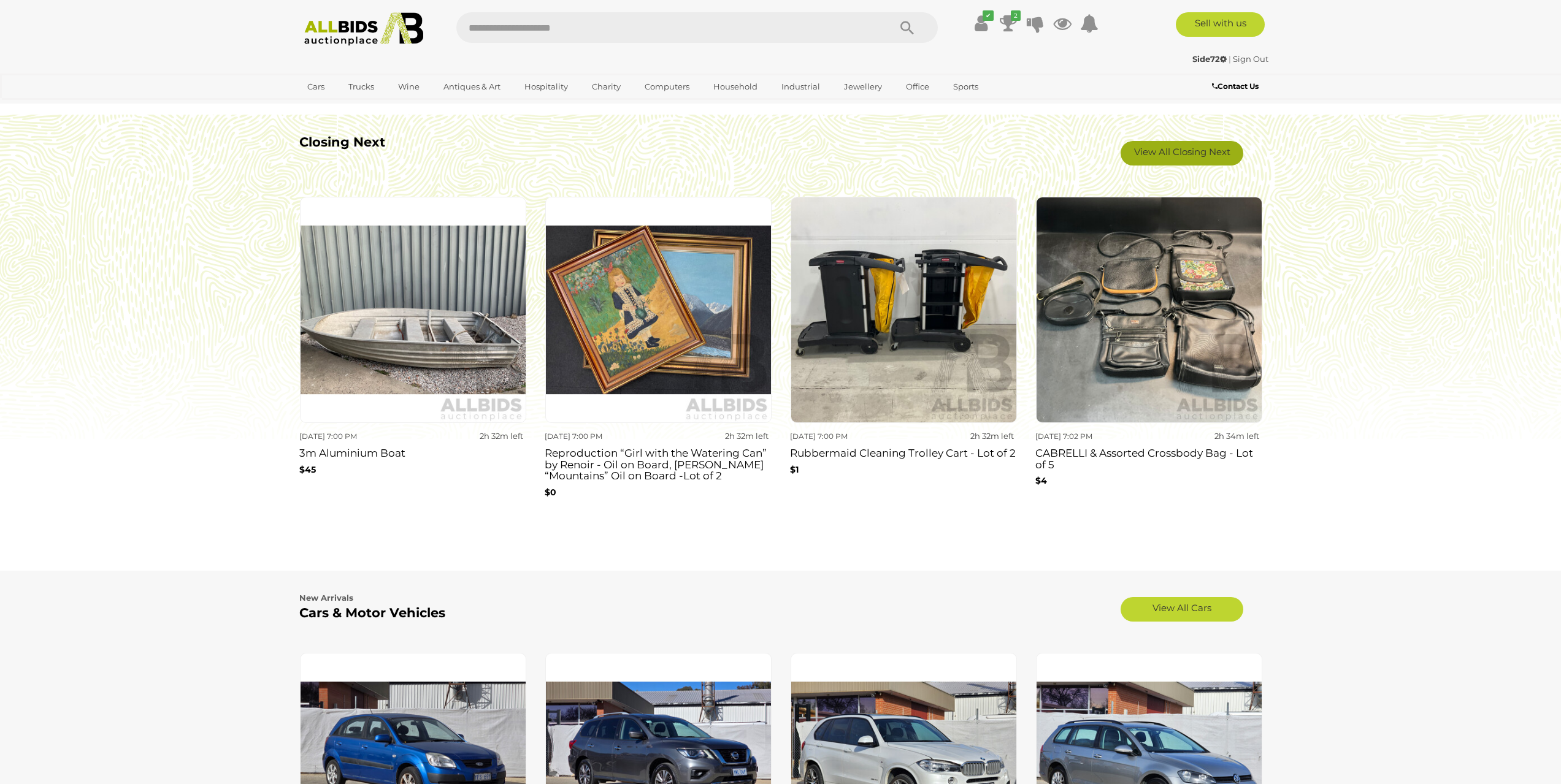
click at [1187, 143] on link "View All Closing Next" at bounding box center [1181, 153] width 122 height 24
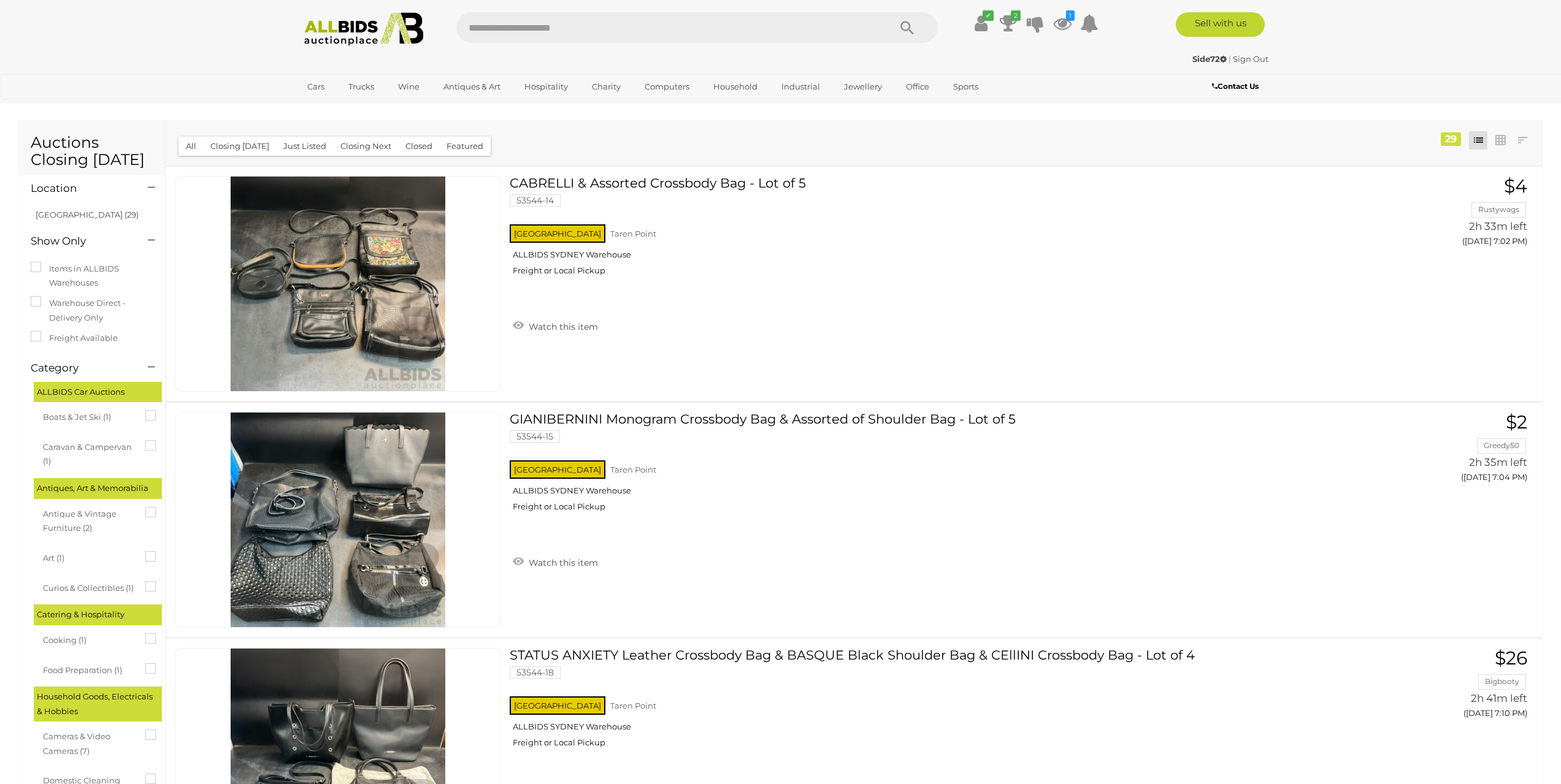
click at [321, 30] on img at bounding box center [364, 29] width 133 height 34
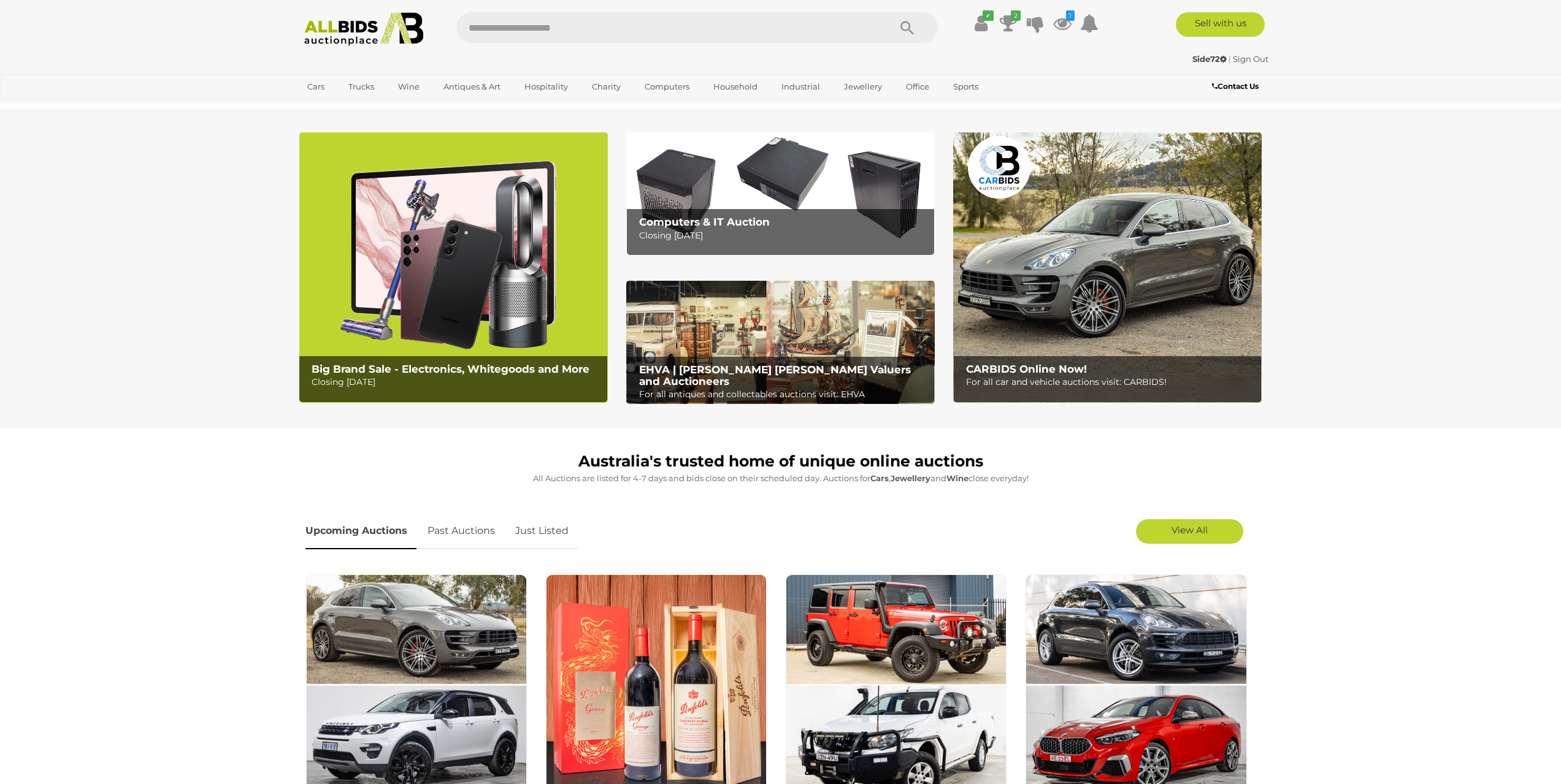
click at [379, 311] on img at bounding box center [453, 268] width 308 height 270
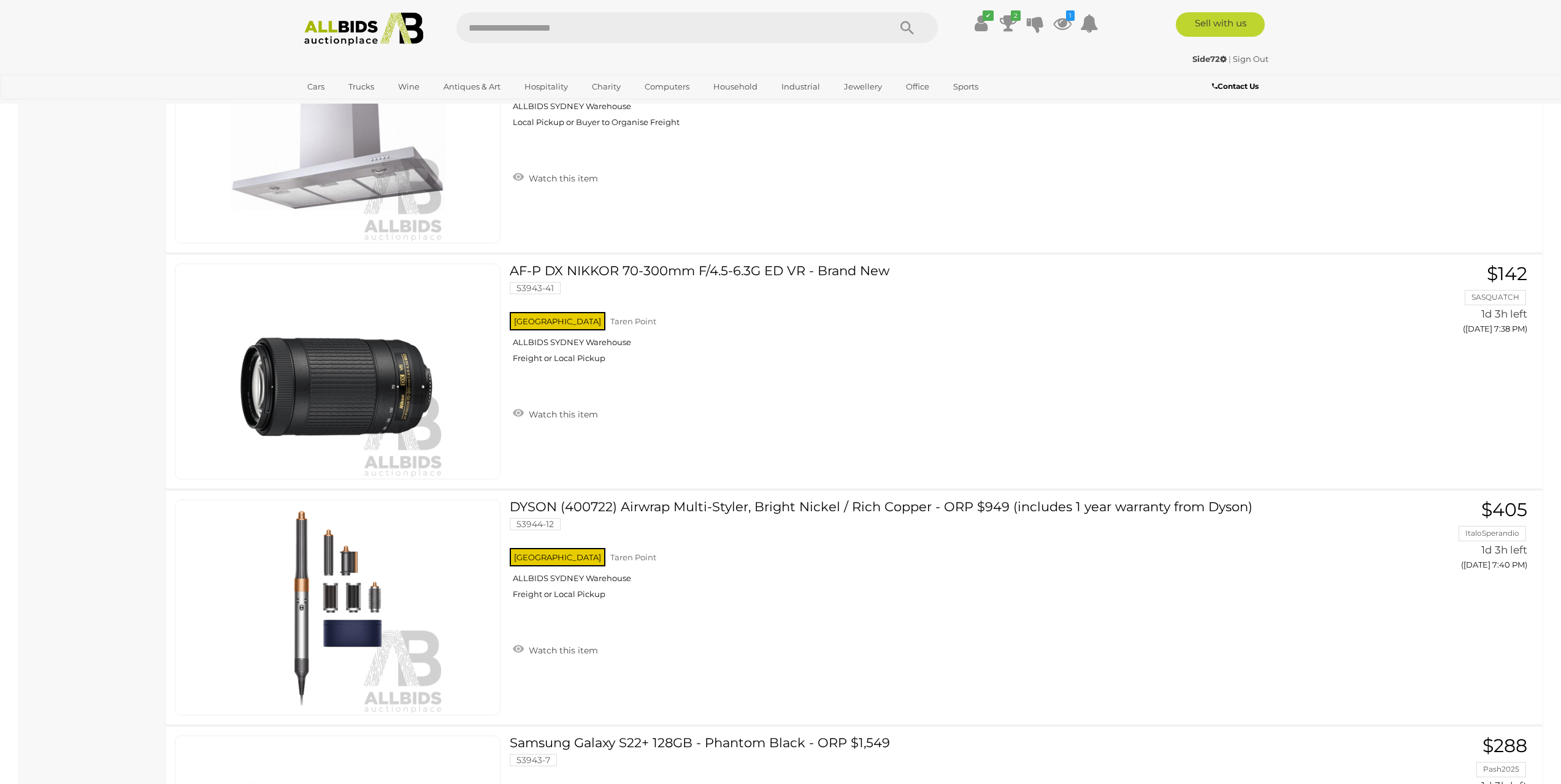
scroll to position [4659, 0]
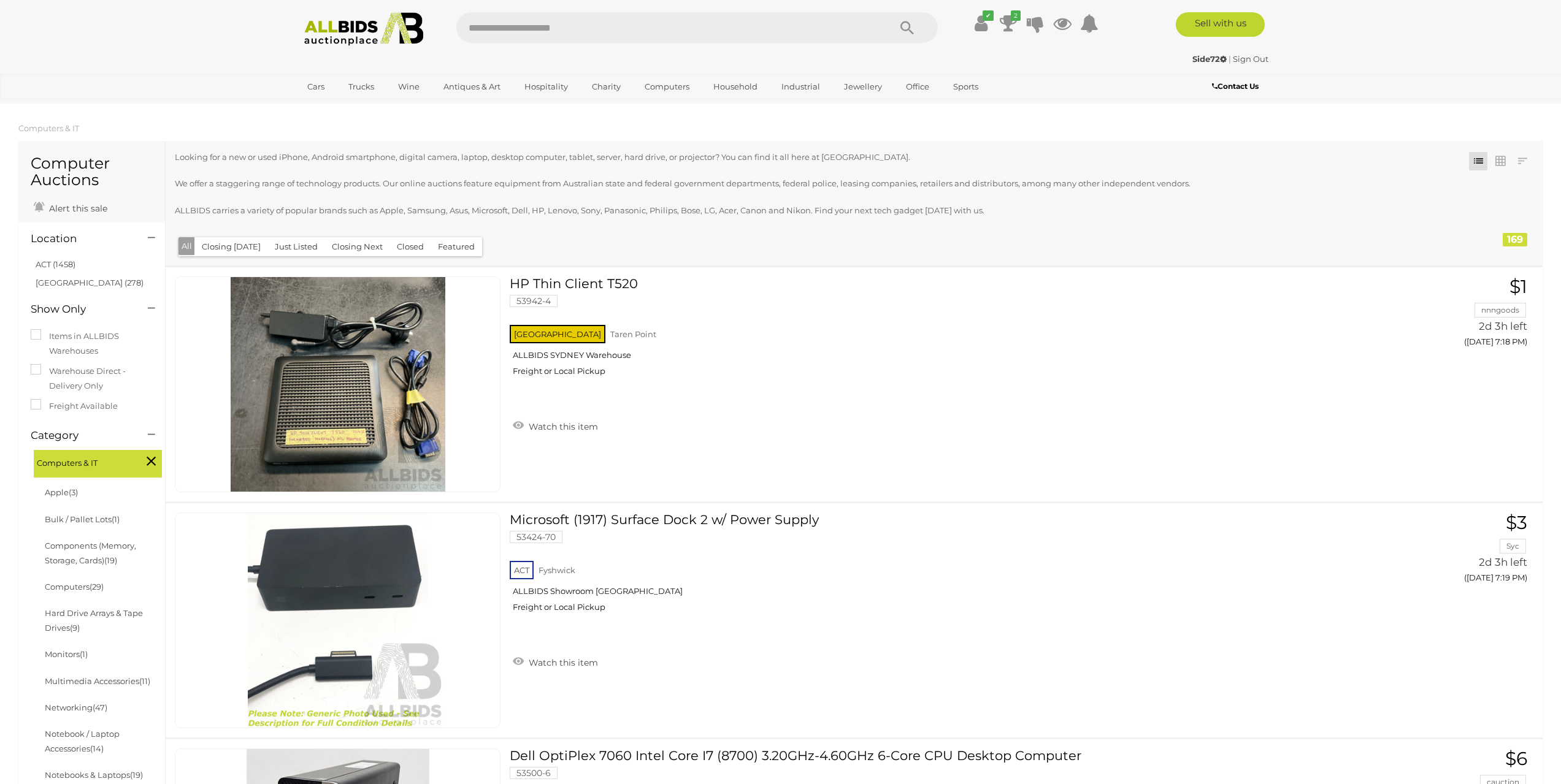
scroll to position [1185, 0]
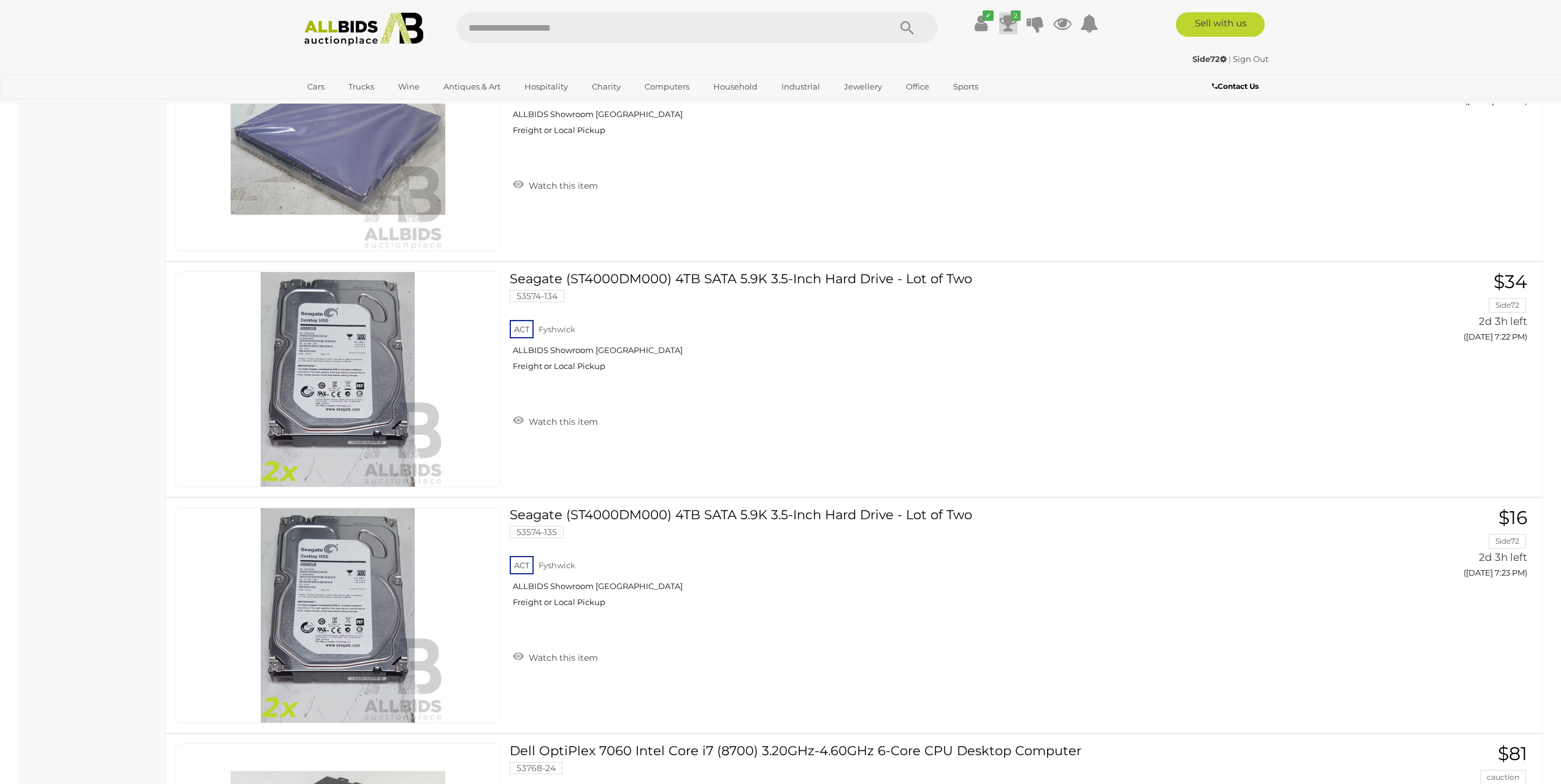
click at [1010, 22] on icon at bounding box center [1008, 23] width 17 height 22
click at [916, 266] on link "View All" at bounding box center [925, 259] width 183 height 21
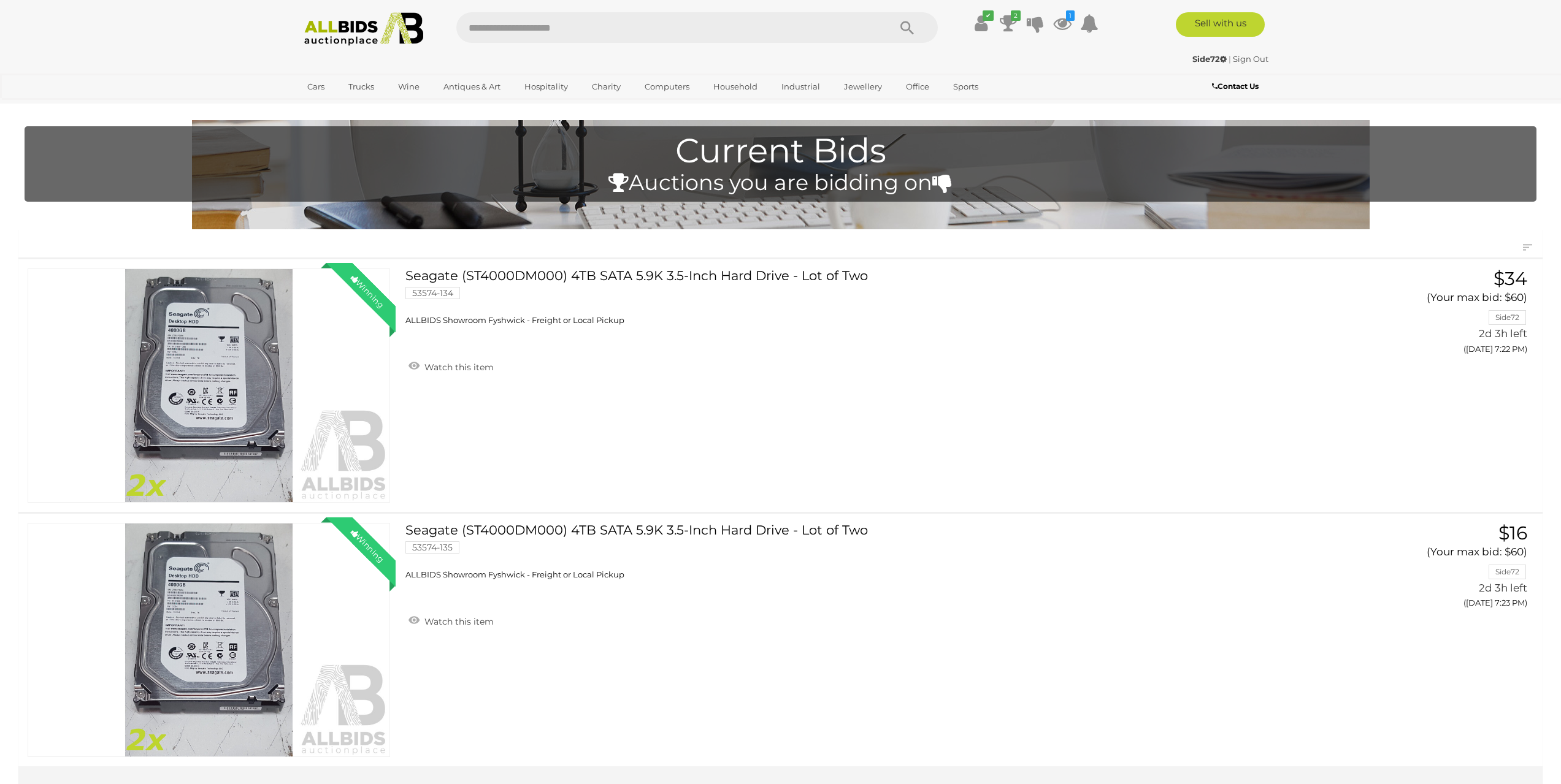
click at [317, 28] on img at bounding box center [364, 29] width 133 height 34
